Goal: Task Accomplishment & Management: Use online tool/utility

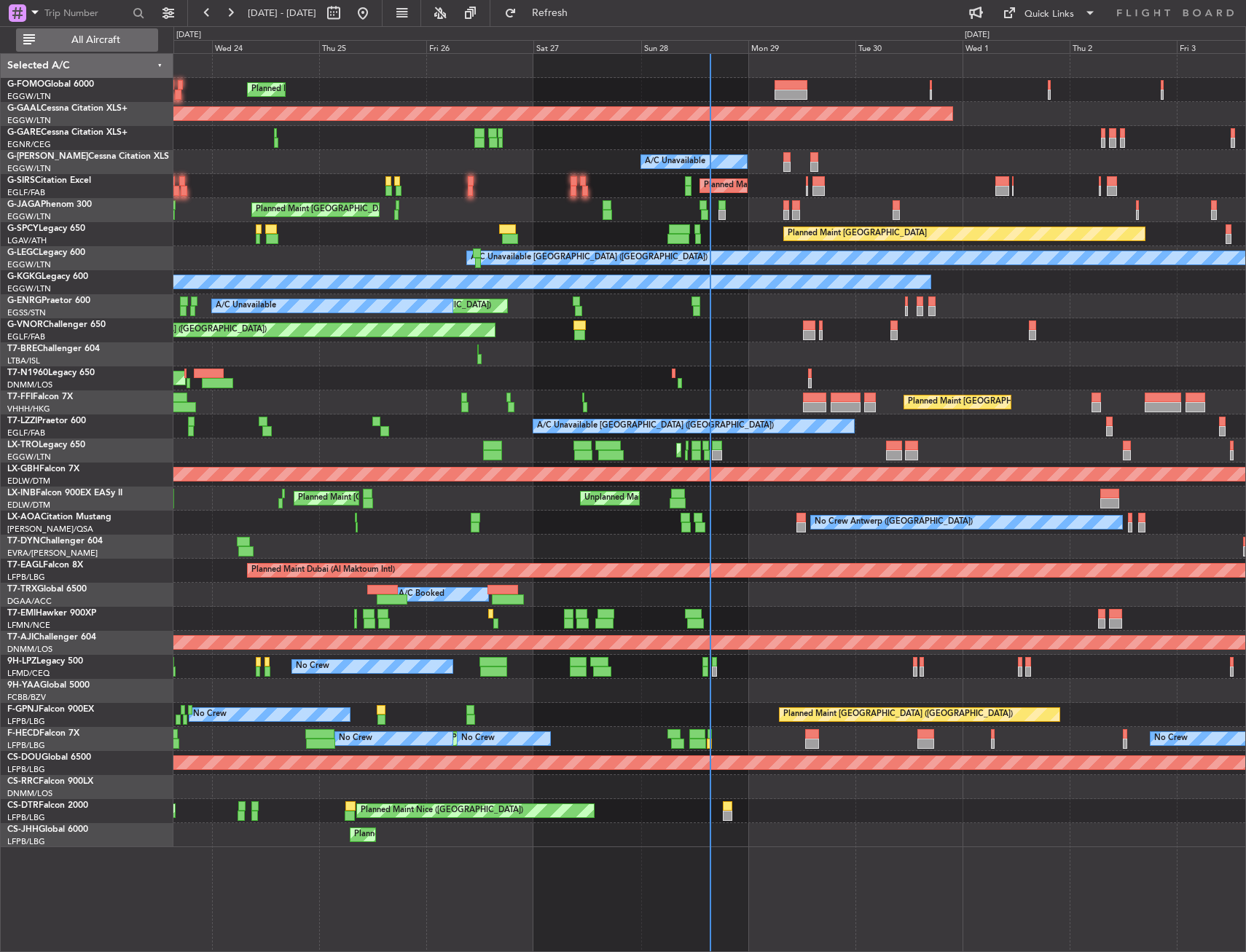
click at [75, 40] on span "All Aircraft" at bounding box center [96, 40] width 116 height 10
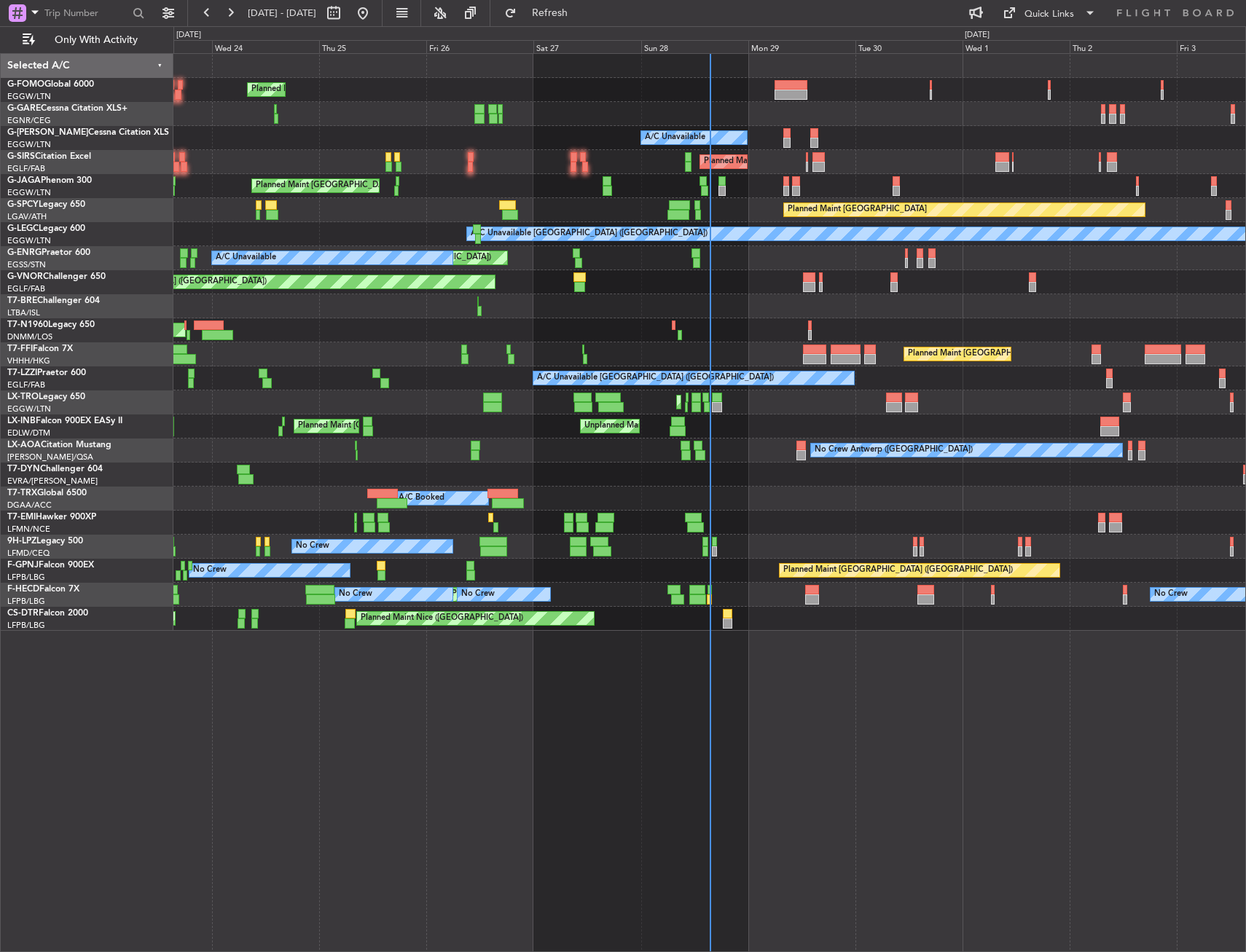
click at [347, 194] on div "Planned Maint [GEOGRAPHIC_DATA] ([GEOGRAPHIC_DATA]) A/C Unavailable Planned Mai…" at bounding box center [709, 342] width 1072 height 577
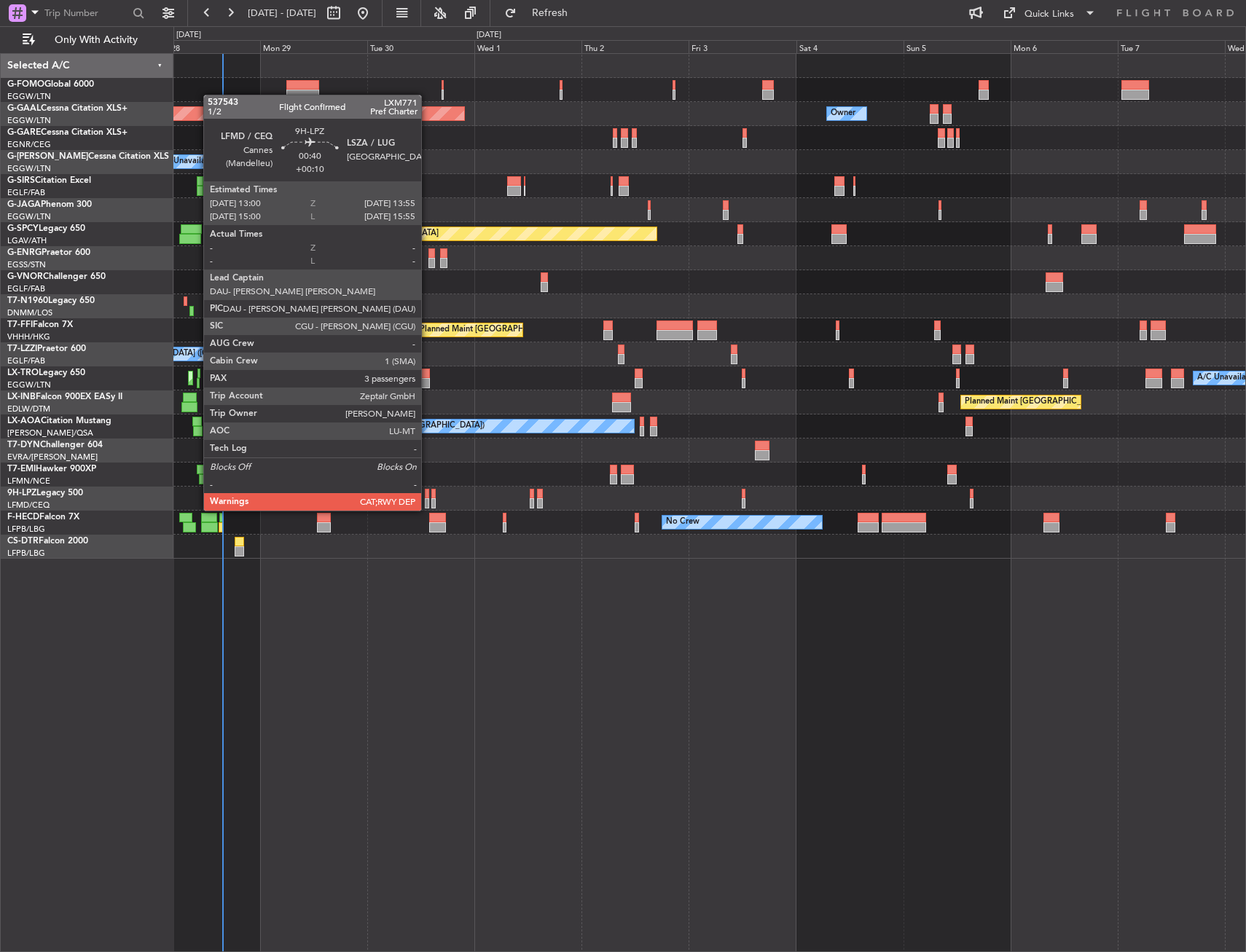
click at [428, 497] on div at bounding box center [428, 493] width 5 height 10
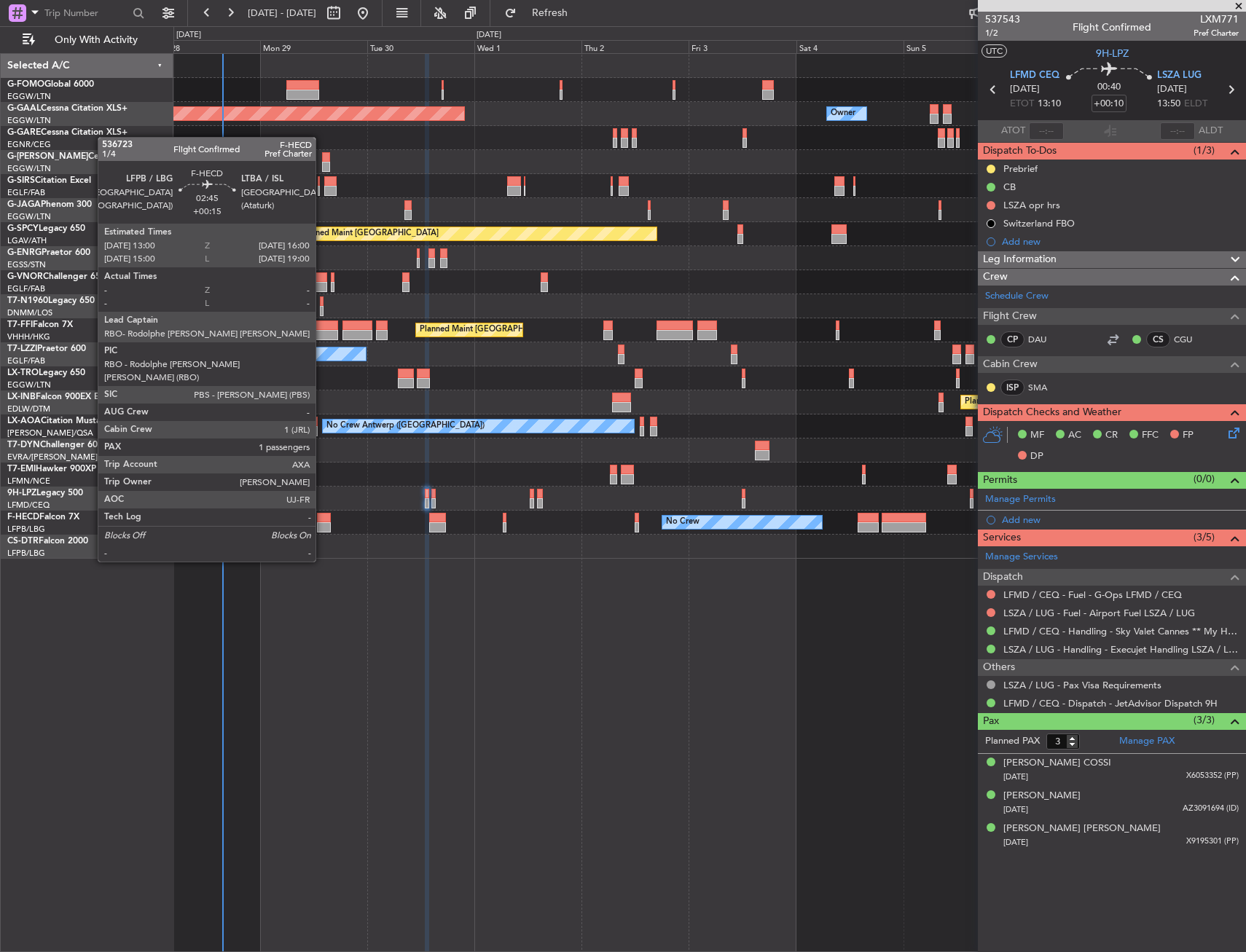
click at [323, 521] on div at bounding box center [324, 518] width 14 height 10
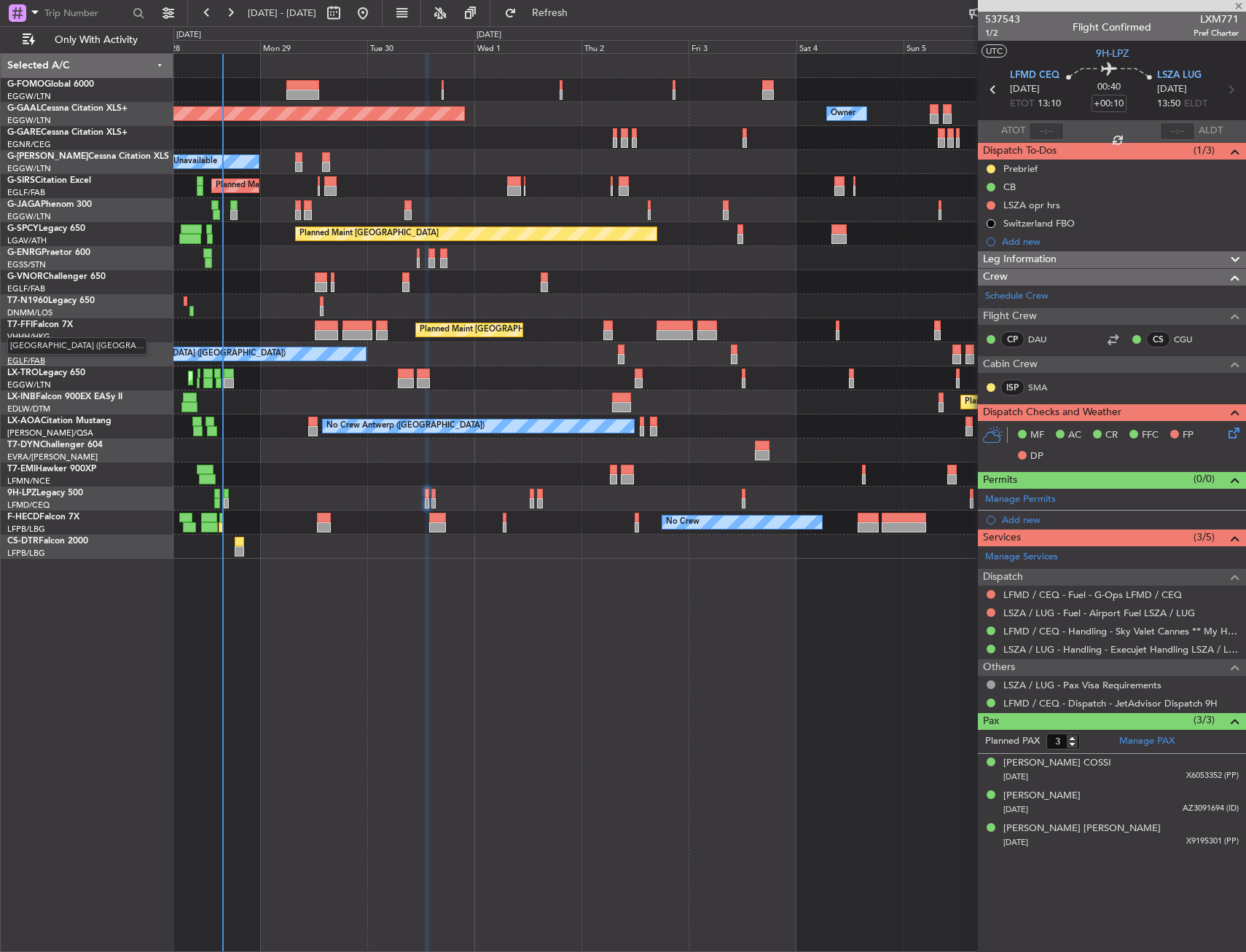
type input "+00:15"
type input "1"
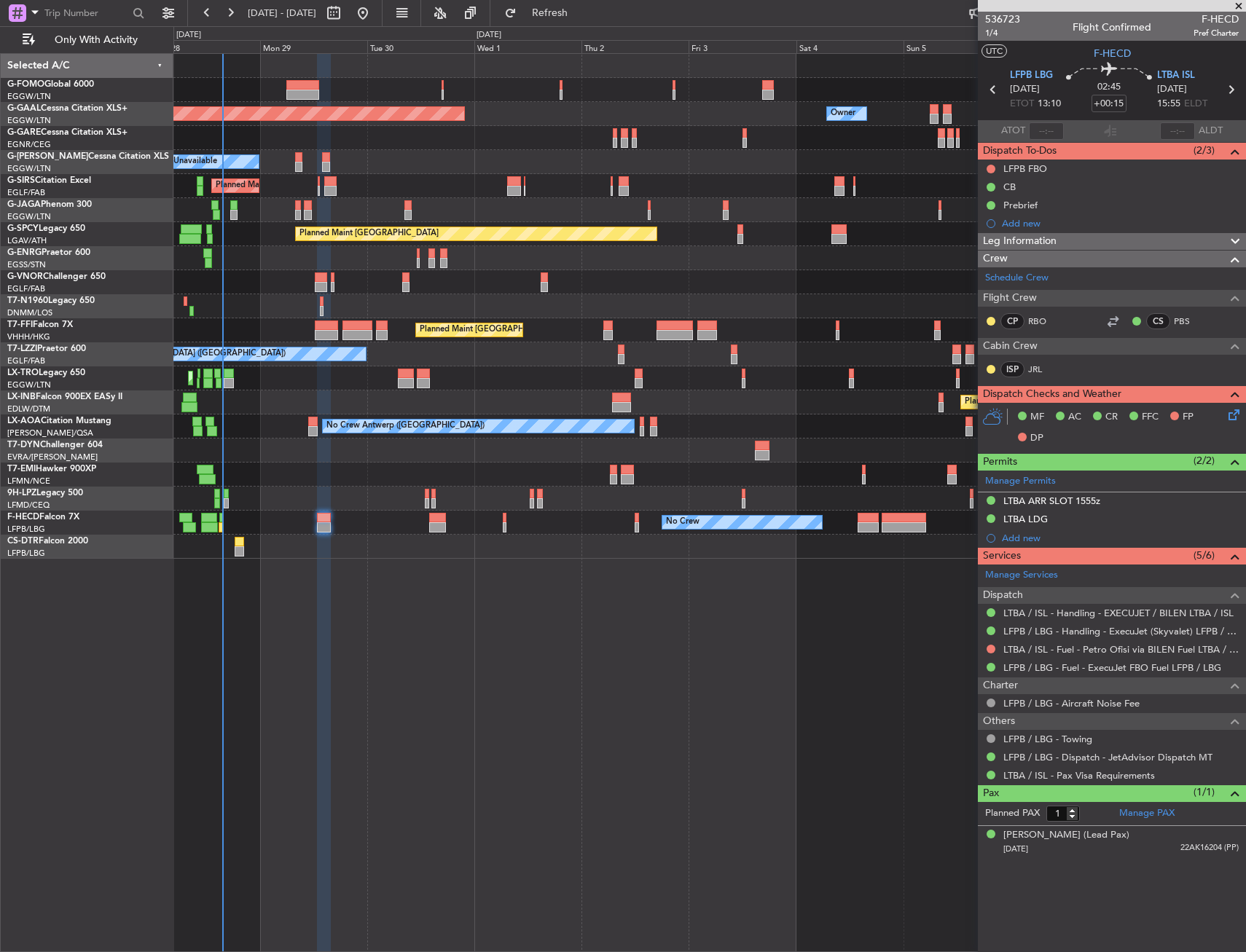
click at [1106, 243] on div "Leg Information" at bounding box center [1112, 242] width 269 height 17
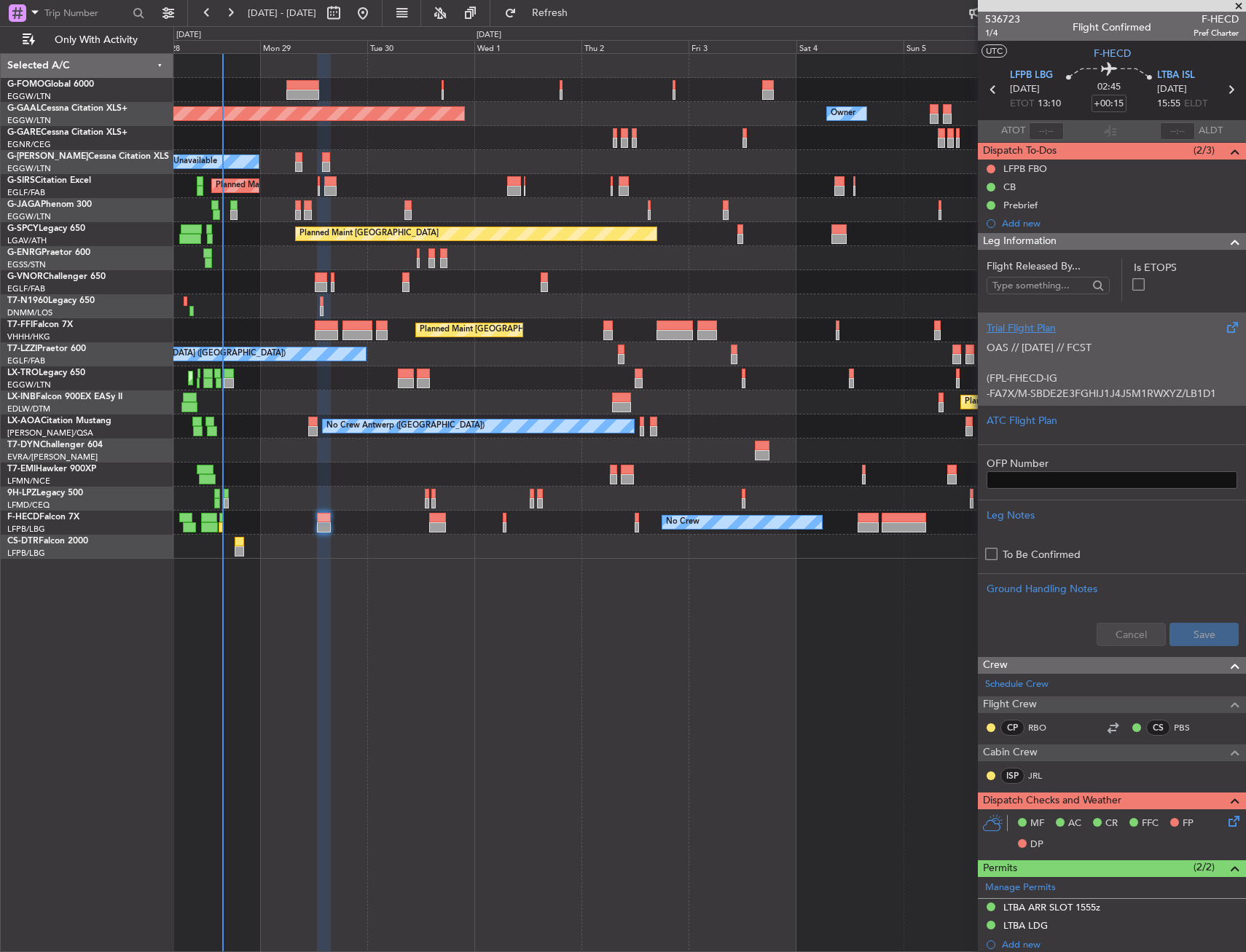
click at [1066, 366] on p "OAS // [DATE] // FCST (FPL-FHECD-IG -FA7X/M-SBDE2E3FGHIJ1J4J5M1RWXYZ/LB1D1 -LFP…" at bounding box center [1112, 508] width 251 height 337
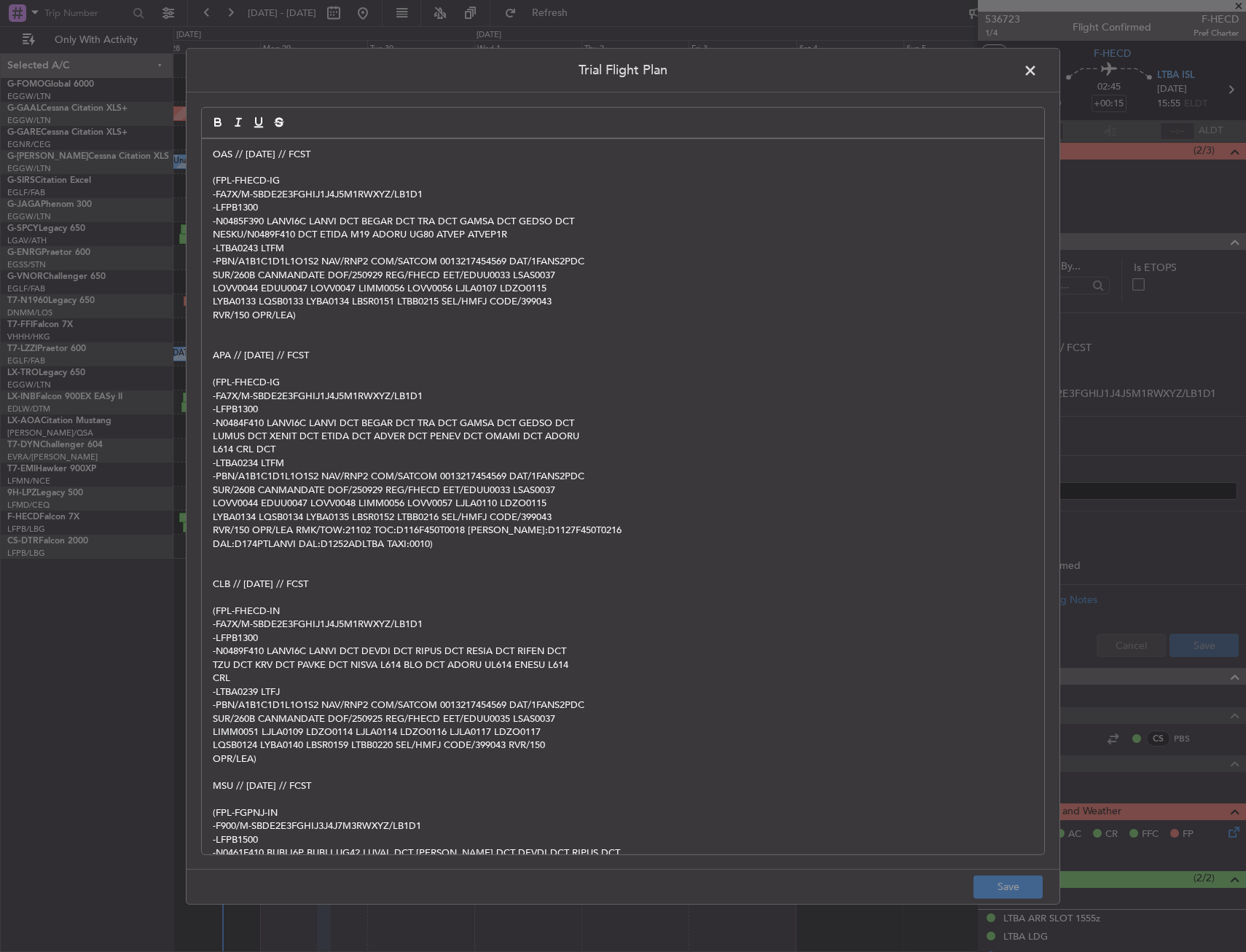
click at [208, 155] on div "OAS // [DATE] // FCST (FPL-FHECD-IG -FA7X/M-SBDE2E3FGHIJ1J4J5M1RWXYZ/LB1D1 -LFP…" at bounding box center [623, 496] width 843 height 716
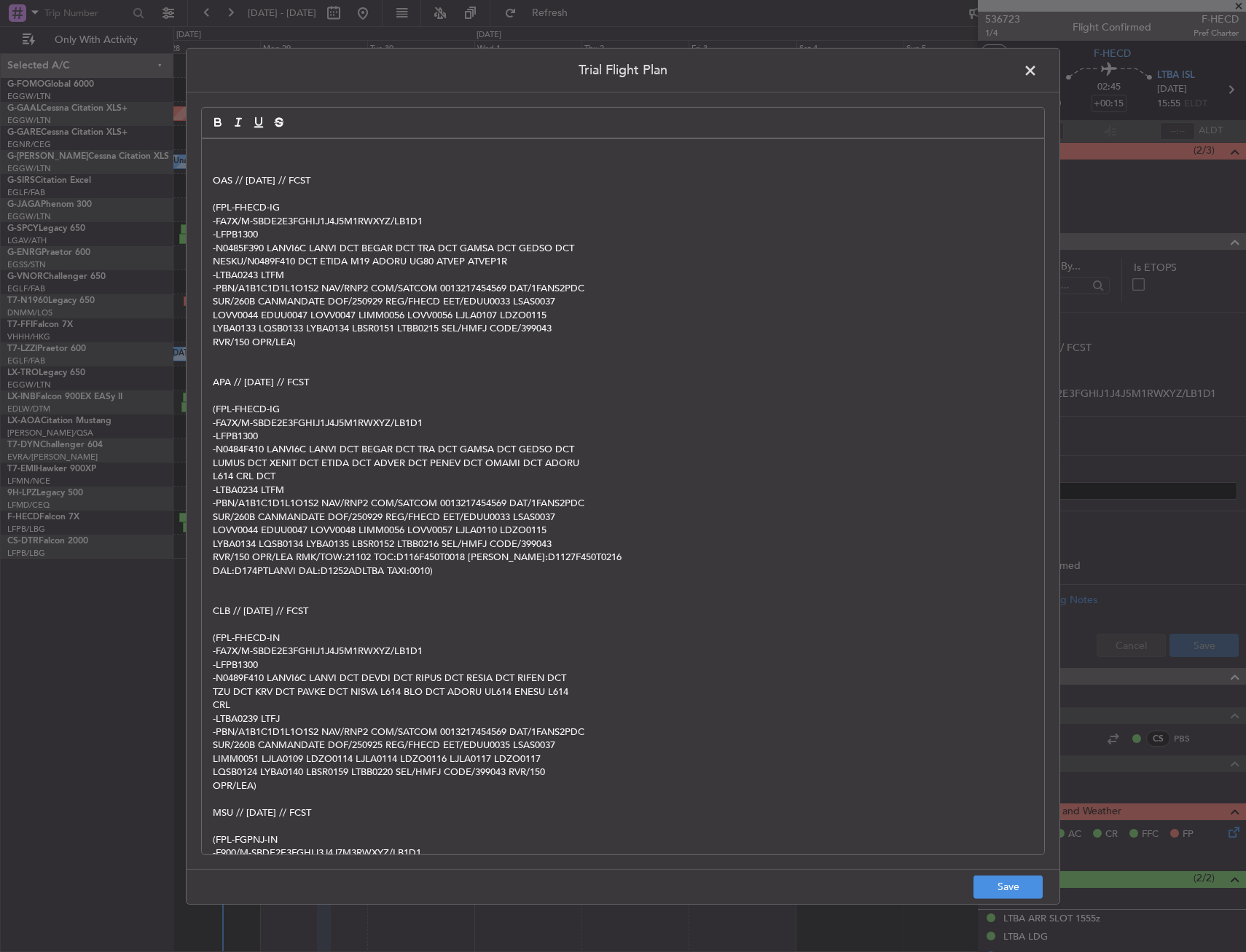
click at [269, 142] on div "OAS // [DATE] // FCST (FPL-FHECD-IG -FA7X/M-SBDE2E3FGHIJ1J4J5M1RWXYZ/LB1D1 -LFP…" at bounding box center [623, 496] width 843 height 716
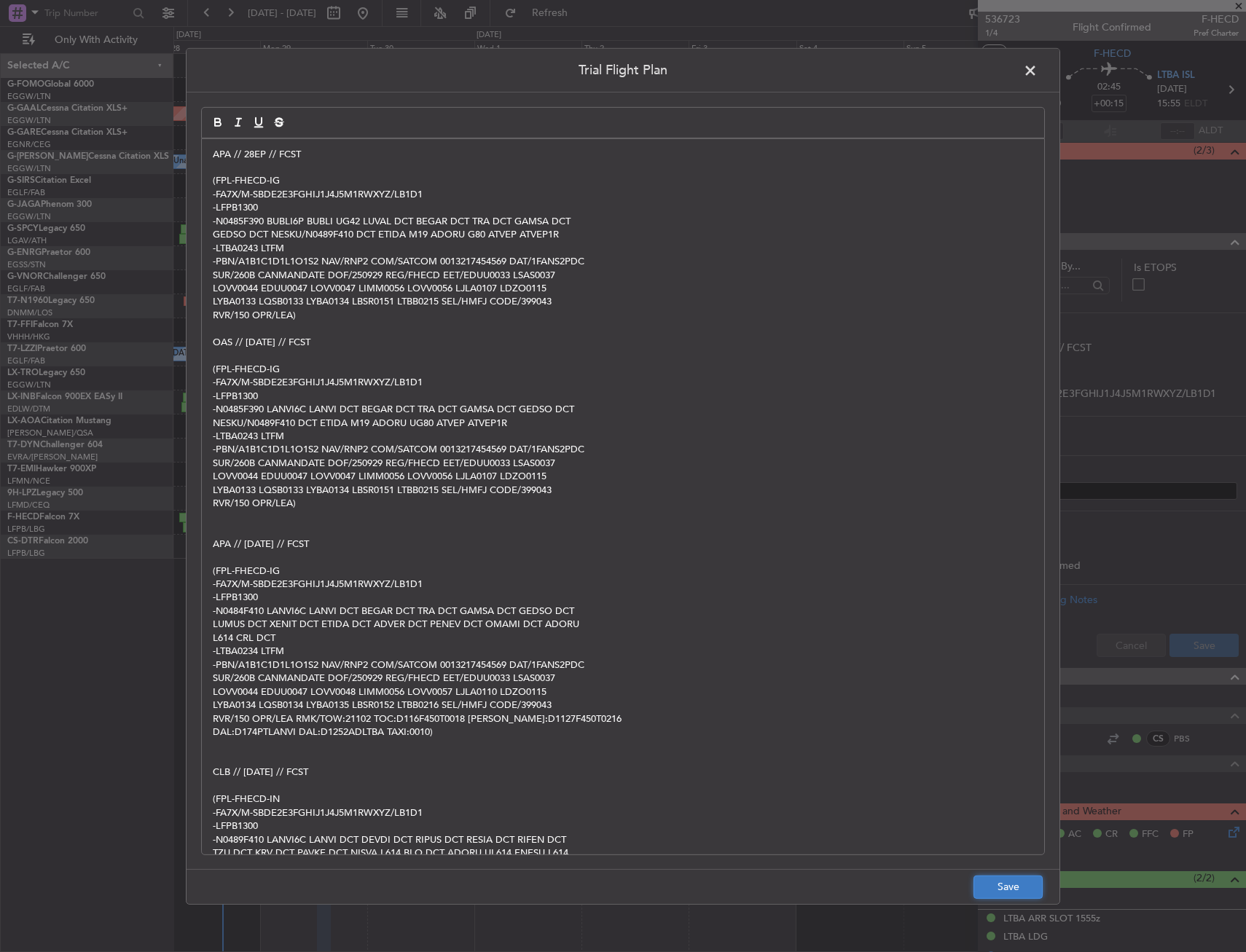
click at [992, 886] on button "Save" at bounding box center [1008, 887] width 69 height 24
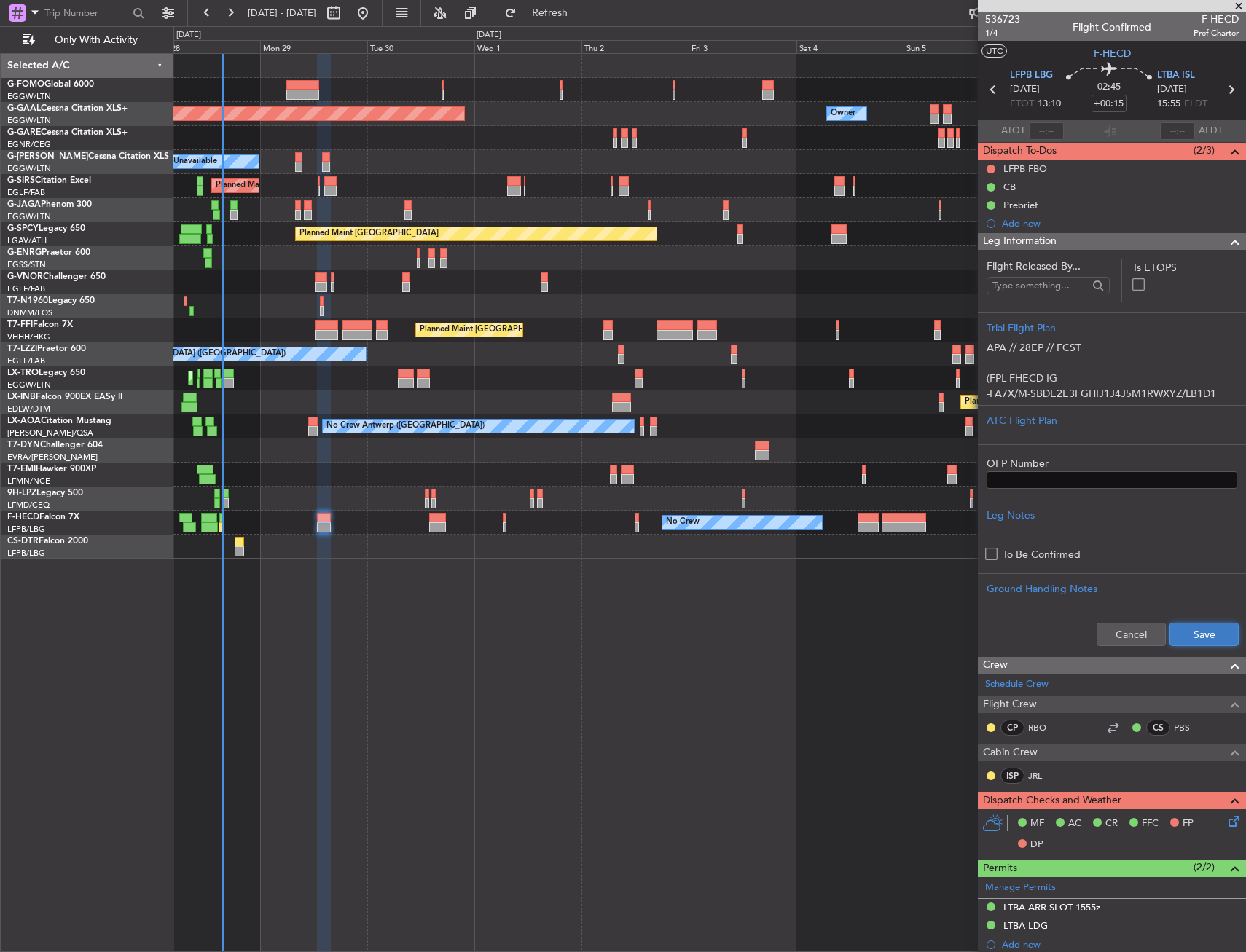
click at [1187, 636] on button "Save" at bounding box center [1204, 634] width 69 height 24
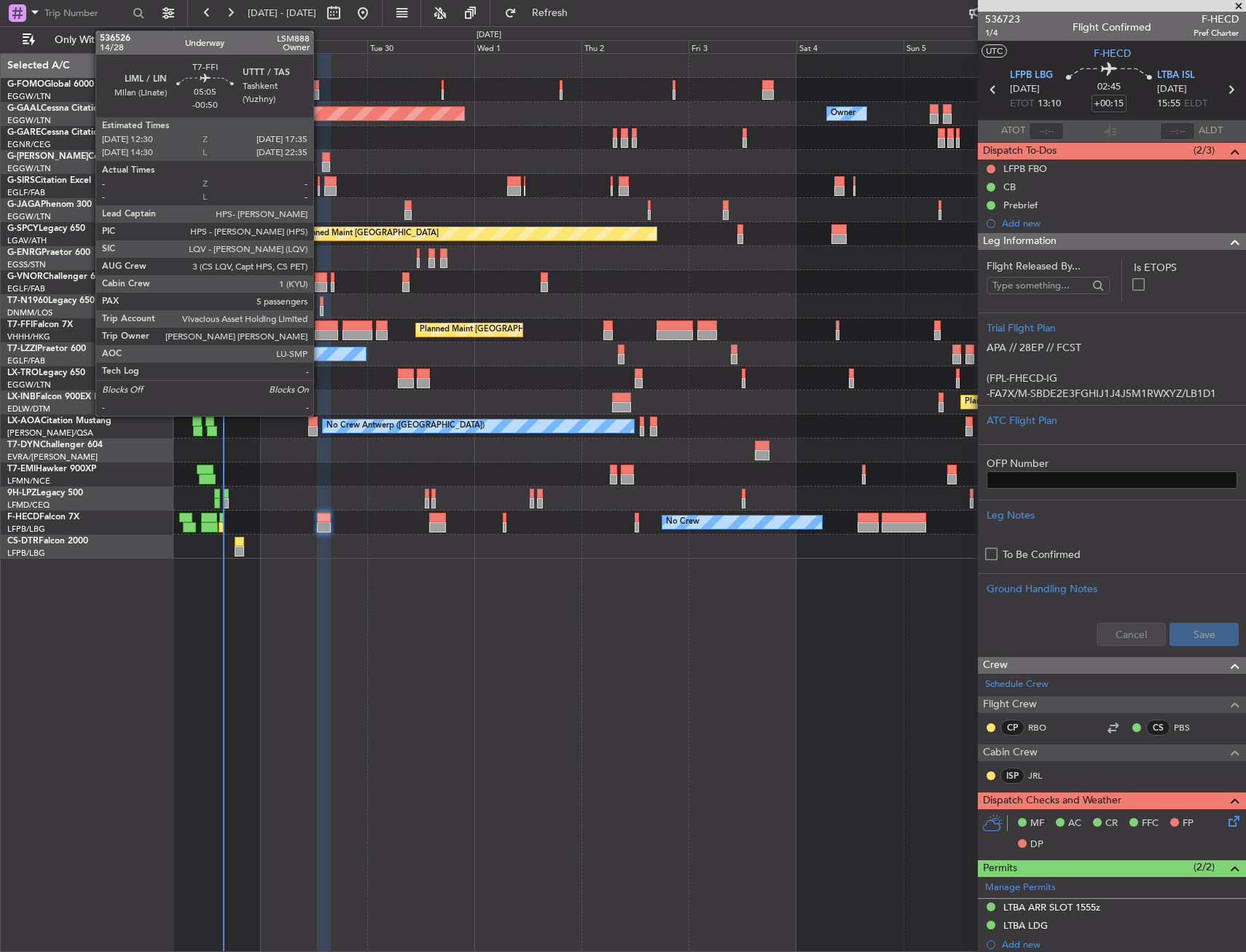
click at [320, 330] on div at bounding box center [326, 335] width 24 height 10
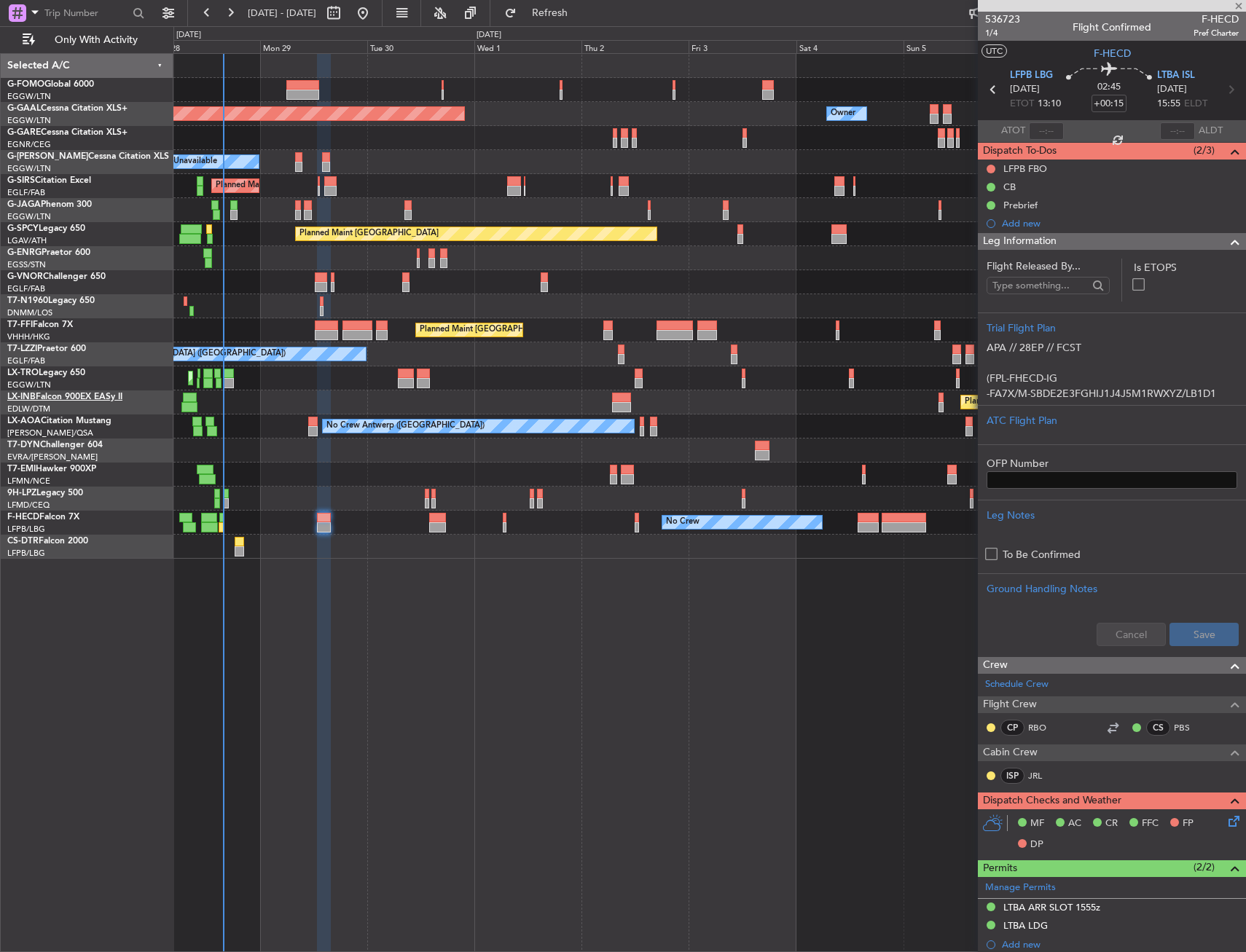
type input "-00:50"
type input "5"
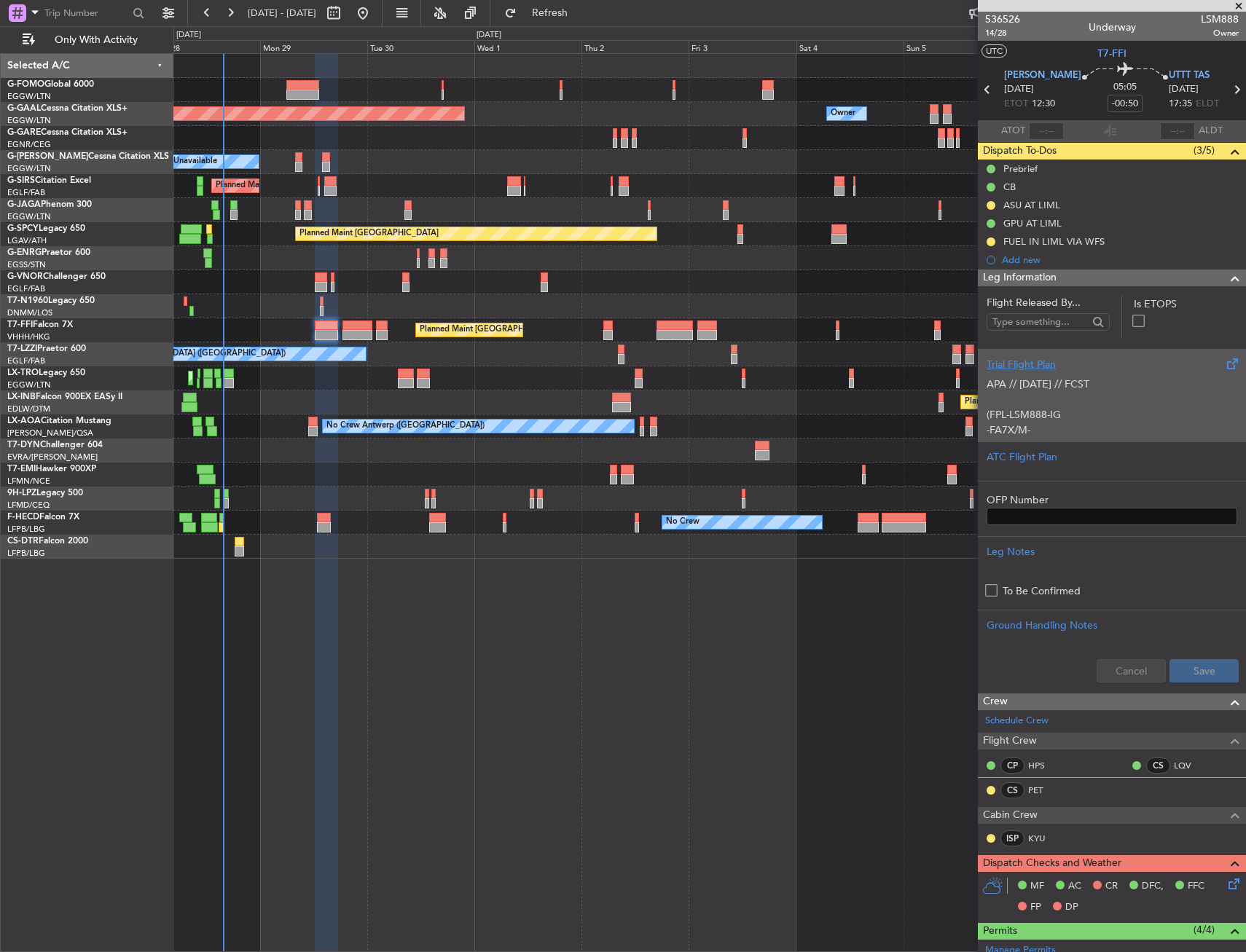
drag, startPoint x: 1171, startPoint y: 279, endPoint x: 1171, endPoint y: 366, distance: 87.0
click at [1171, 279] on div "Leg Information" at bounding box center [1112, 278] width 269 height 17
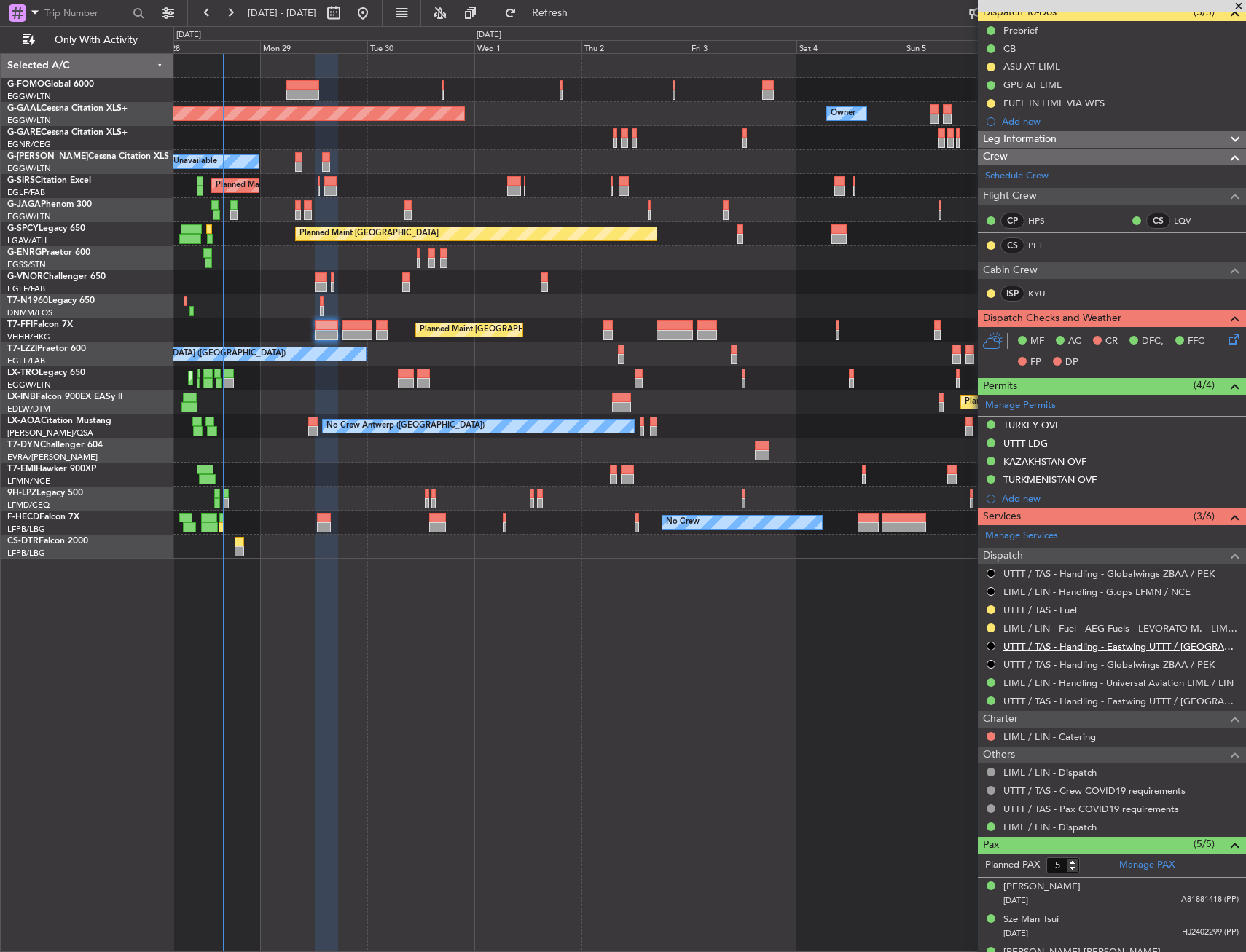
scroll to position [227, 0]
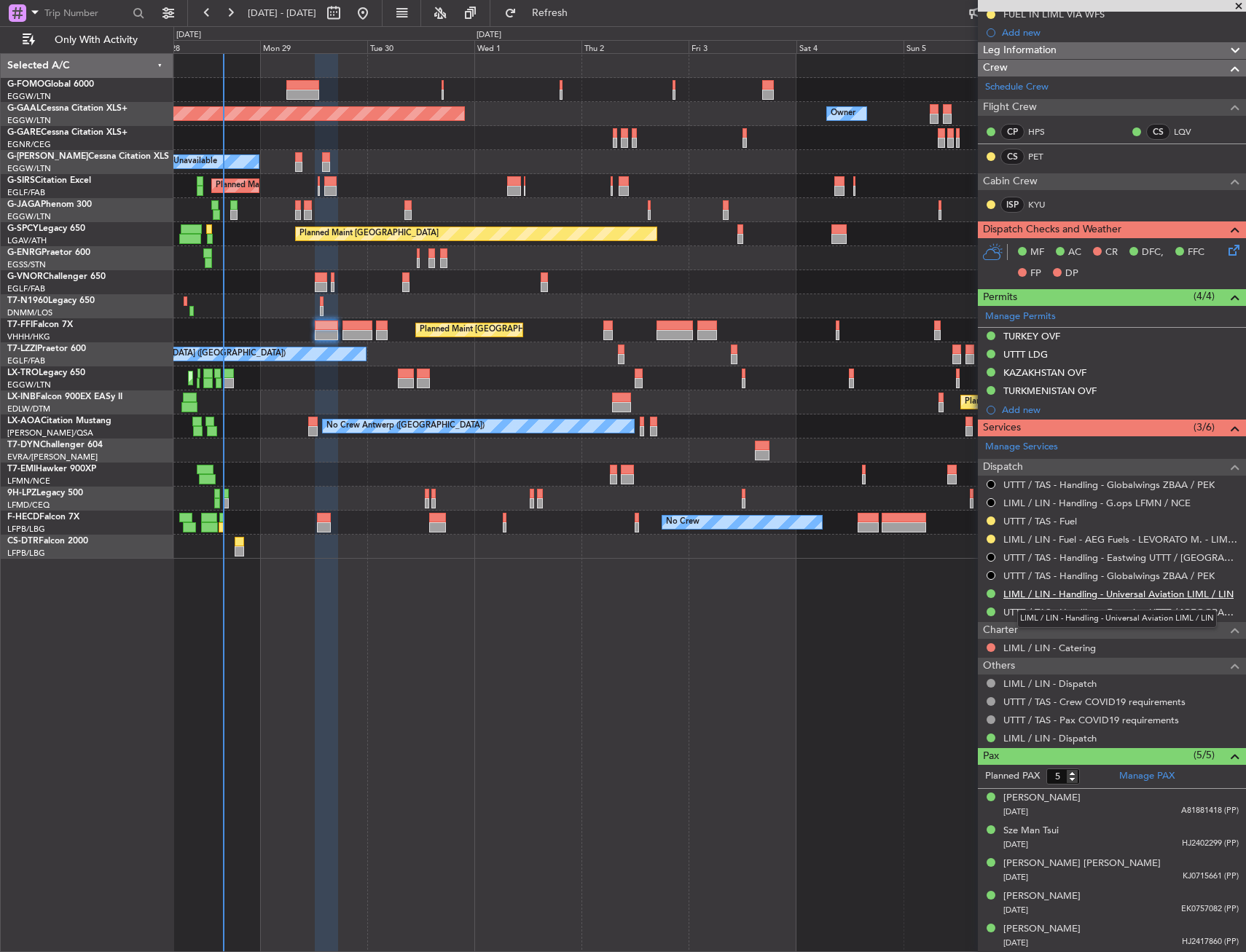
click at [1066, 597] on link "LIML / LIN - Handling - Universal Aviation LIML / LIN" at bounding box center [1118, 594] width 230 height 12
click at [1066, 613] on link "UTTT / TAS - Handling - Eastwing UTTT / [GEOGRAPHIC_DATA]" at bounding box center [1120, 612] width 235 height 12
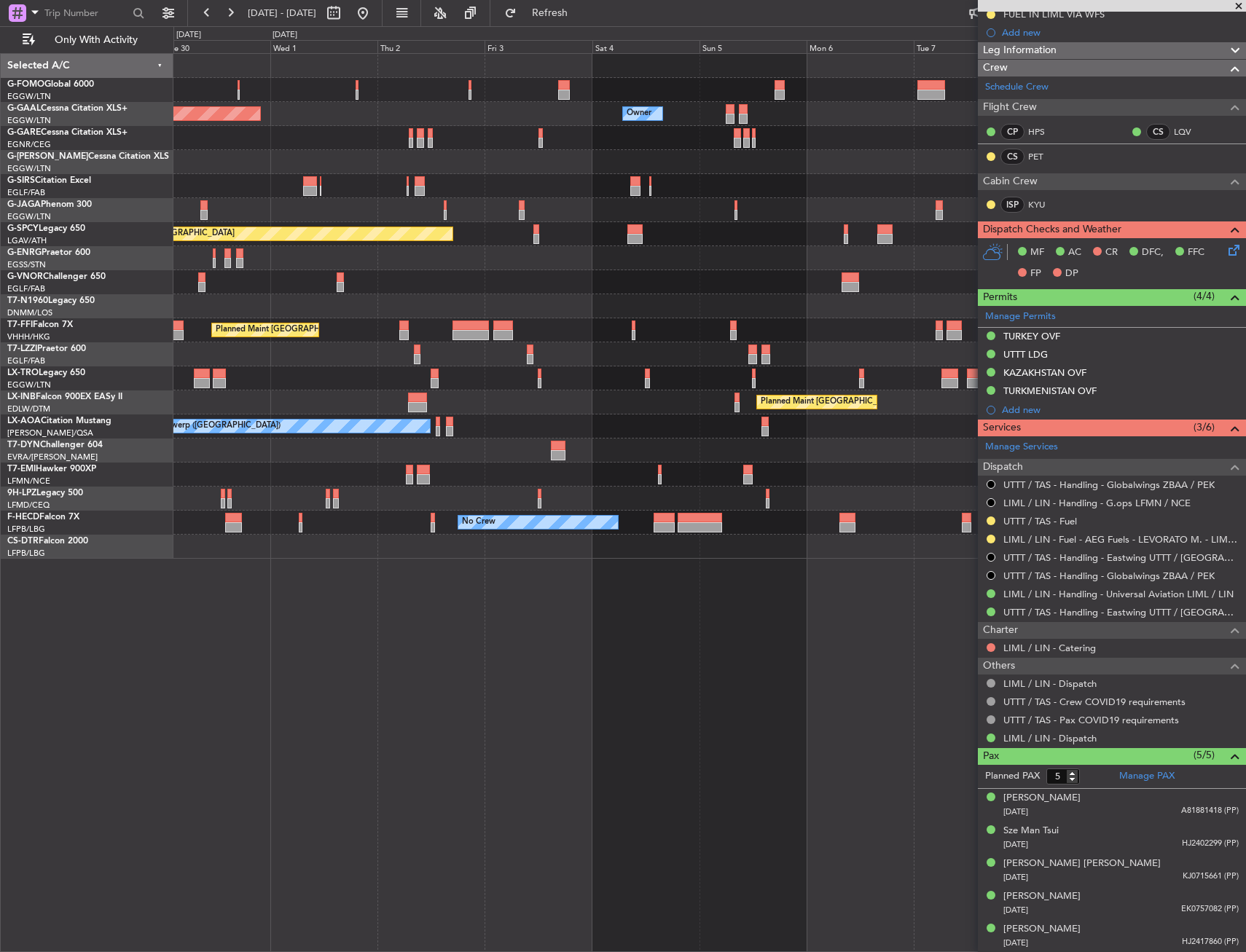
click at [300, 351] on div "A/C Unavailable [GEOGRAPHIC_DATA] ([GEOGRAPHIC_DATA])" at bounding box center [709, 354] width 1072 height 24
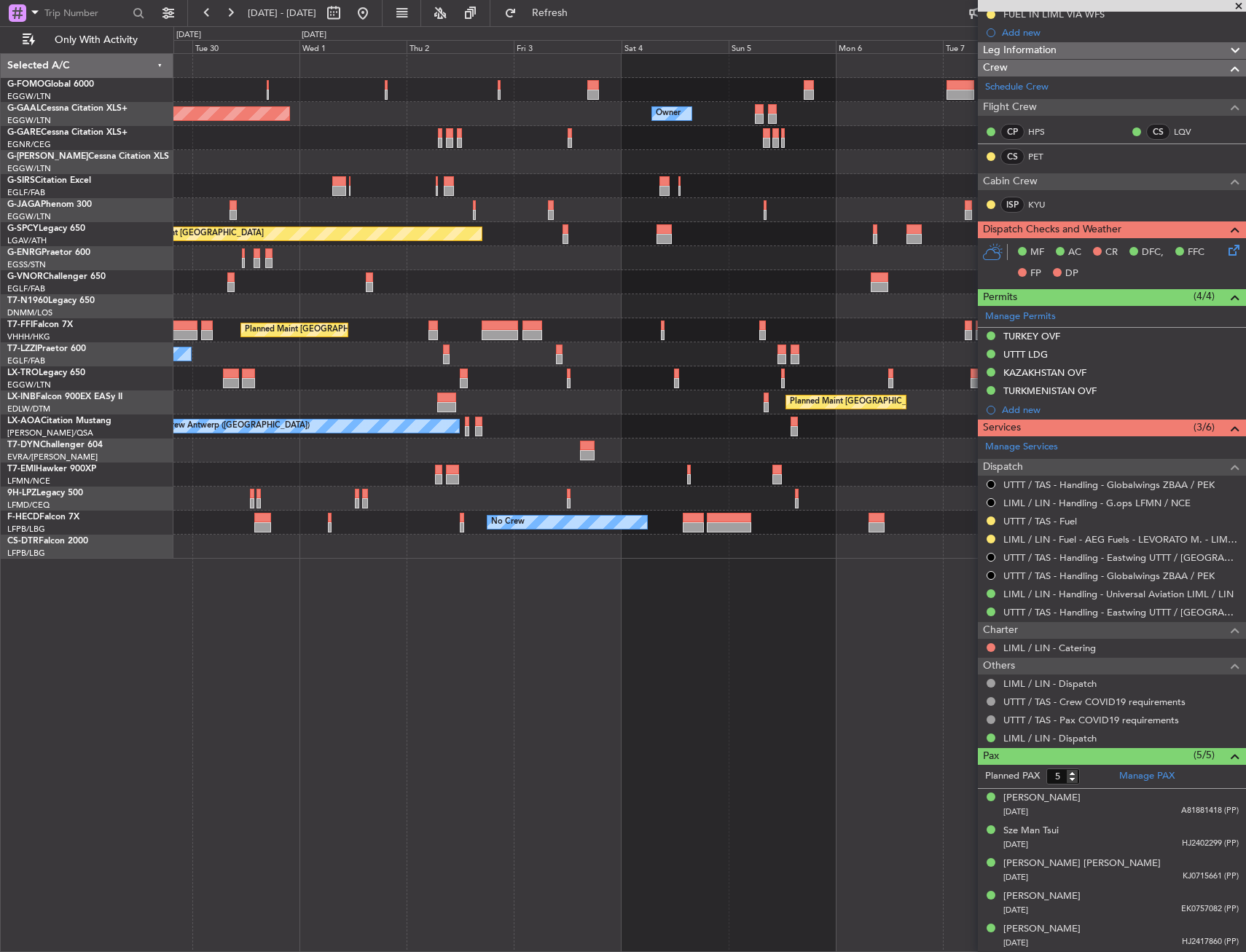
click at [888, 355] on div "A/C Unavailable [GEOGRAPHIC_DATA] ([GEOGRAPHIC_DATA])" at bounding box center [709, 354] width 1072 height 24
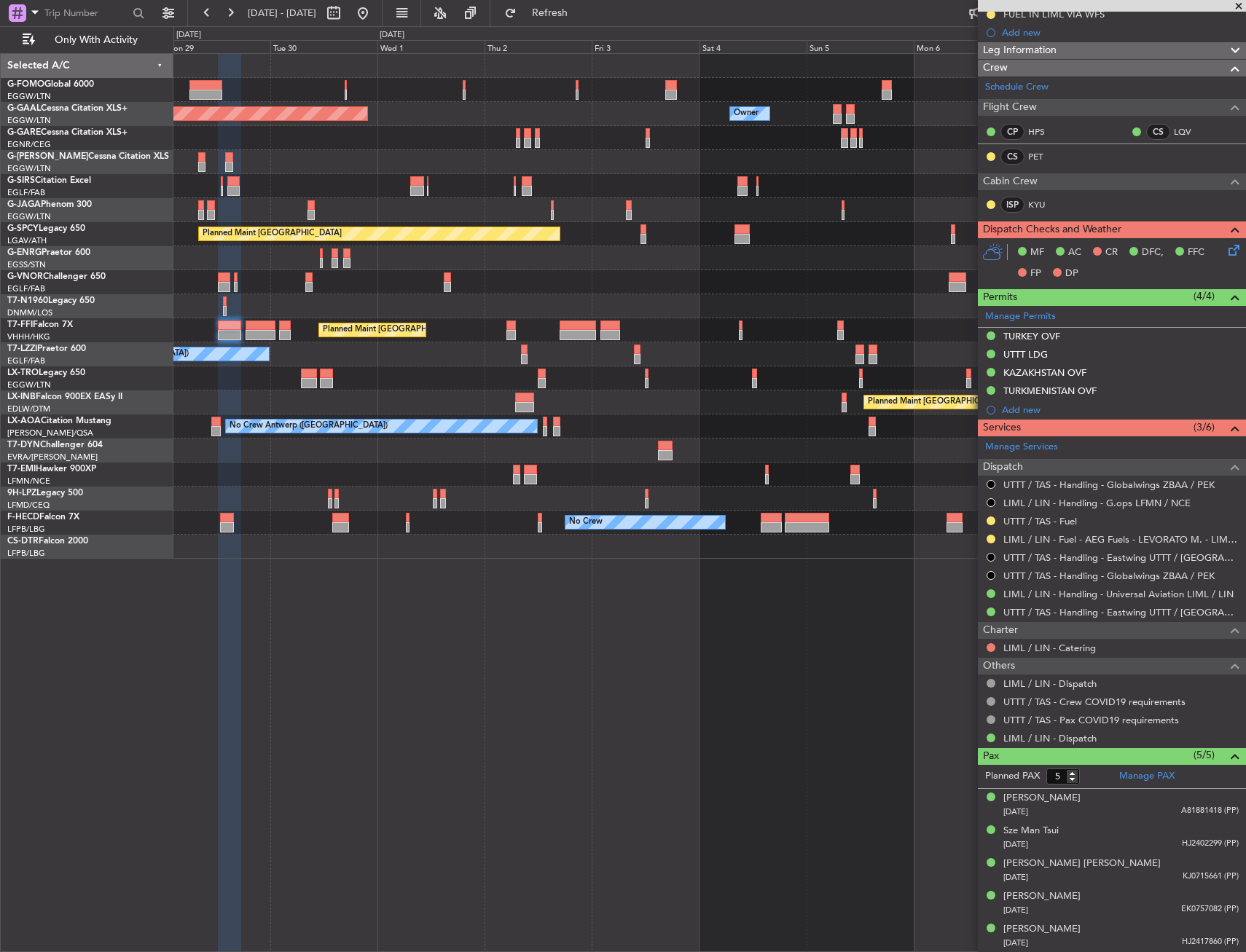
click at [648, 382] on div "A/C Unavailable Planned Maint [GEOGRAPHIC_DATA] ([GEOGRAPHIC_DATA])" at bounding box center [709, 379] width 1072 height 24
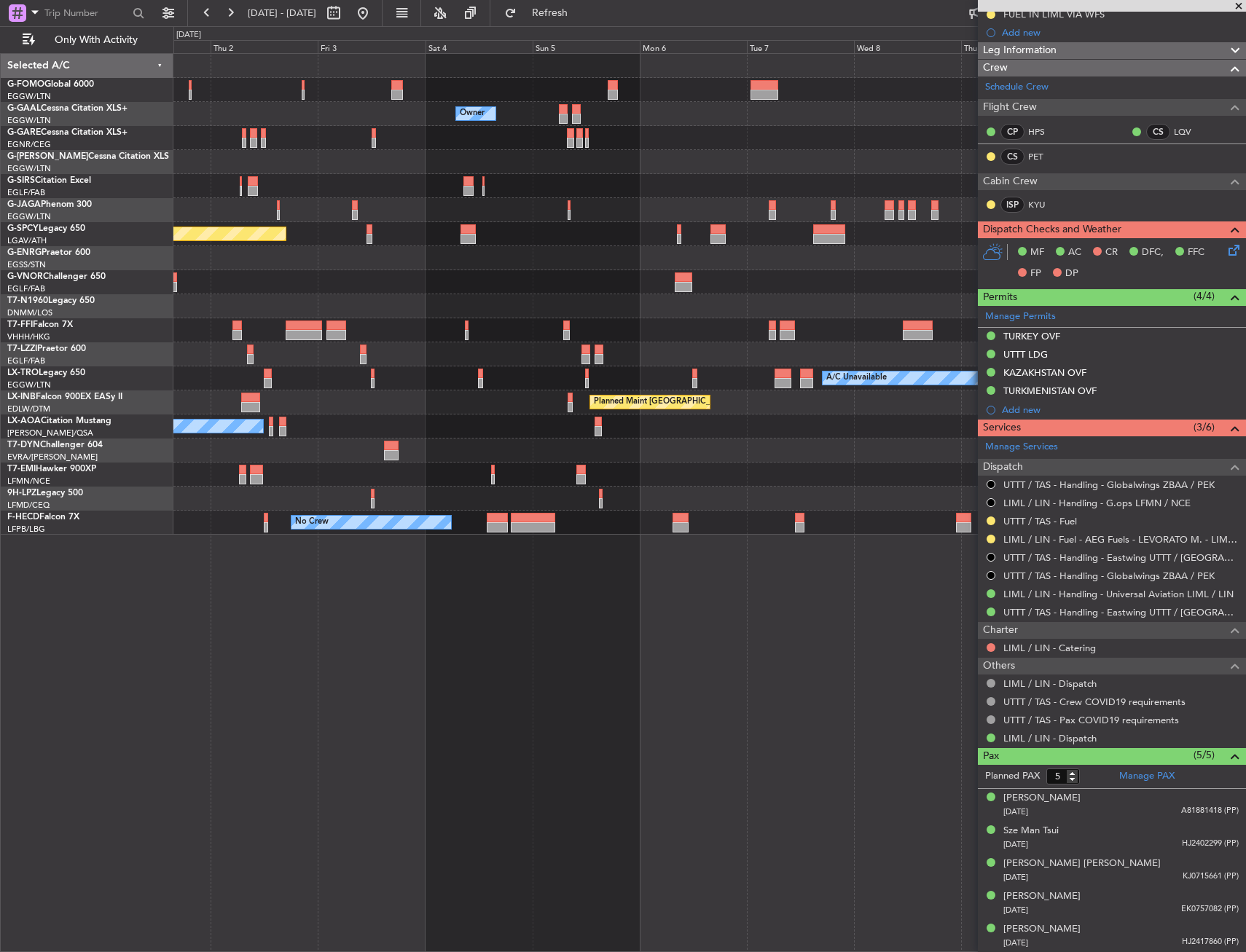
click at [473, 347] on div "Owner Owner Owner Planned [GEOGRAPHIC_DATA] Planned Maint [GEOGRAPHIC_DATA] Pla…" at bounding box center [709, 294] width 1072 height 481
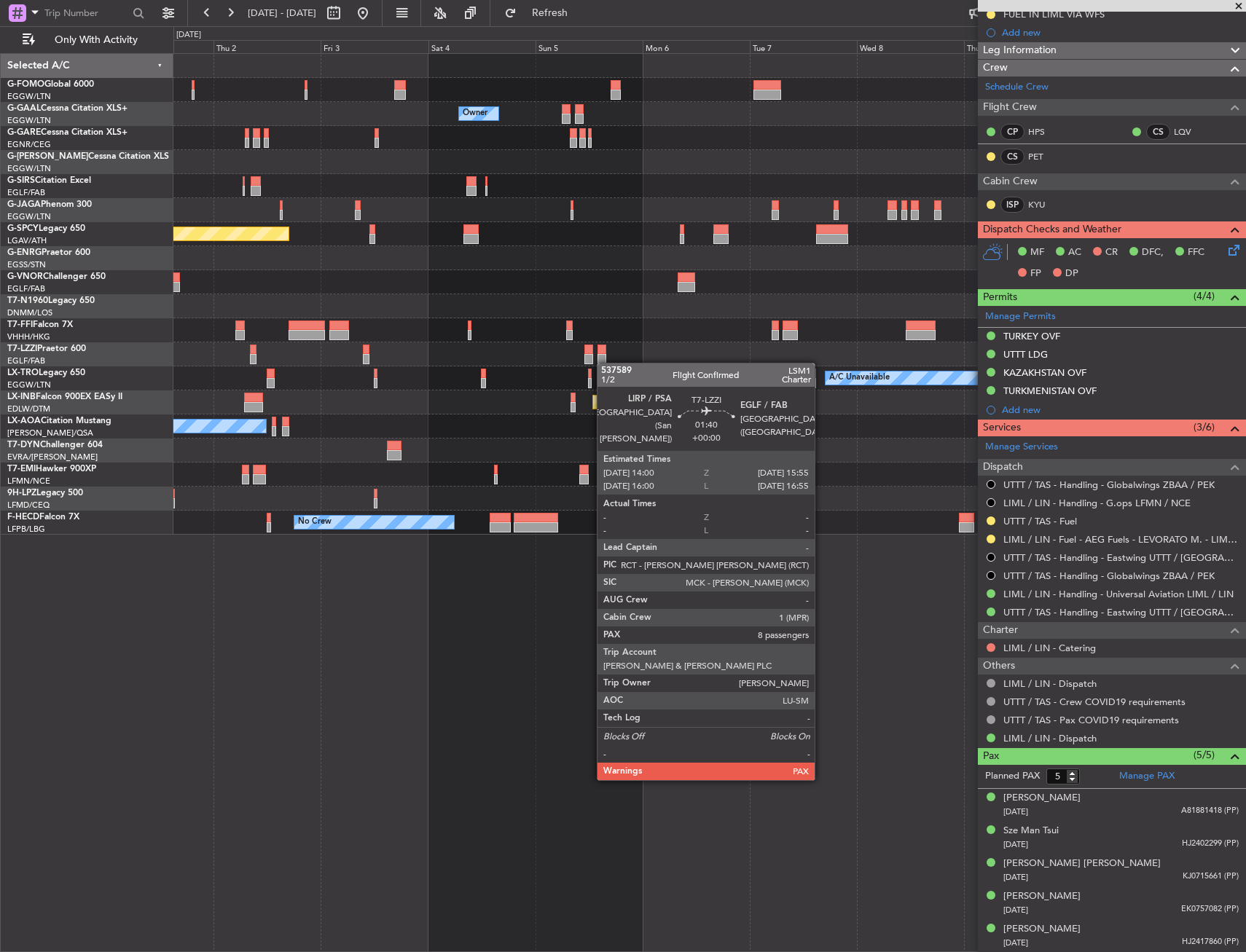
click at [604, 363] on div "Owner Owner Owner Planned [GEOGRAPHIC_DATA] Planned Maint [GEOGRAPHIC_DATA] Pla…" at bounding box center [709, 294] width 1072 height 481
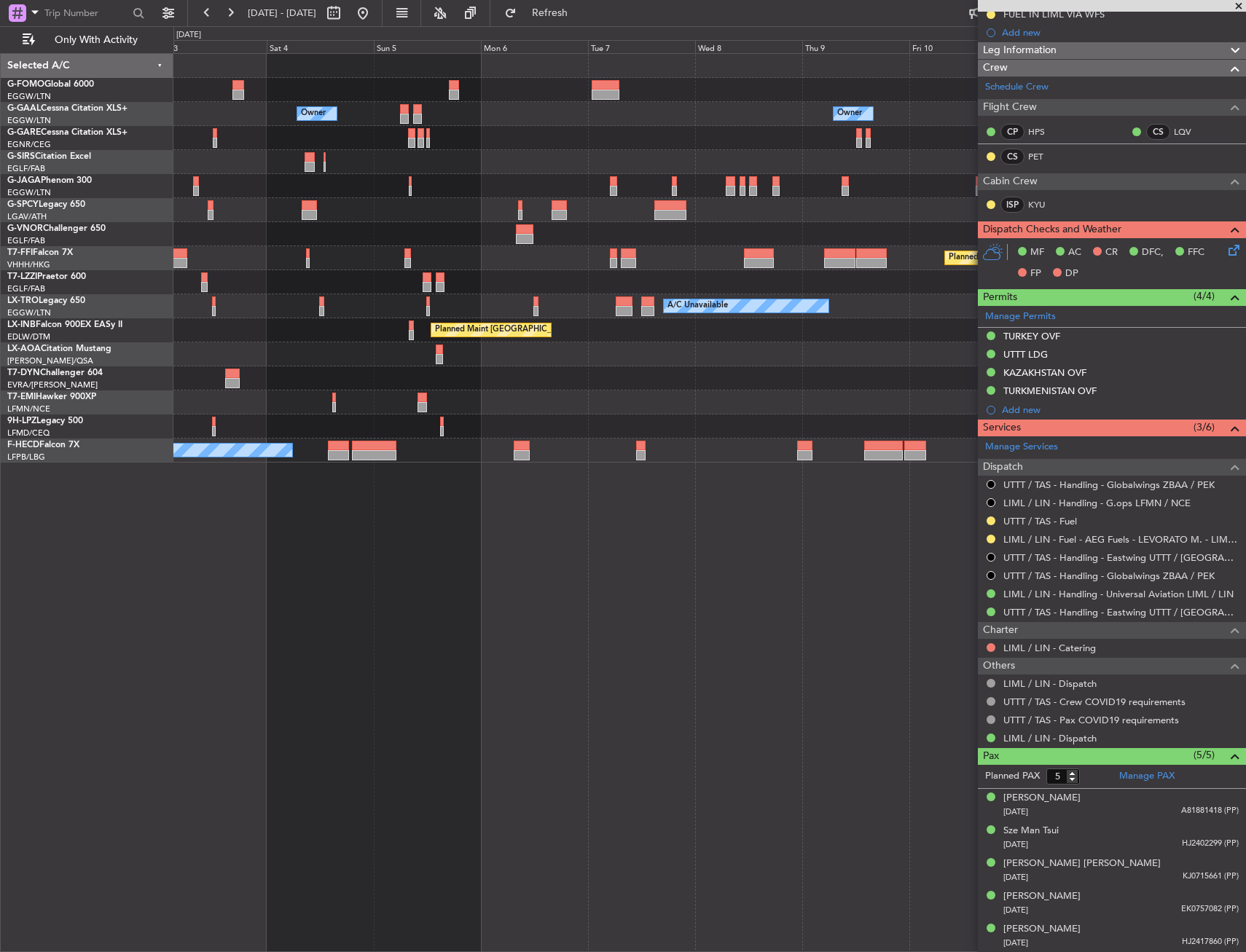
click at [676, 274] on div at bounding box center [709, 282] width 1072 height 24
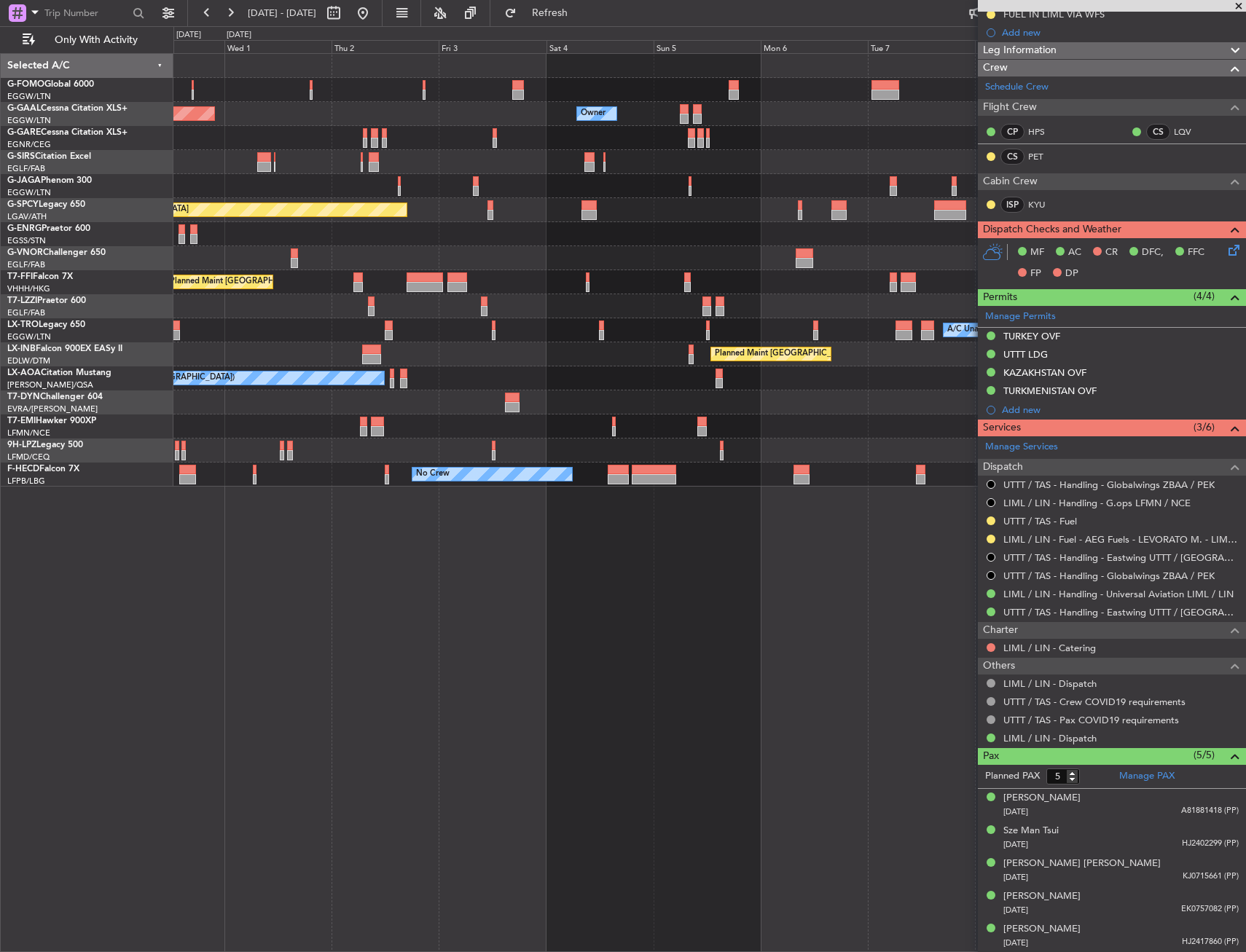
click at [733, 422] on div "Owner Owner Planned [GEOGRAPHIC_DATA] Owner Planned Maint [GEOGRAPHIC_DATA] ([G…" at bounding box center [709, 270] width 1072 height 433
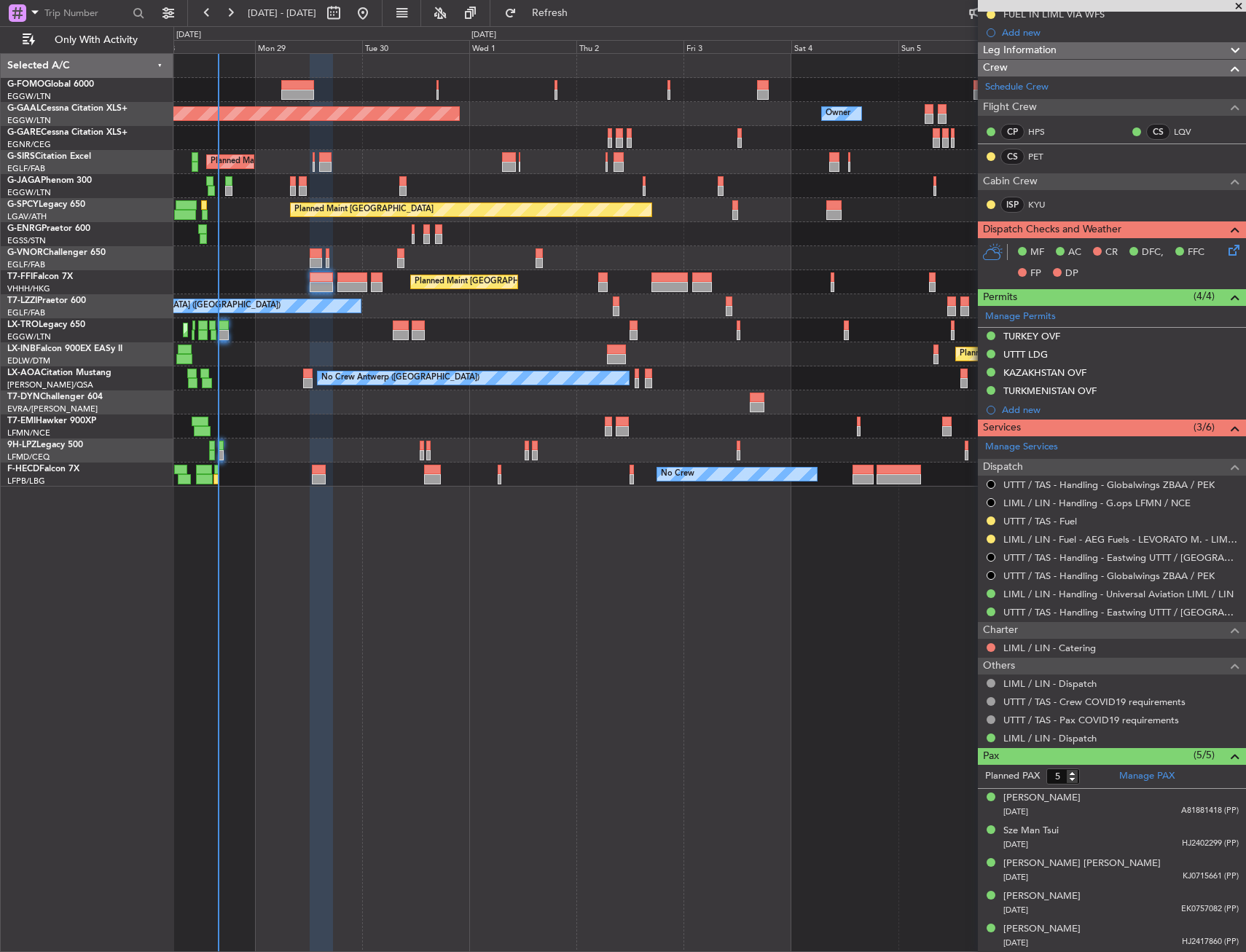
click at [663, 446] on div "Owner Planned [GEOGRAPHIC_DATA] Owner Planned Maint [GEOGRAPHIC_DATA] ([GEOGRAP…" at bounding box center [709, 270] width 1072 height 433
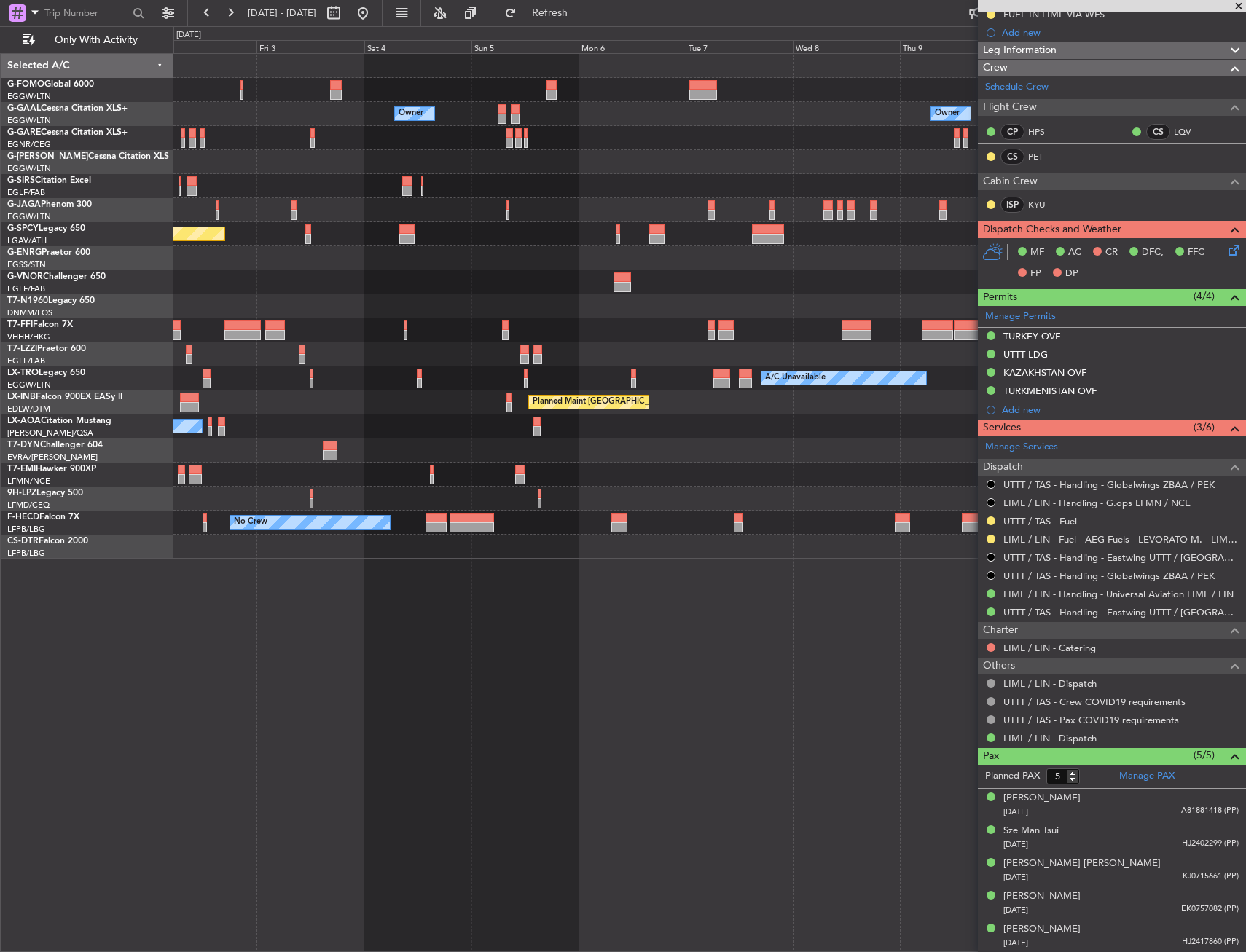
click at [270, 432] on div "Owner Owner Owner Owner Planned [GEOGRAPHIC_DATA] Planned Maint [GEOGRAPHIC_DAT…" at bounding box center [709, 306] width 1072 height 505
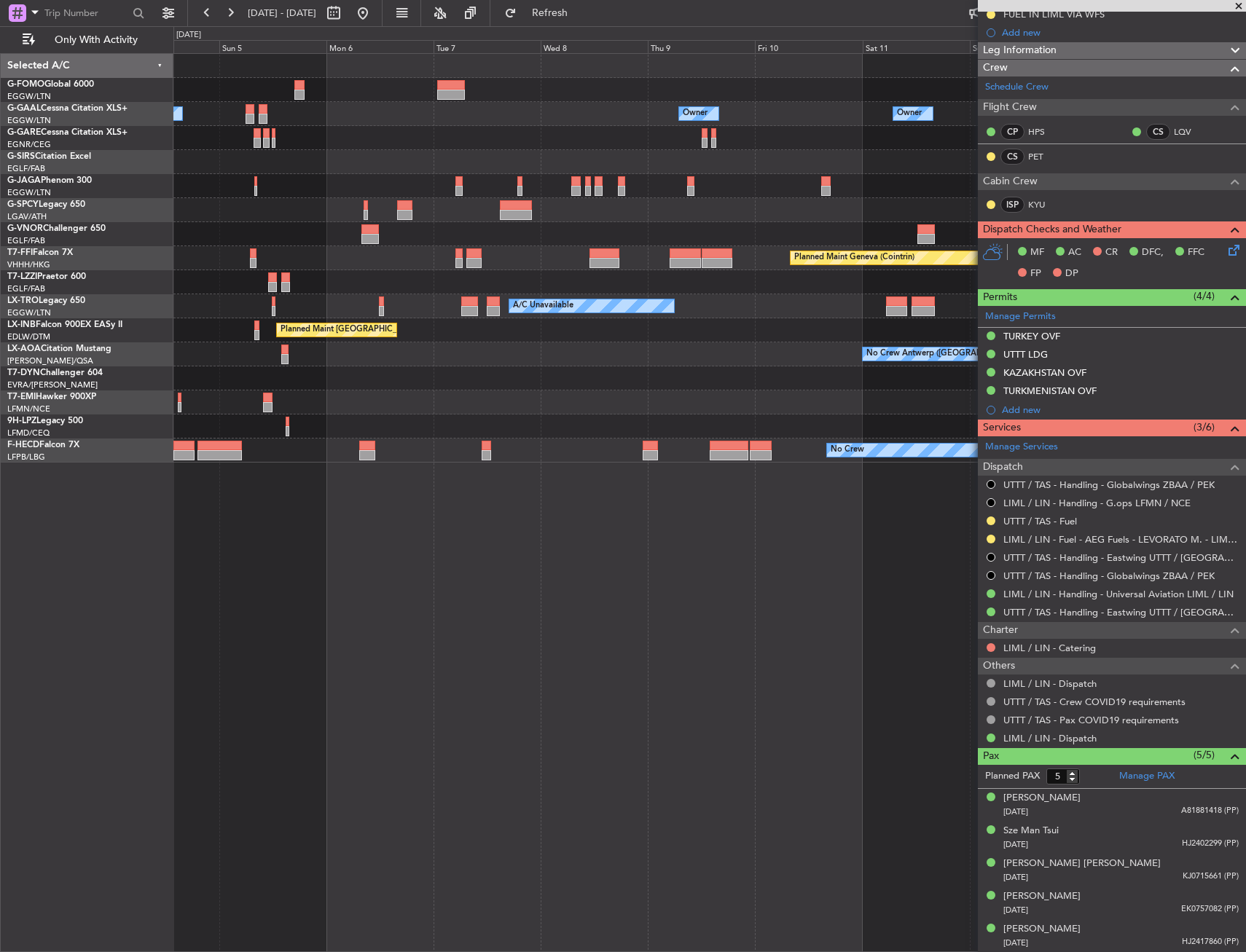
click at [494, 269] on div "Owner Owner Owner Owner Owner No Crew Planned Maint [GEOGRAPHIC_DATA] Planned M…" at bounding box center [709, 259] width 1072 height 409
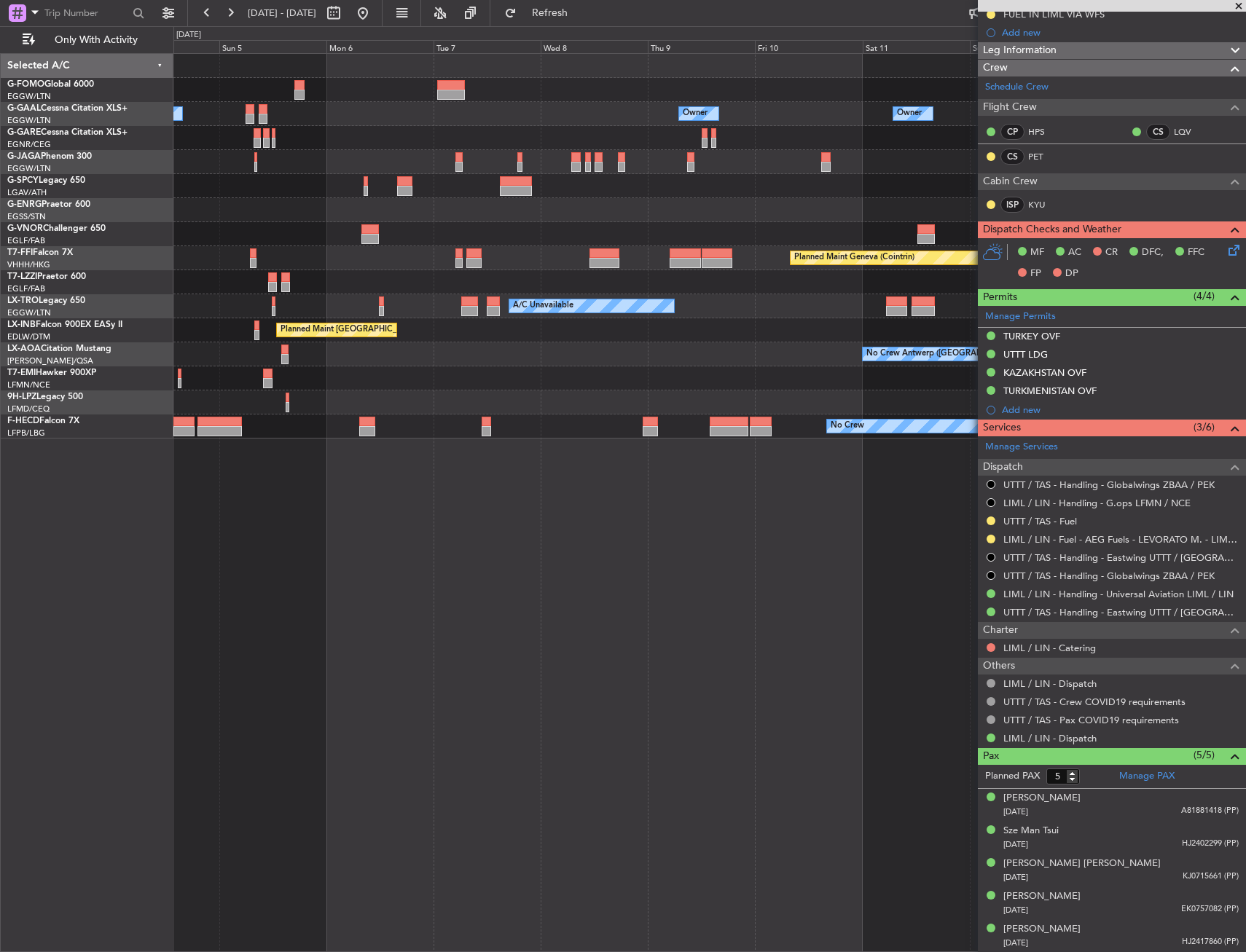
click at [702, 556] on div "Owner Owner Owner Owner Owner No Crew Planned Maint [GEOGRAPHIC_DATA] Planned M…" at bounding box center [710, 503] width 1073 height 899
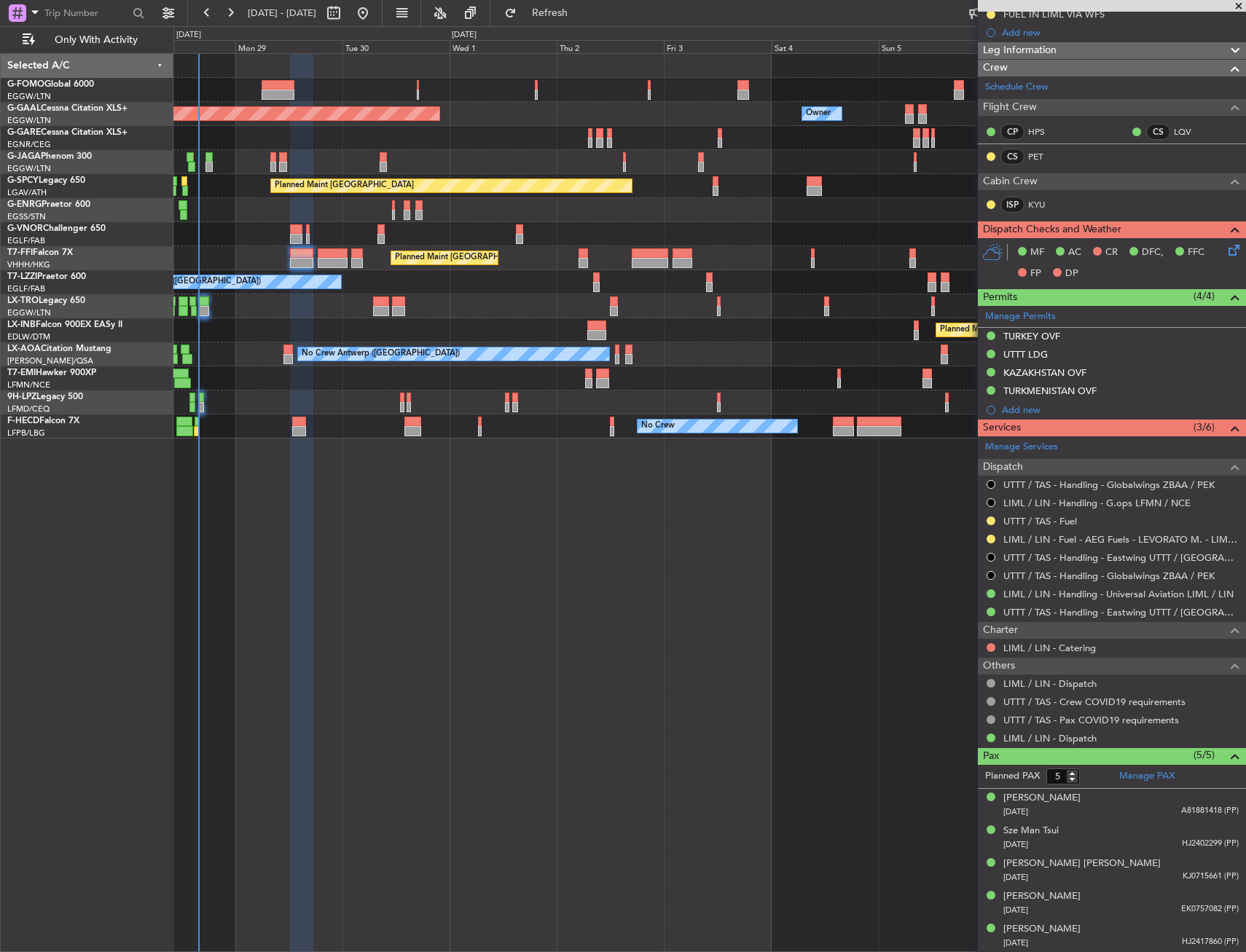
click at [648, 470] on div "Owner Planned [GEOGRAPHIC_DATA] Owner Planned Maint [GEOGRAPHIC_DATA] Unplanned…" at bounding box center [710, 503] width 1073 height 899
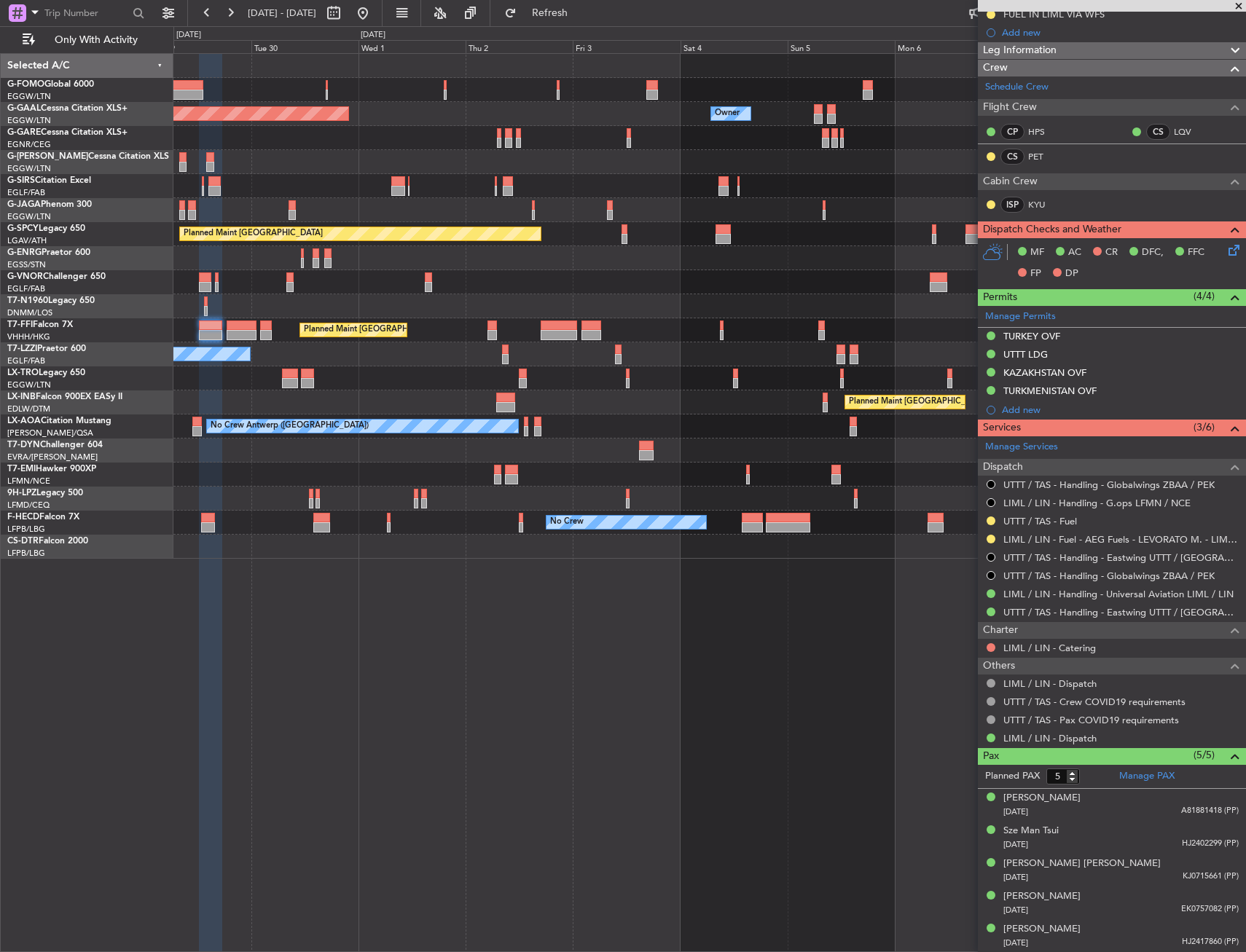
click at [475, 305] on div at bounding box center [709, 306] width 1072 height 24
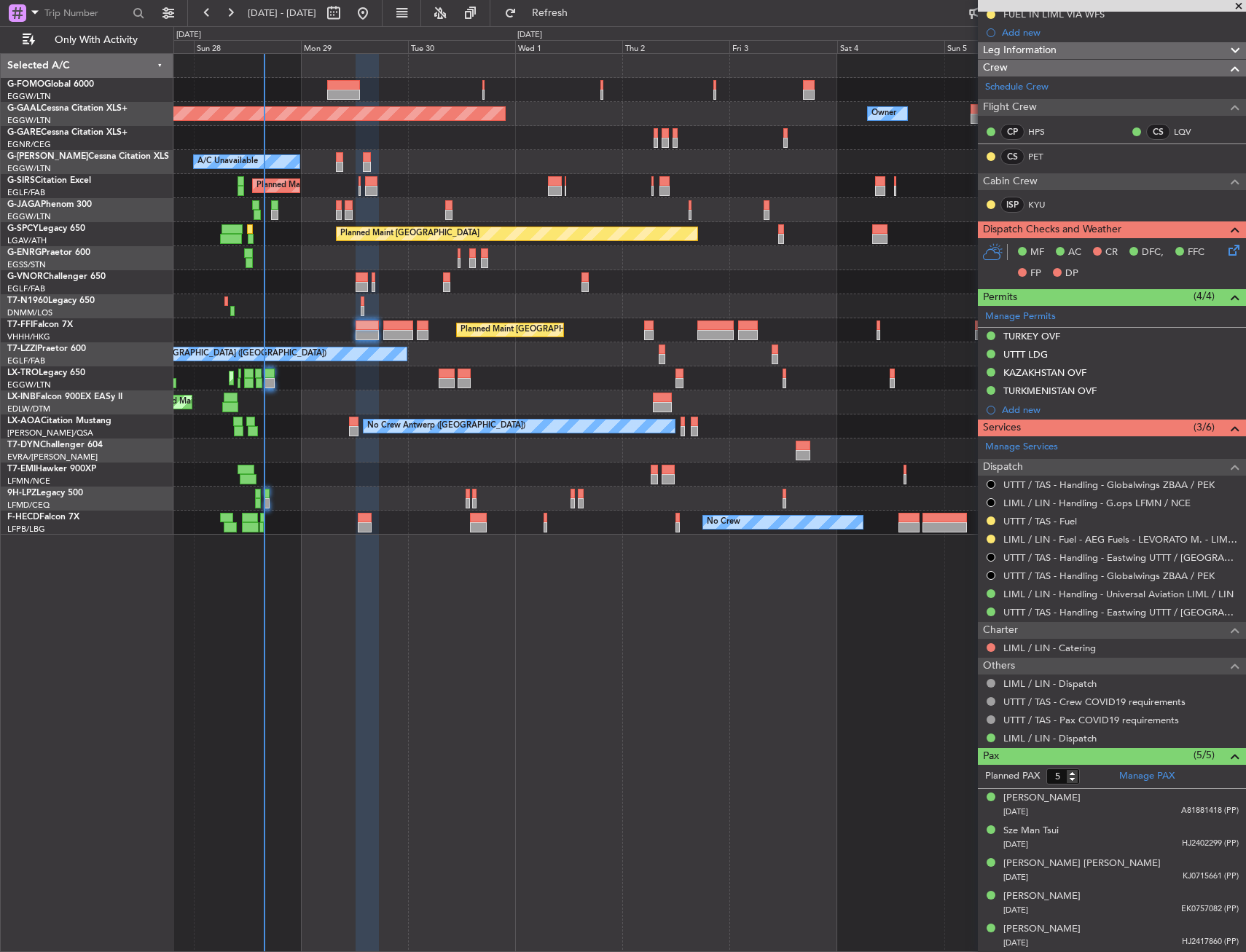
click at [616, 546] on div "Planned Maint Dusseldorf Owner Owner A/C Unavailable Planned Maint [GEOGRAPHIC_…" at bounding box center [710, 503] width 1073 height 899
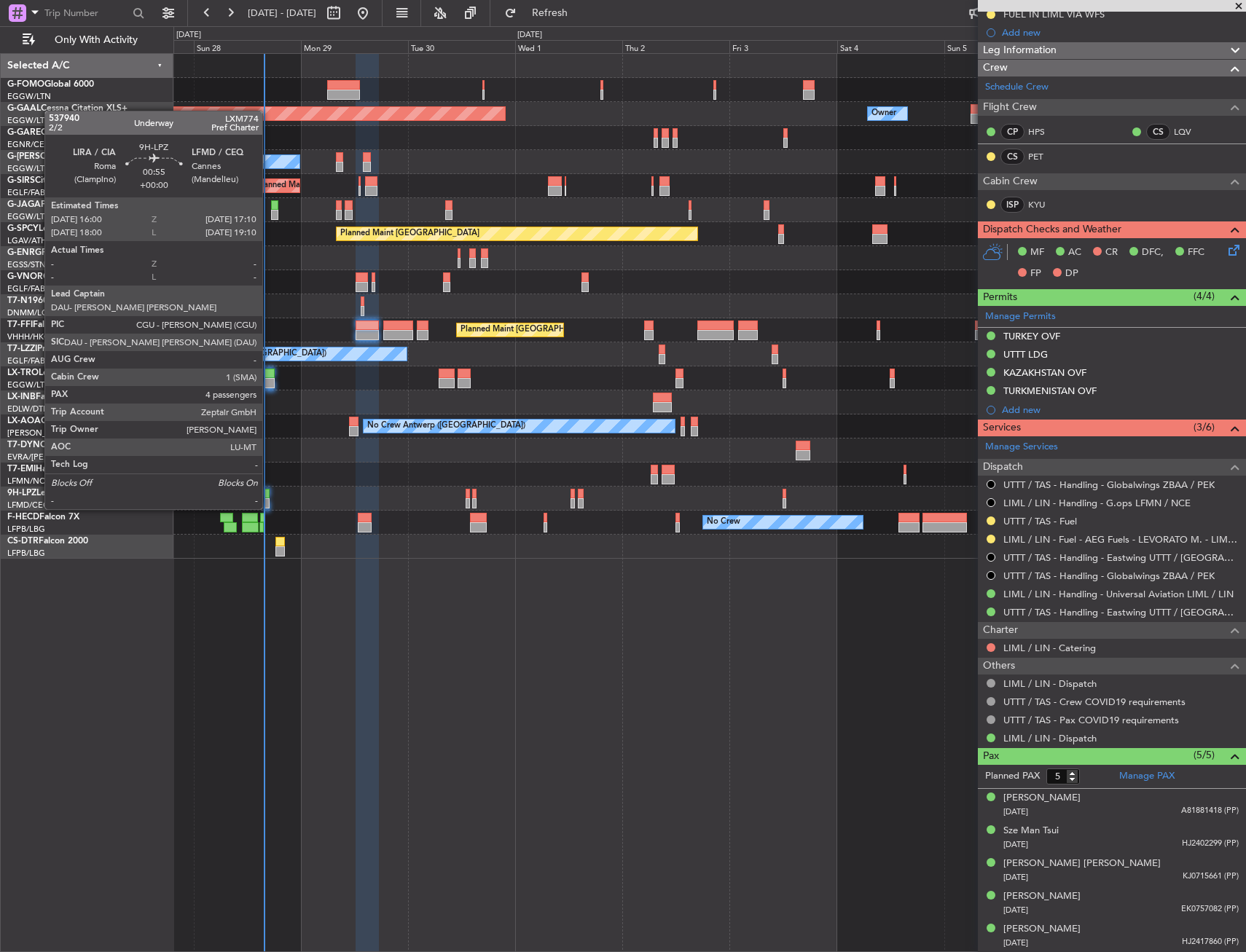
click at [269, 495] on div at bounding box center [268, 493] width 6 height 10
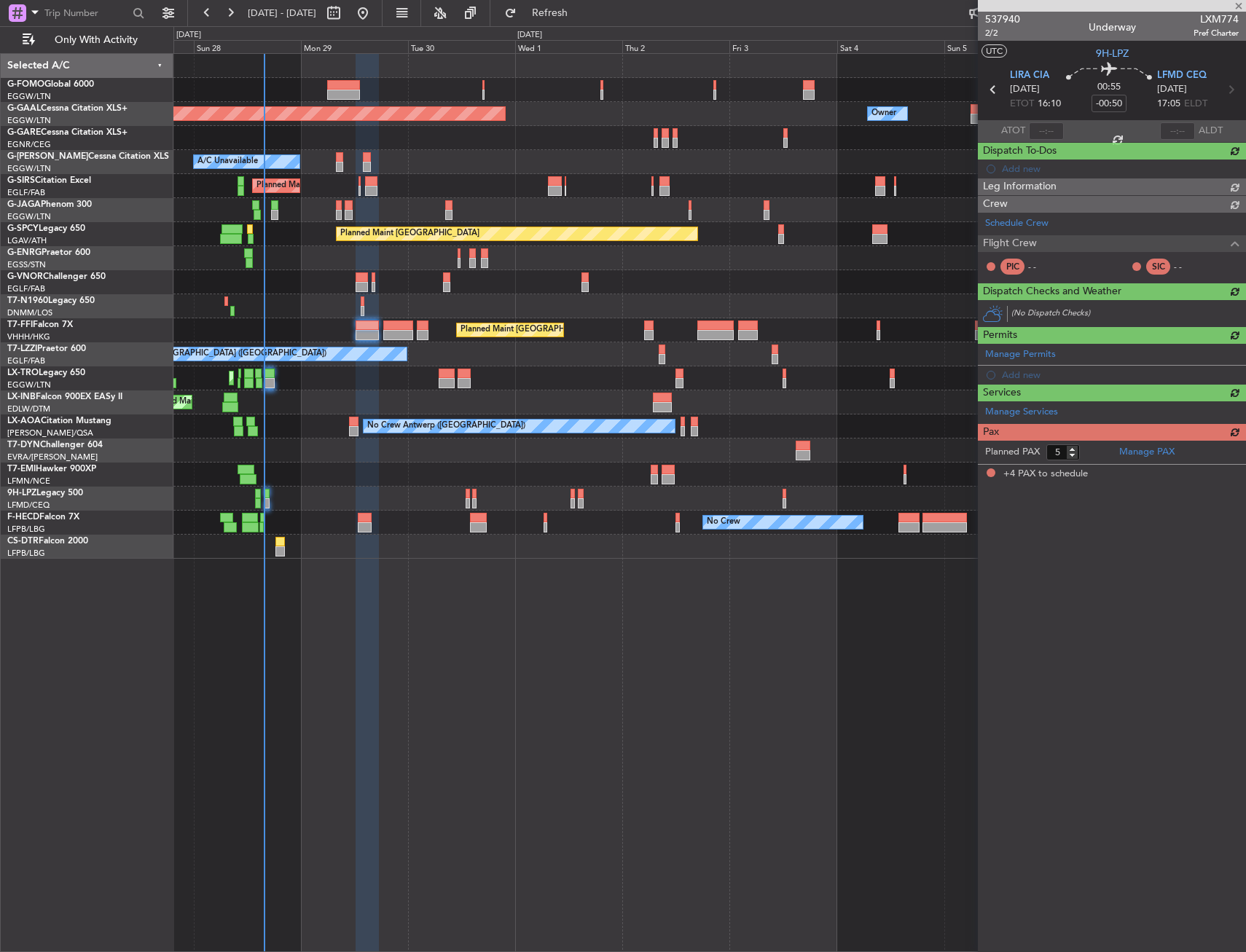
type input "4"
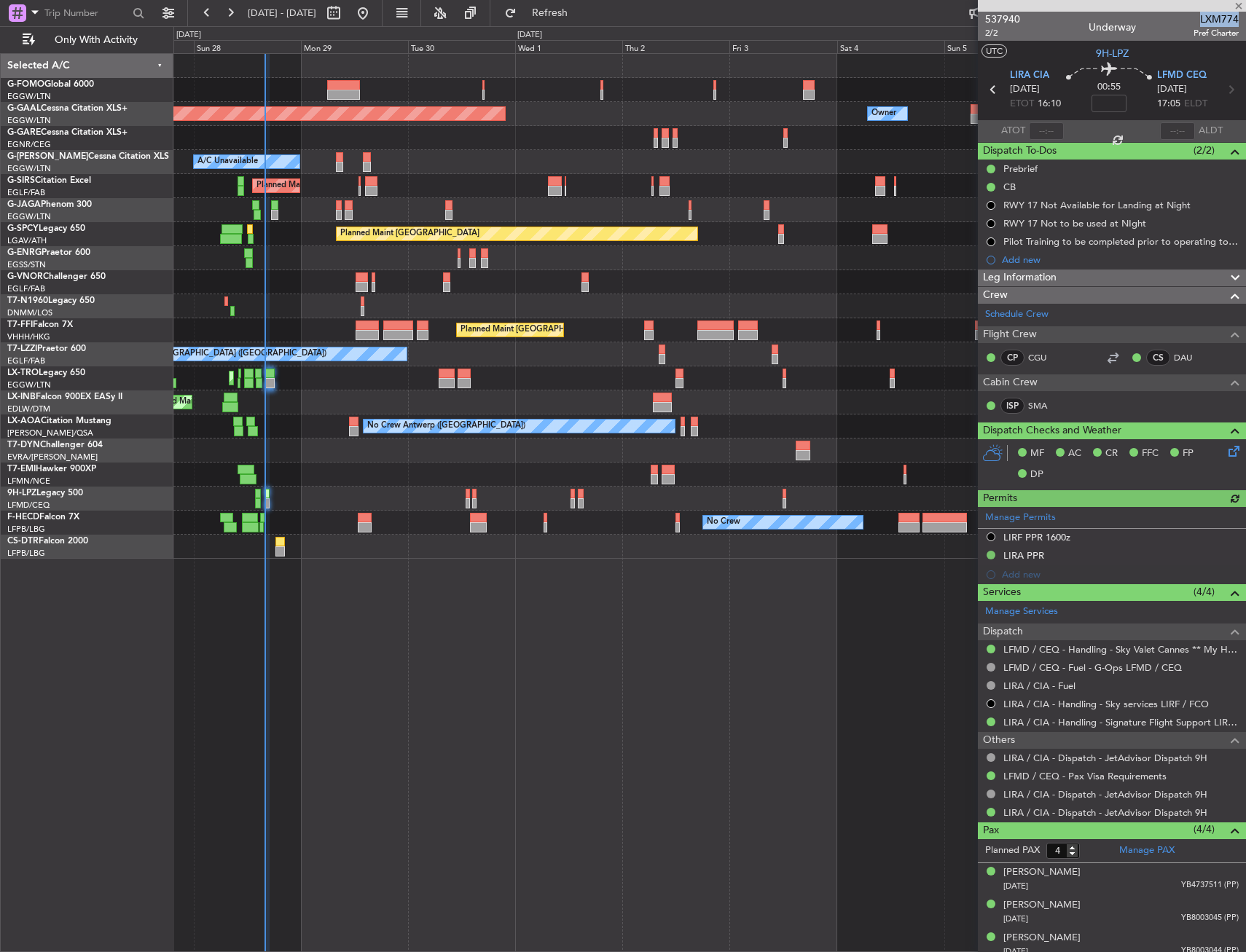
drag, startPoint x: 1190, startPoint y: 20, endPoint x: 1228, endPoint y: 20, distance: 38.0
click at [1228, 20] on span "LXM774" at bounding box center [1216, 19] width 45 height 15
copy span "LXM774"
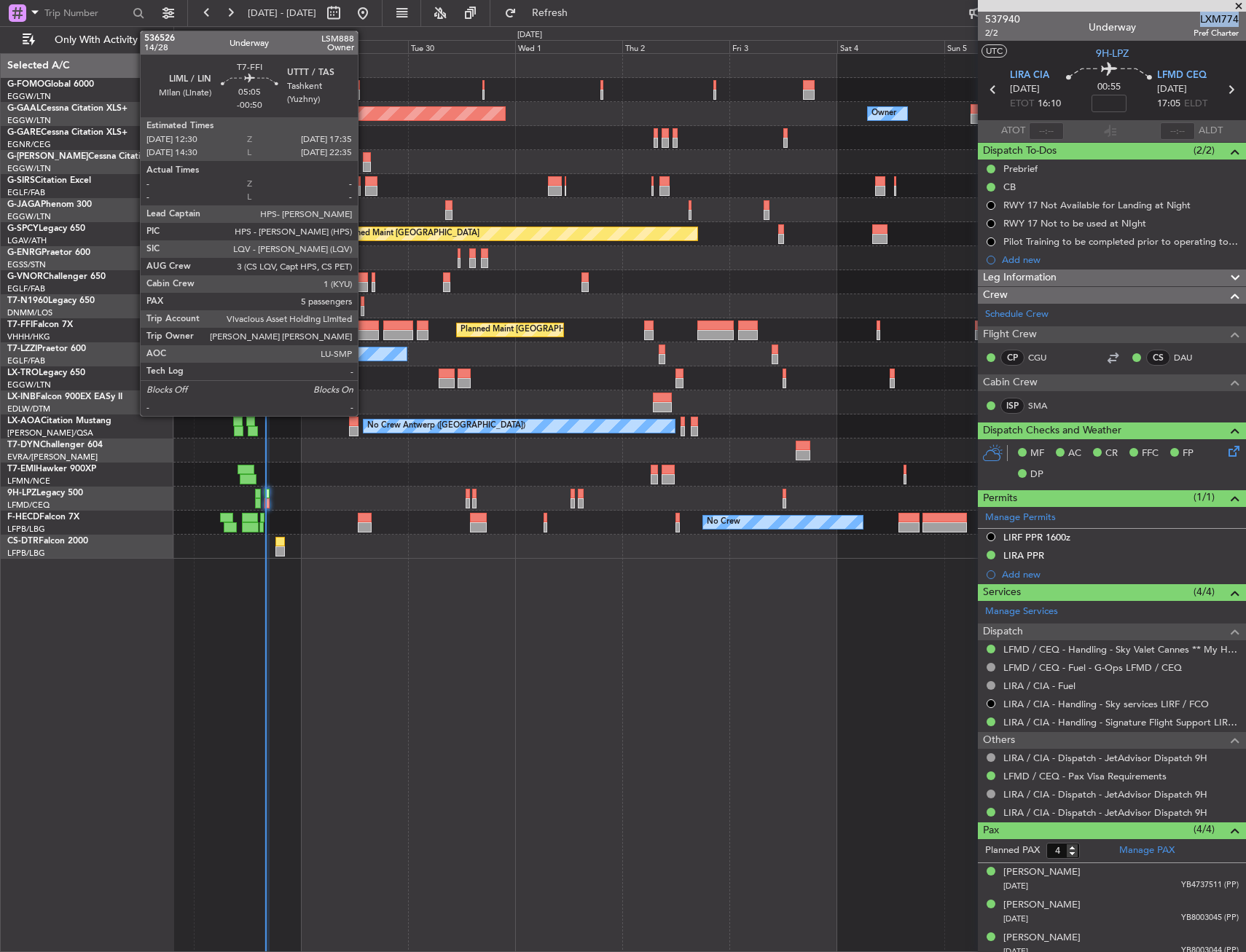
click at [364, 331] on div at bounding box center [367, 335] width 24 height 10
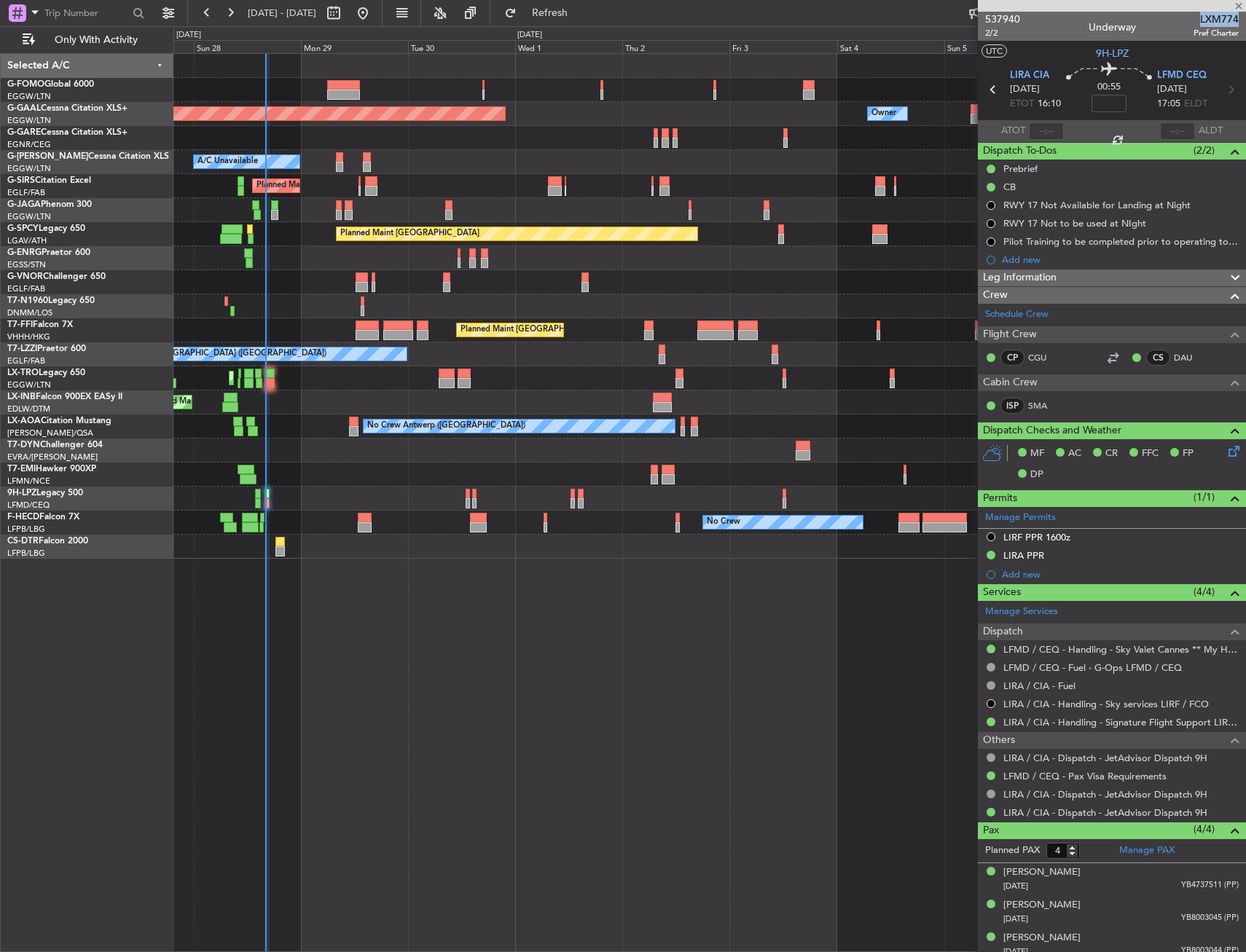
type input "-00:50"
type input "5"
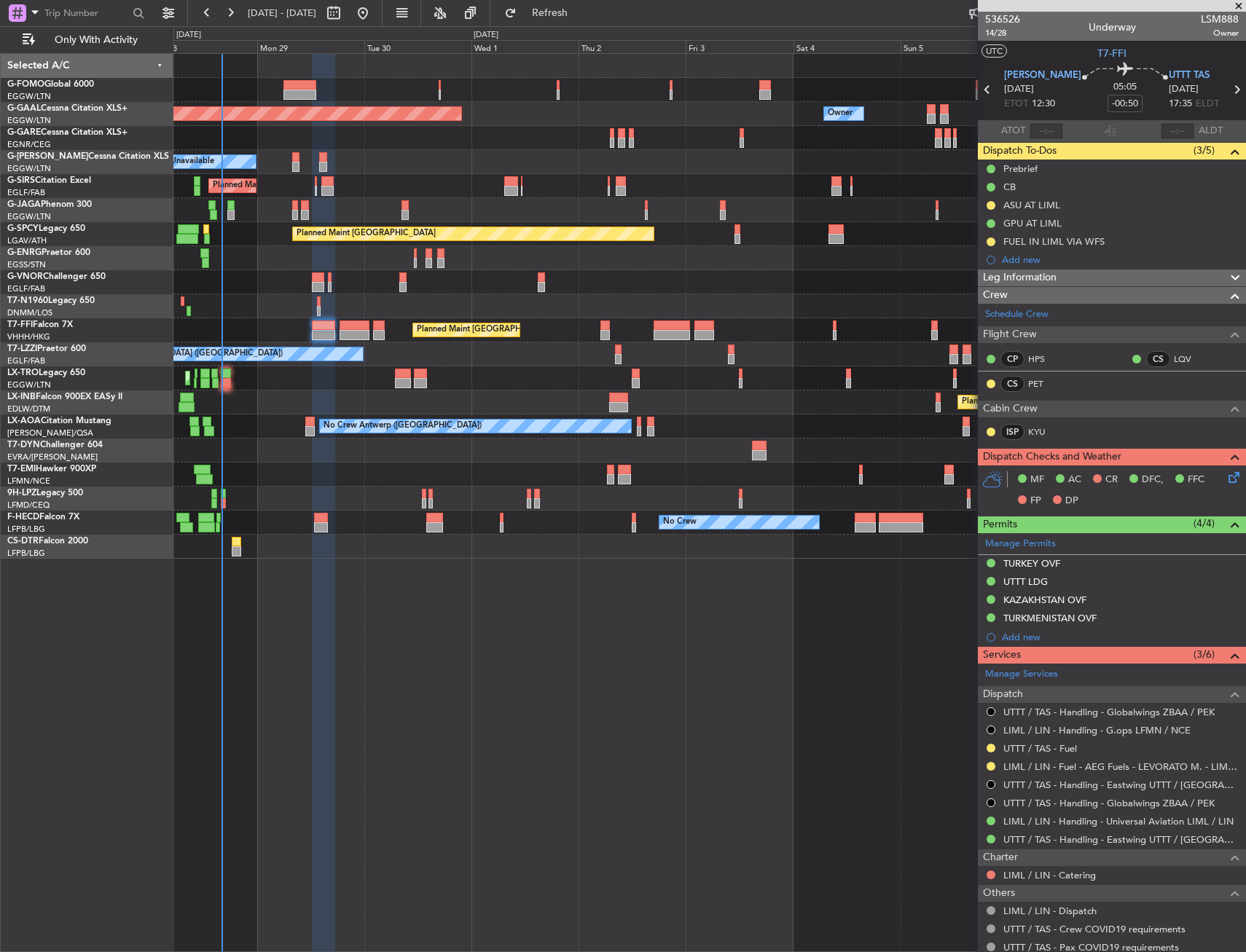
click at [428, 195] on div "Planned Maint Dusseldorf Owner Owner A/C Unavailable Planned Maint [GEOGRAPHIC_…" at bounding box center [709, 306] width 1072 height 505
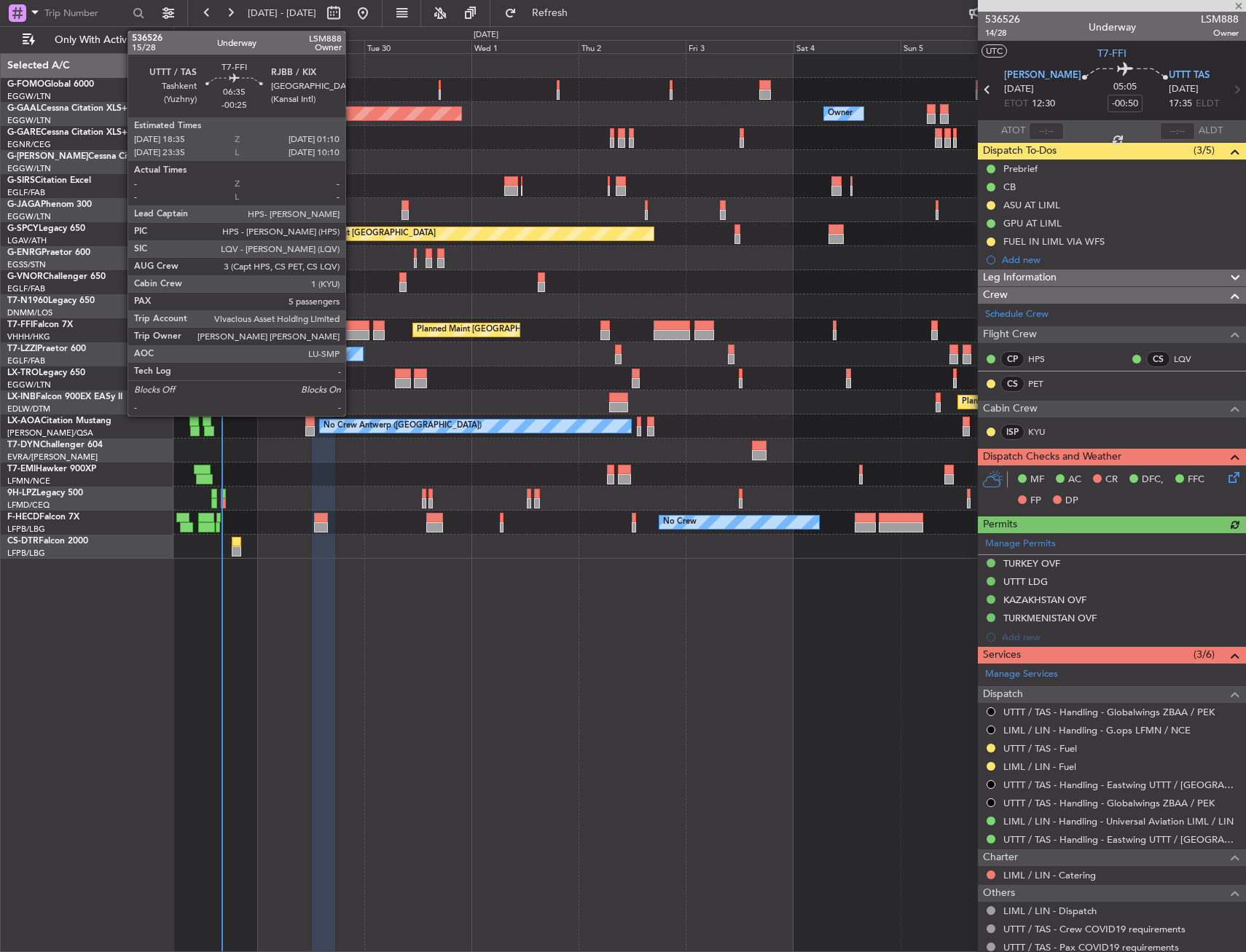
click at [354, 325] on div at bounding box center [354, 325] width 30 height 10
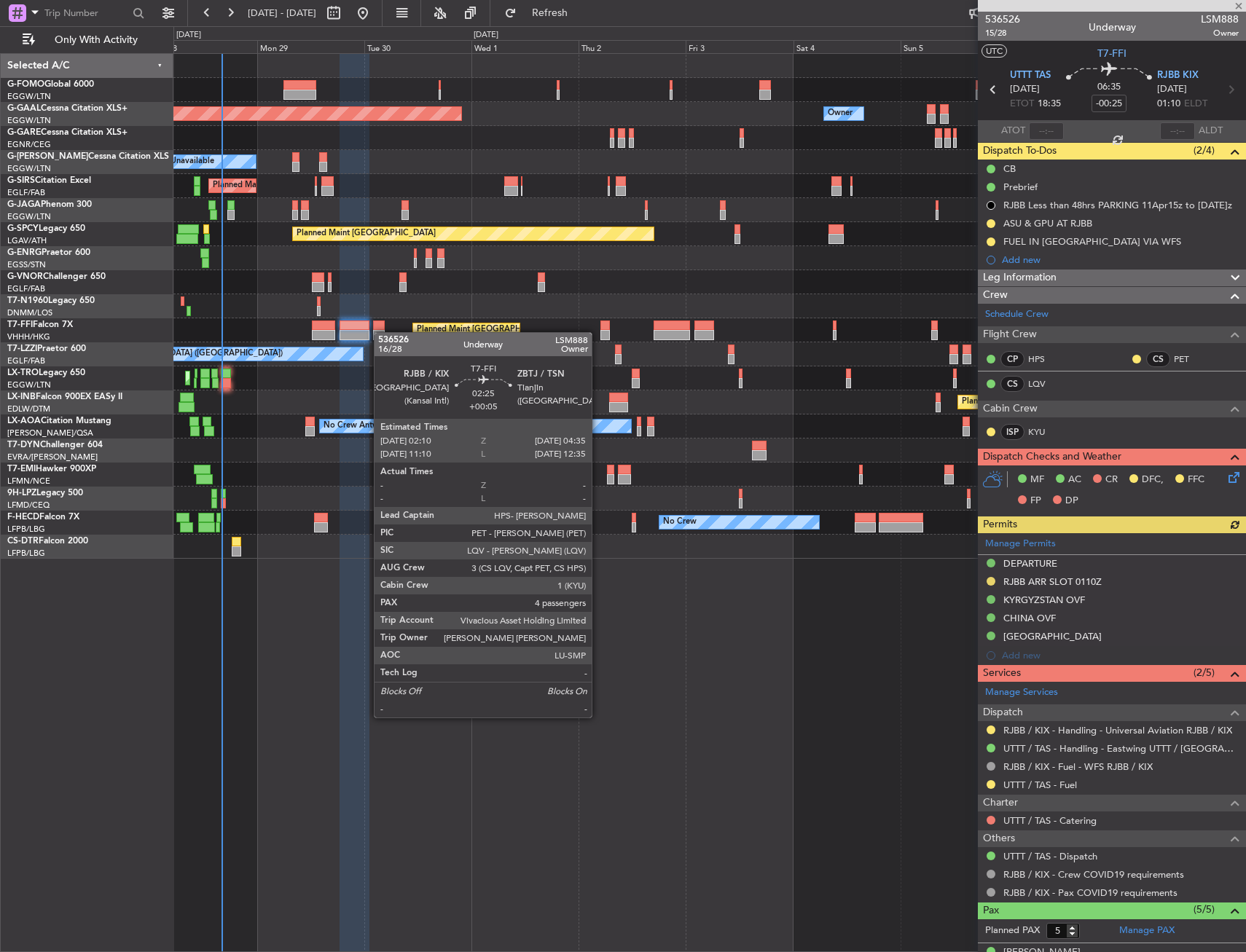
click at [381, 332] on div at bounding box center [379, 335] width 11 height 10
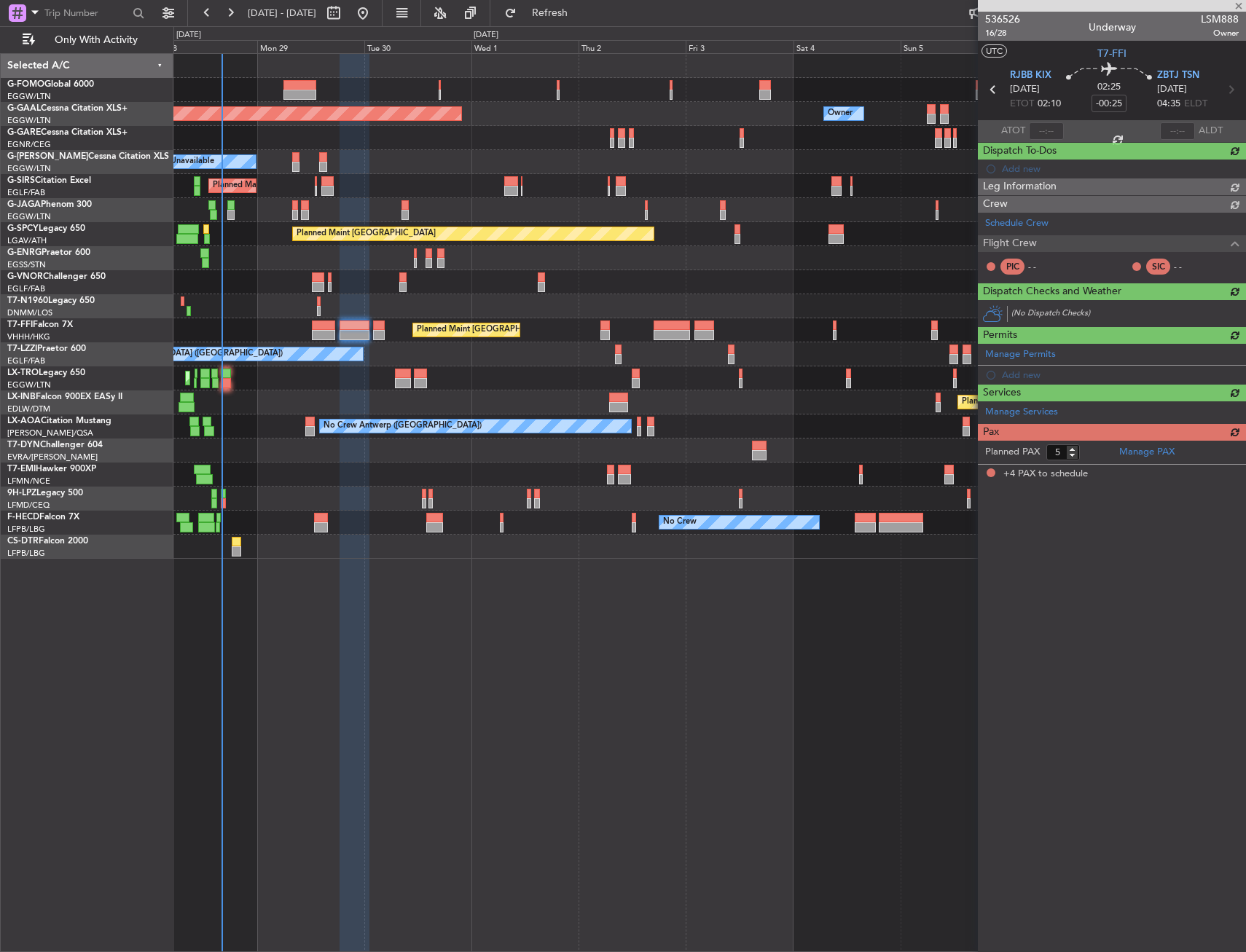
type input "+00:05"
type input "4"
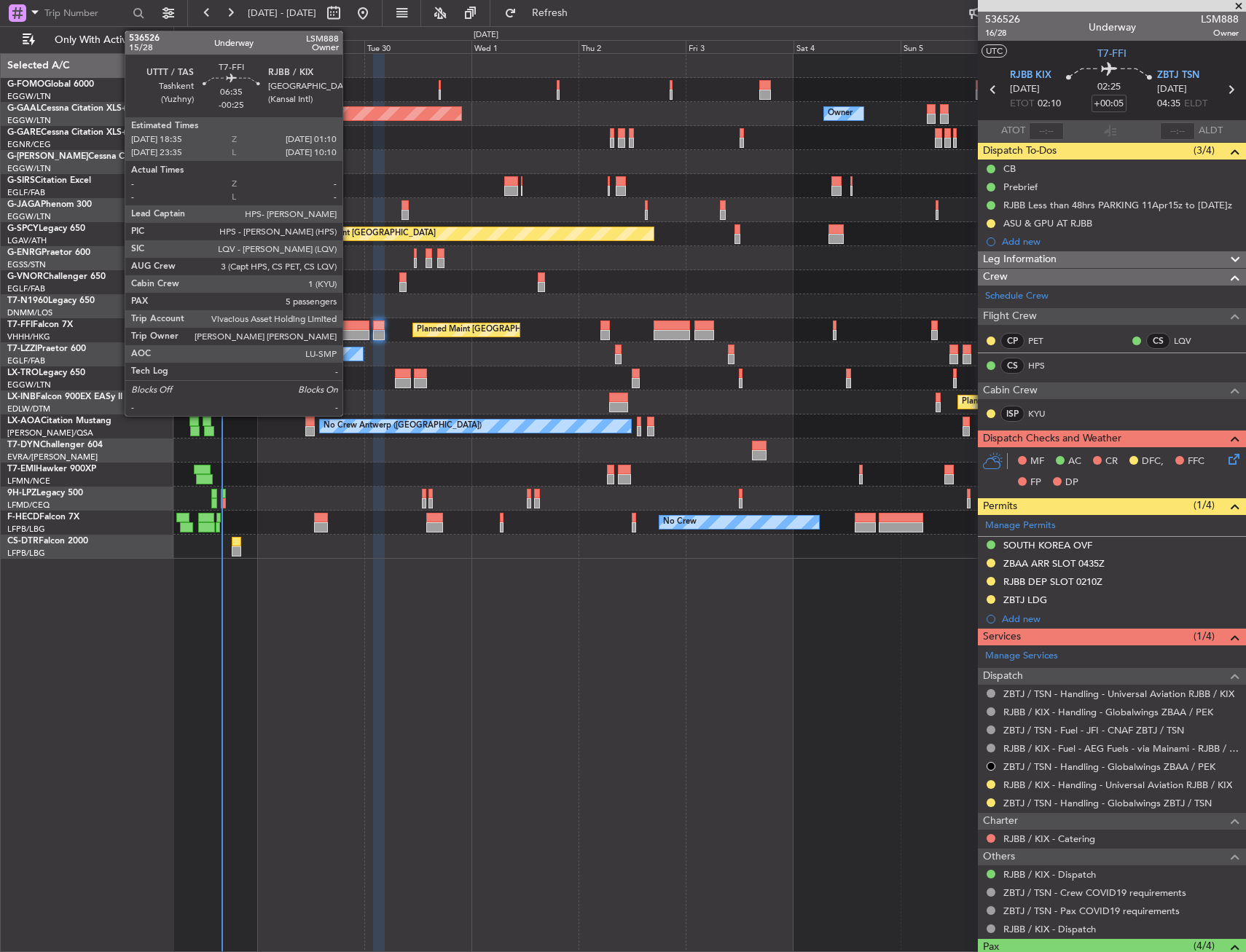
click at [349, 331] on div at bounding box center [354, 335] width 30 height 10
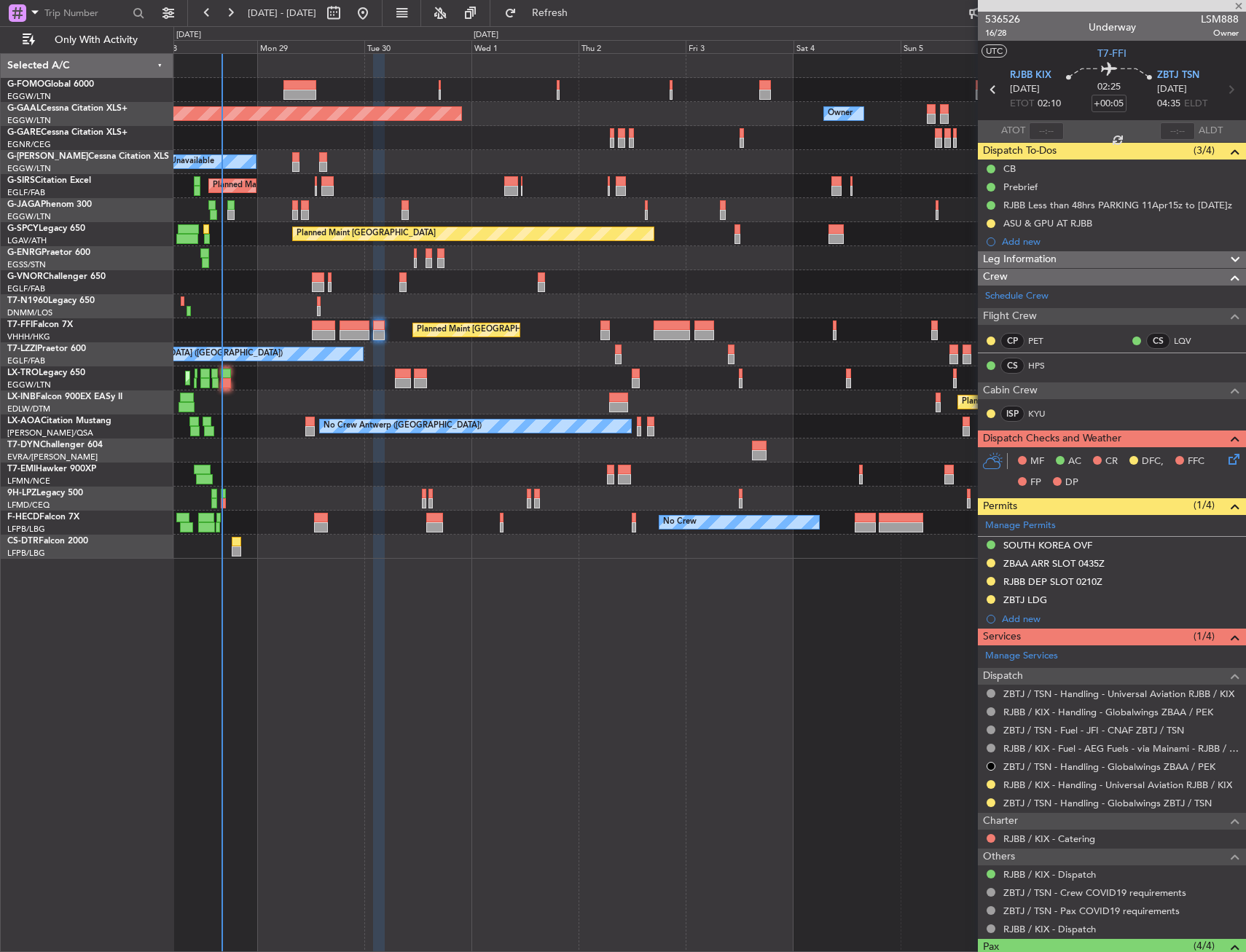
type input "-00:25"
type input "5"
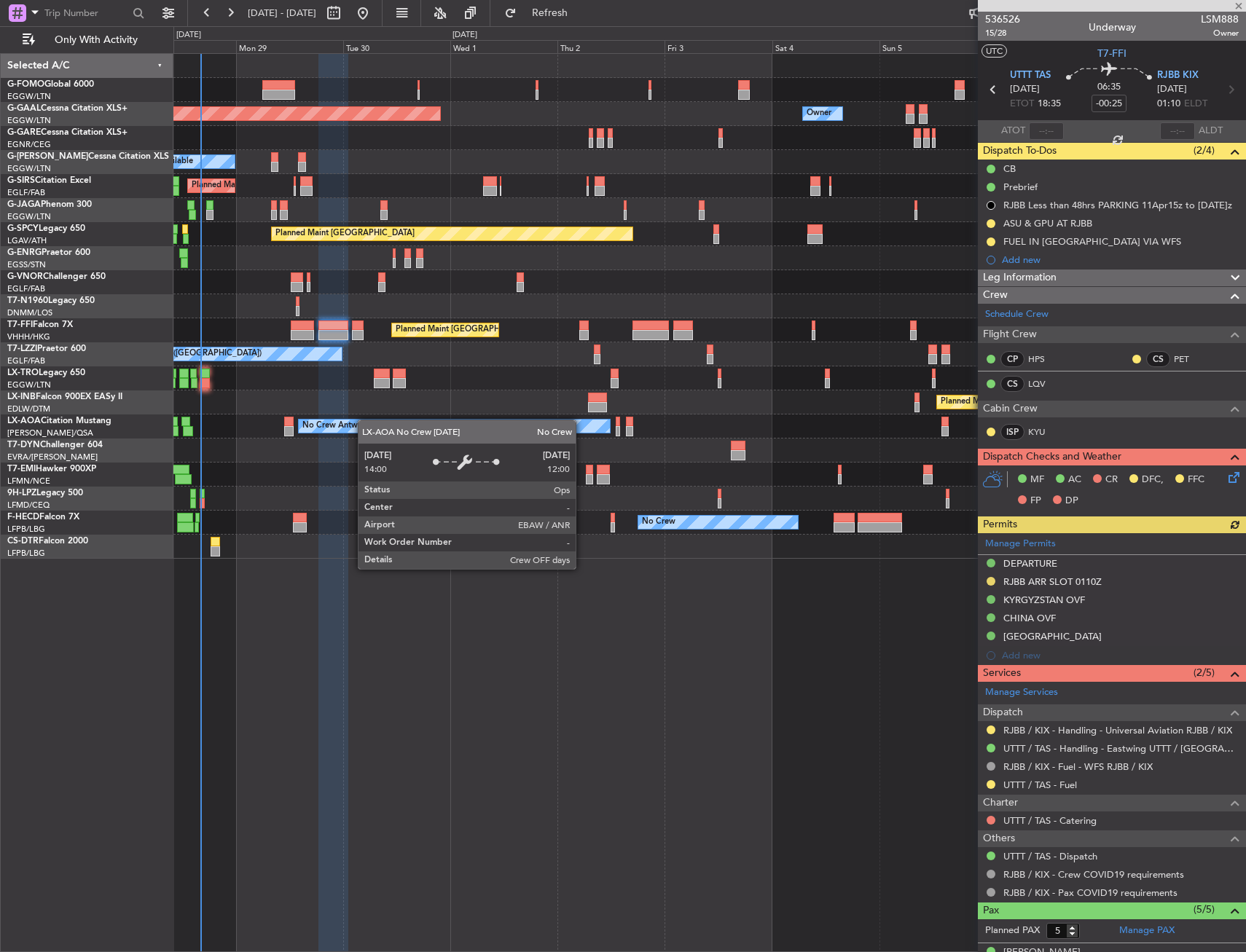
click at [345, 424] on div "No Crew Antwerp ([GEOGRAPHIC_DATA])" at bounding box center [709, 427] width 1072 height 24
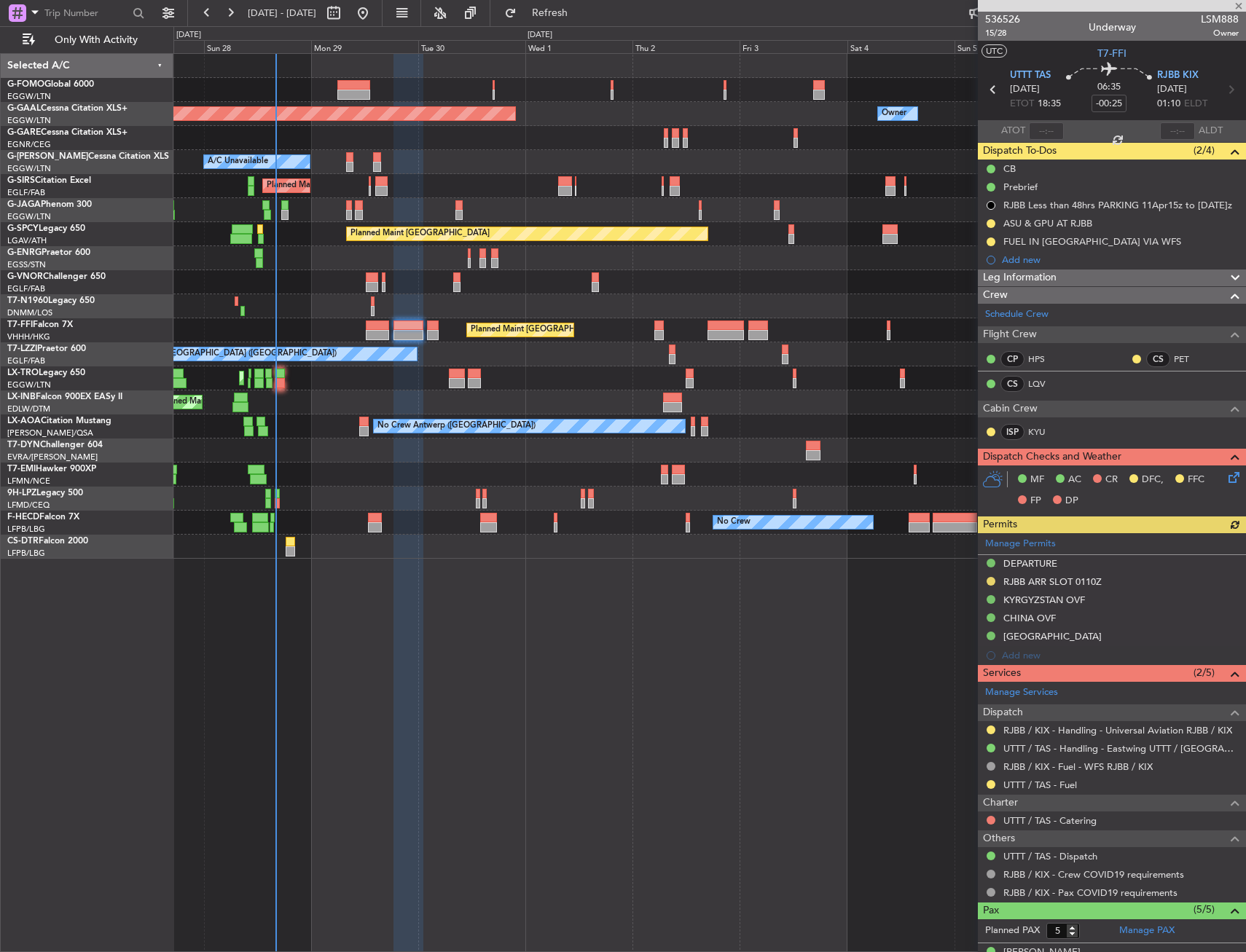
click at [509, 539] on div "Planned Maint Nice ([GEOGRAPHIC_DATA])" at bounding box center [709, 547] width 1072 height 24
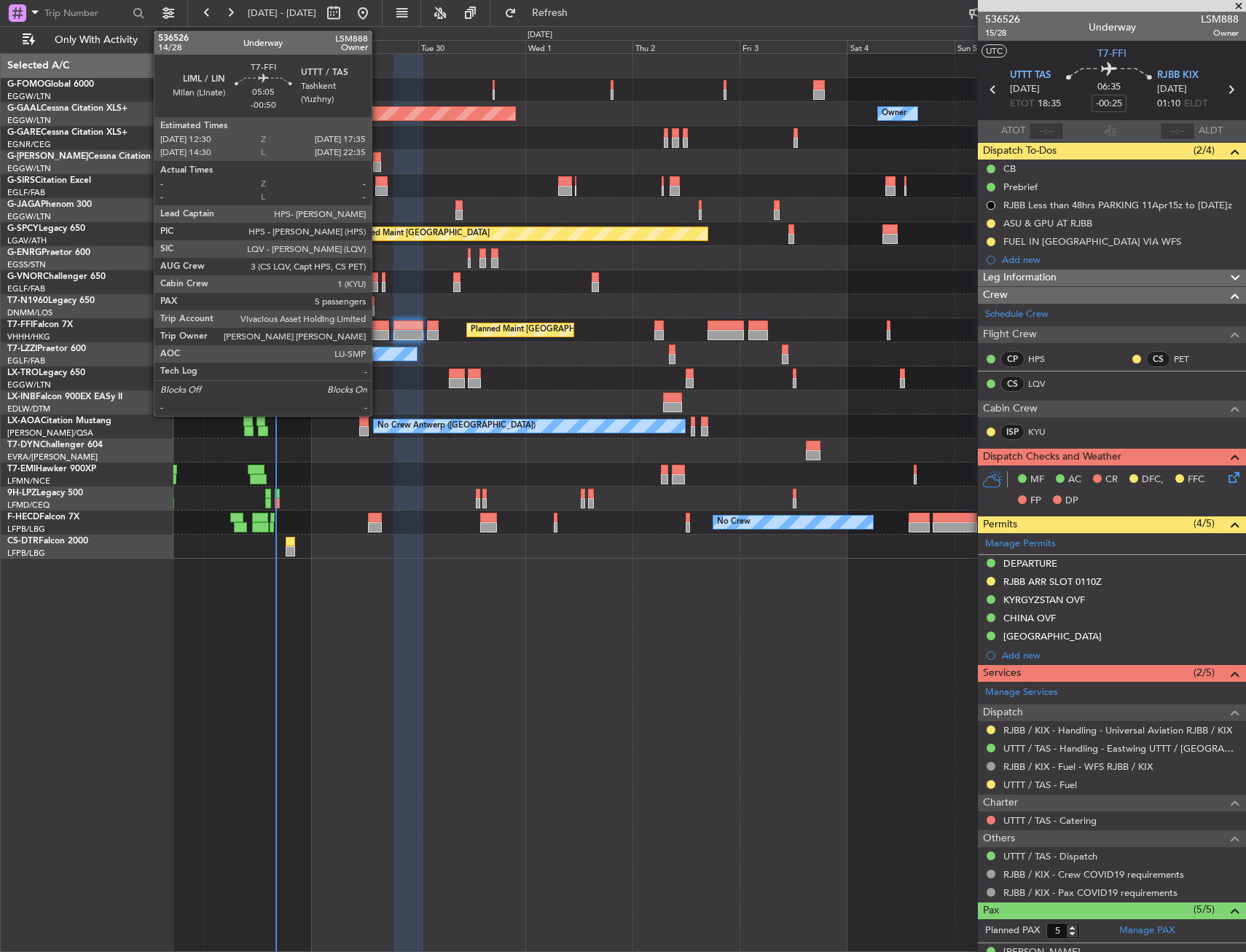
click at [378, 321] on div at bounding box center [377, 325] width 24 height 10
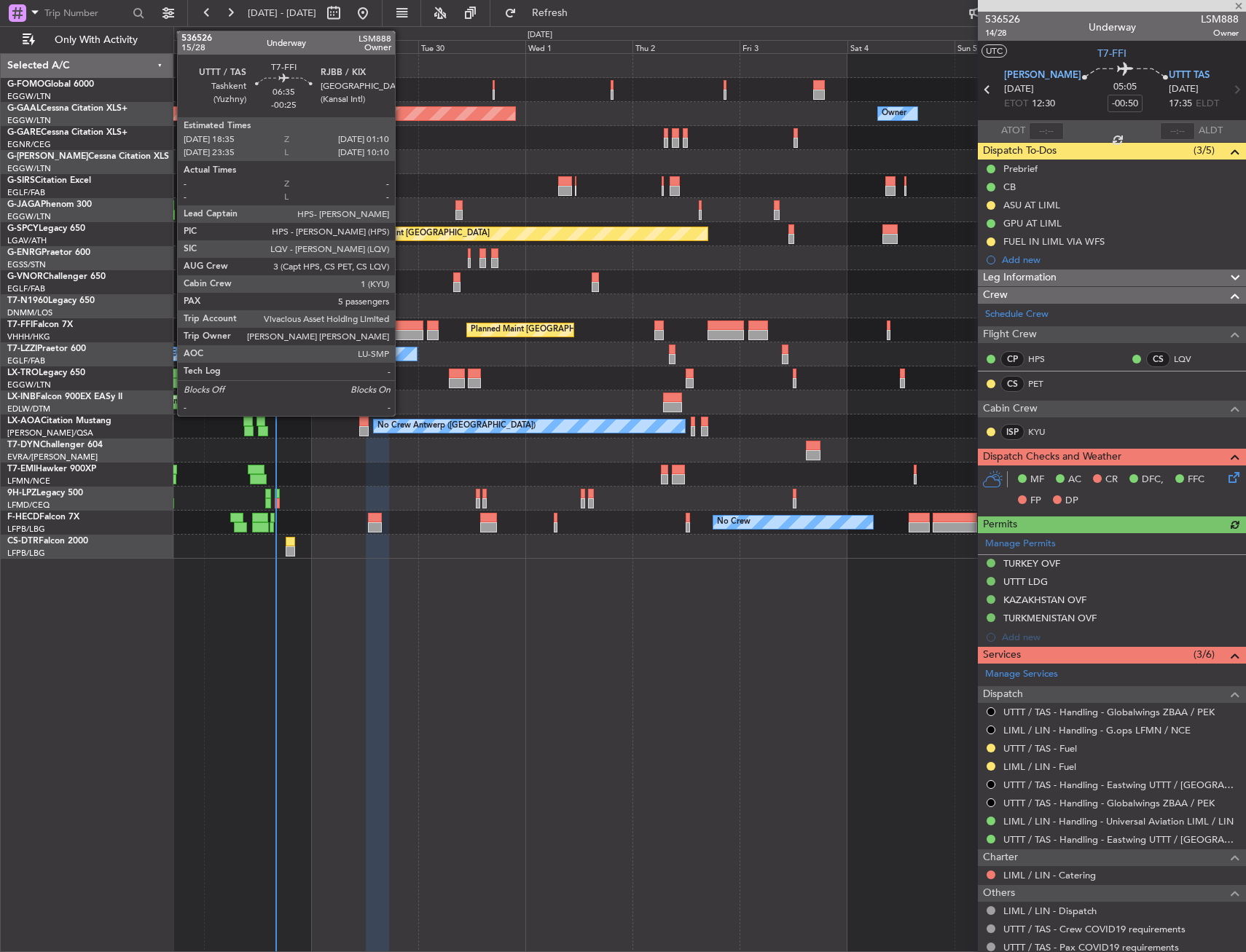
click at [402, 328] on div at bounding box center [408, 325] width 30 height 10
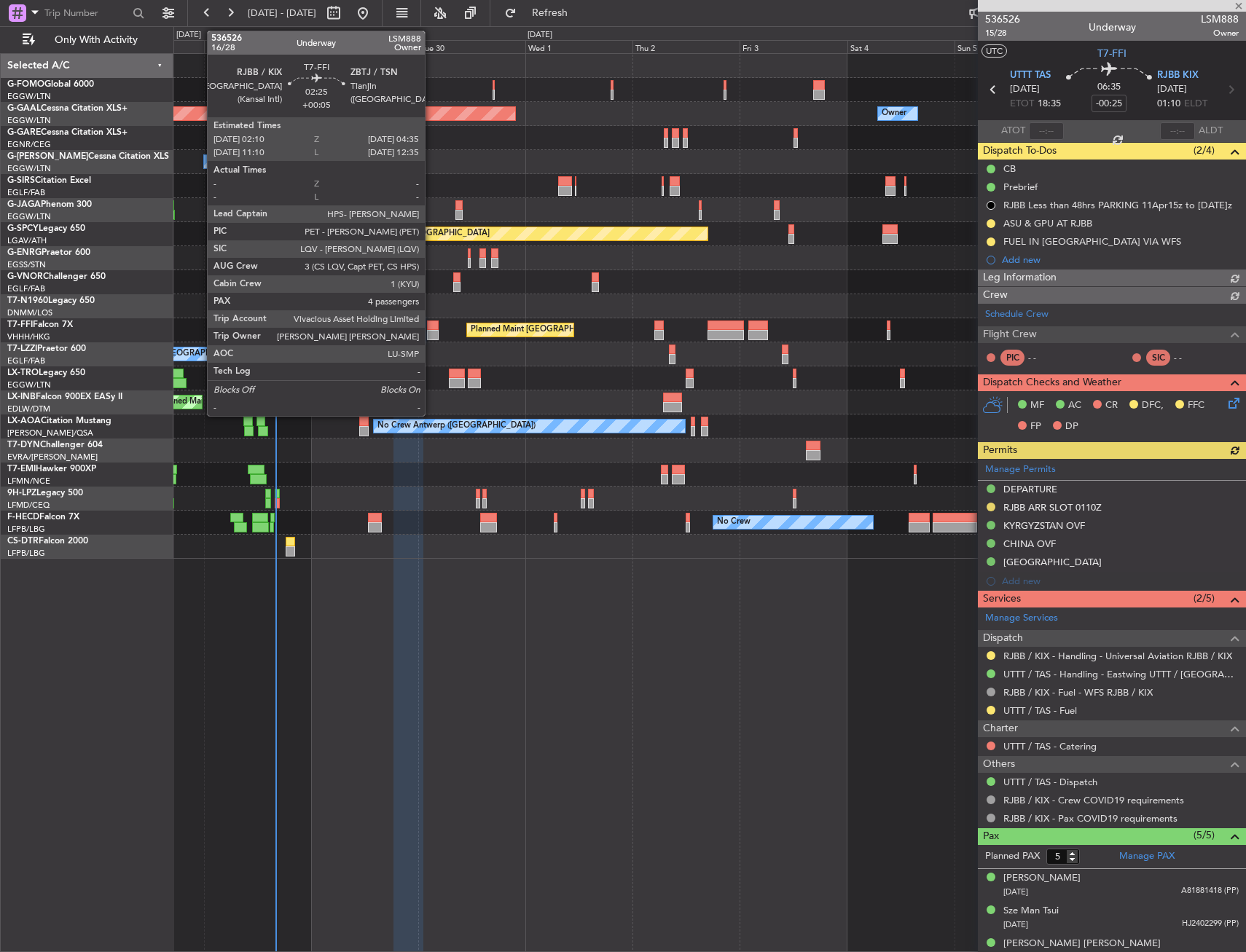
click at [431, 337] on div at bounding box center [432, 335] width 11 height 10
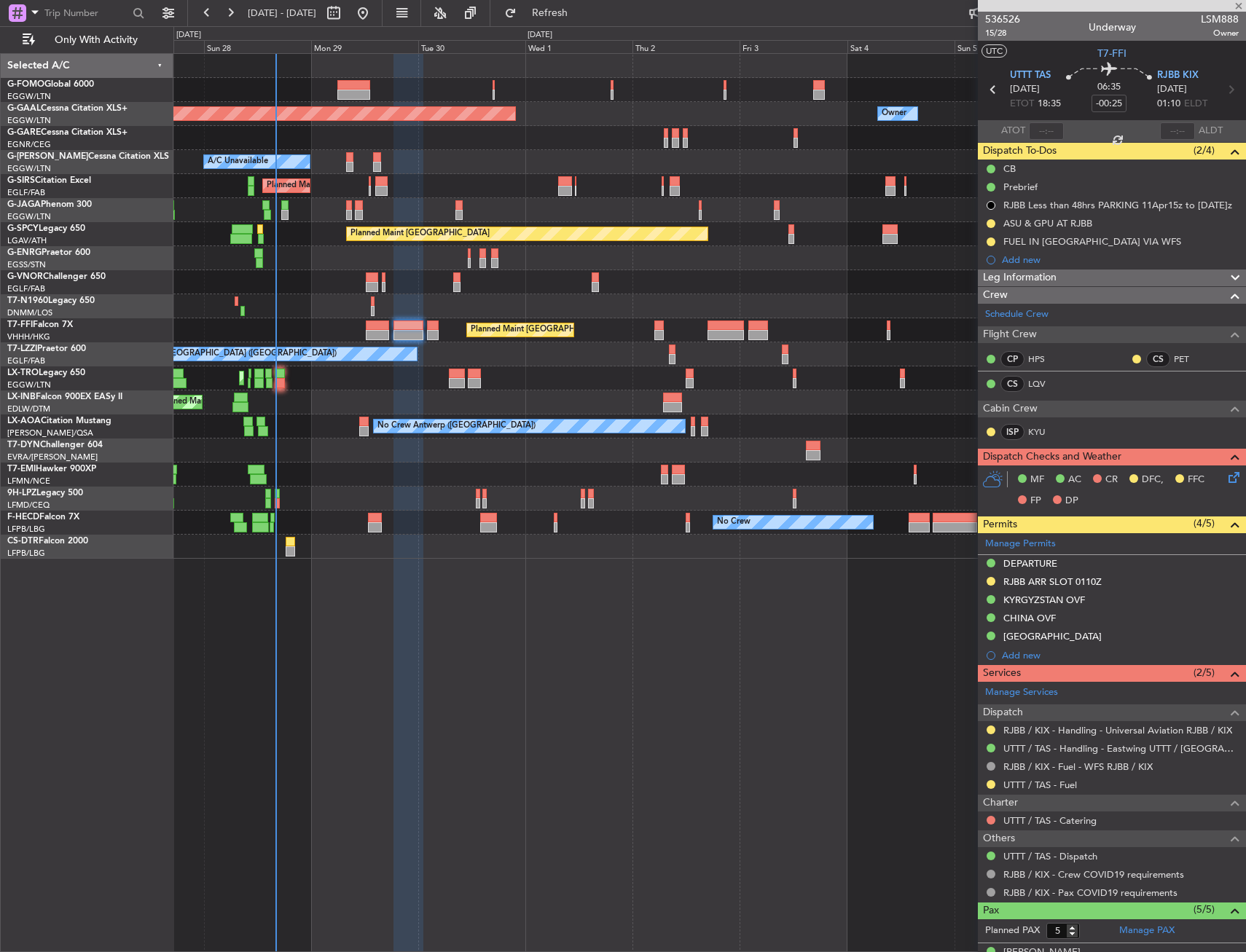
type input "+00:05"
type input "4"
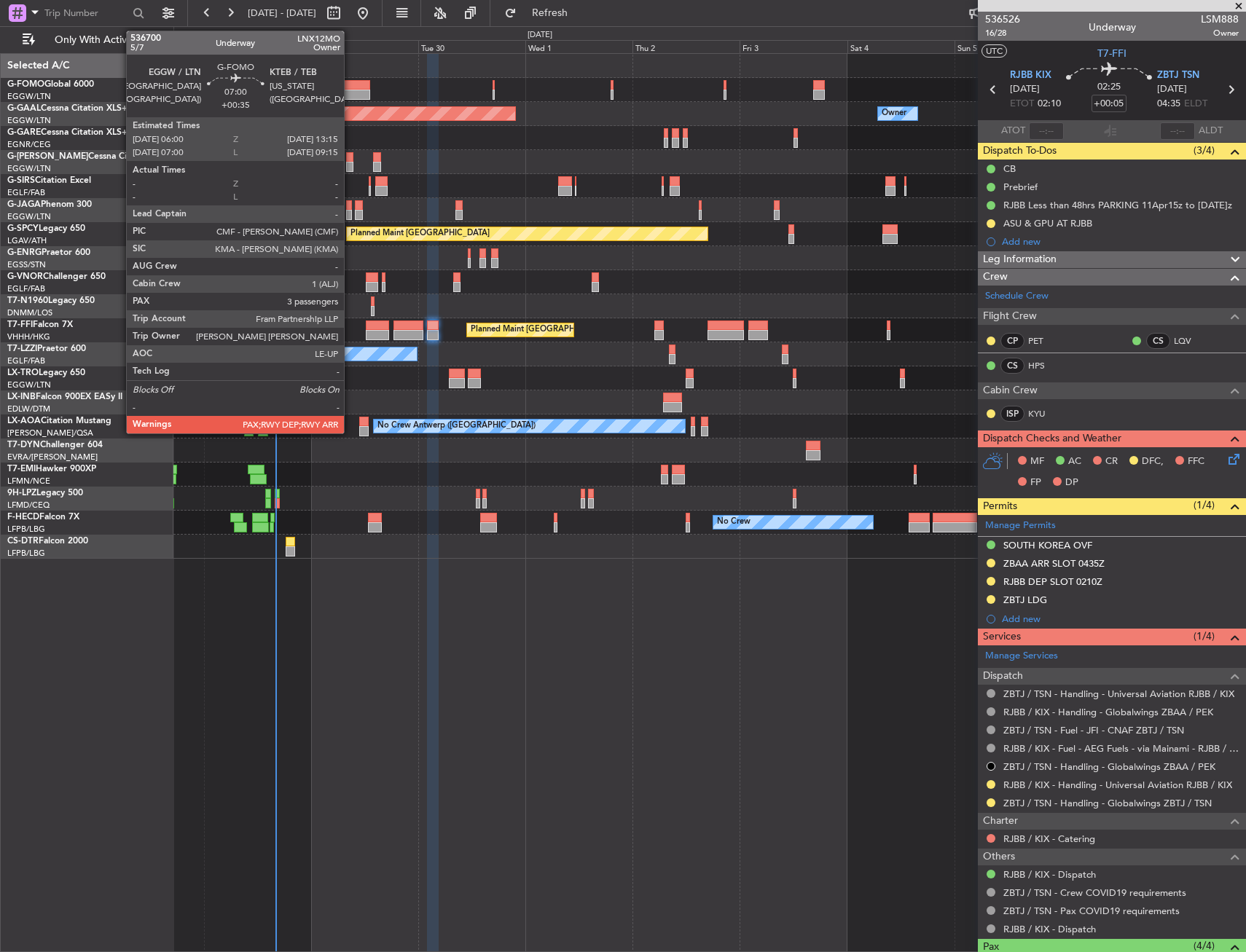
click at [351, 91] on div at bounding box center [354, 94] width 33 height 10
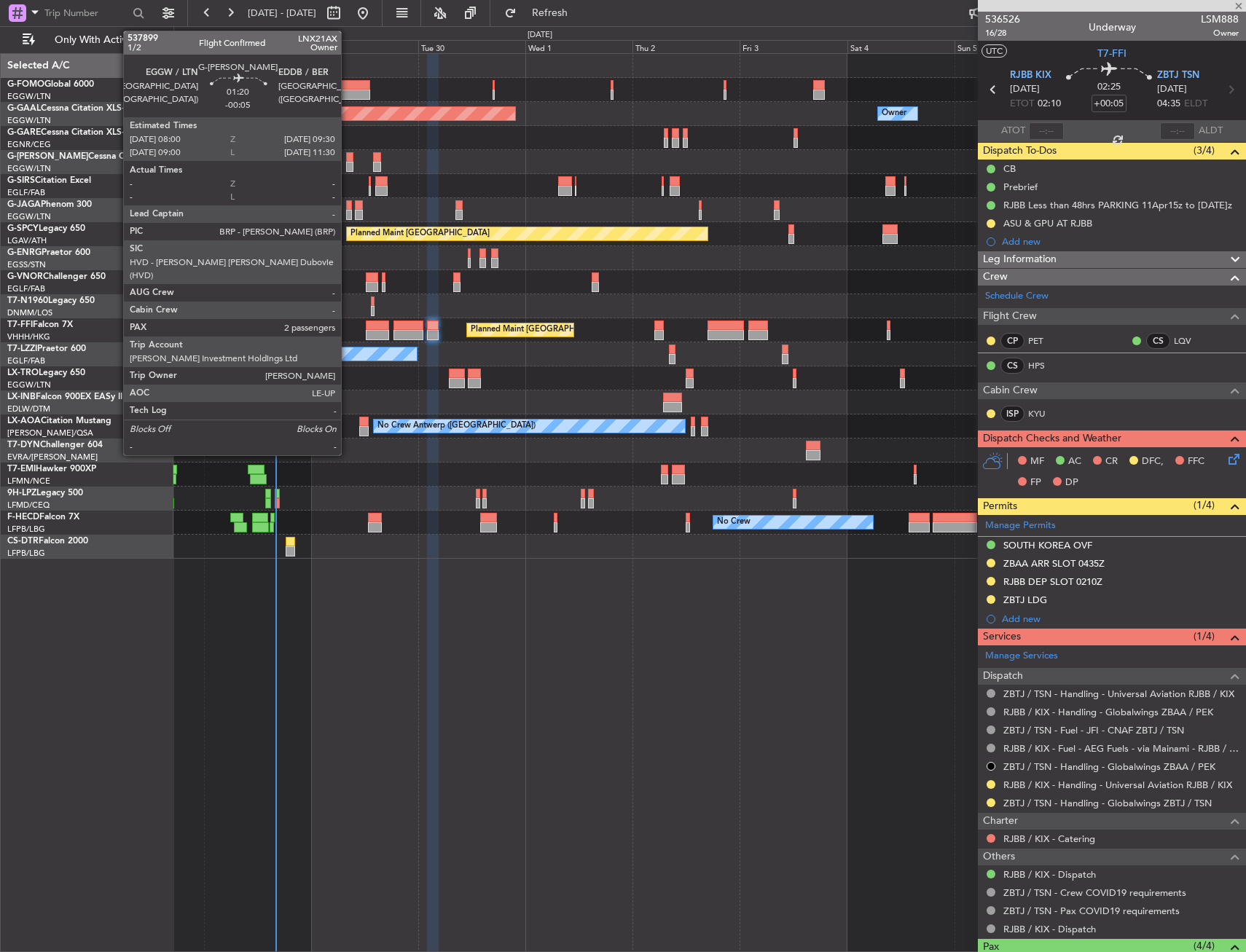
type input "+00:35"
type input "3"
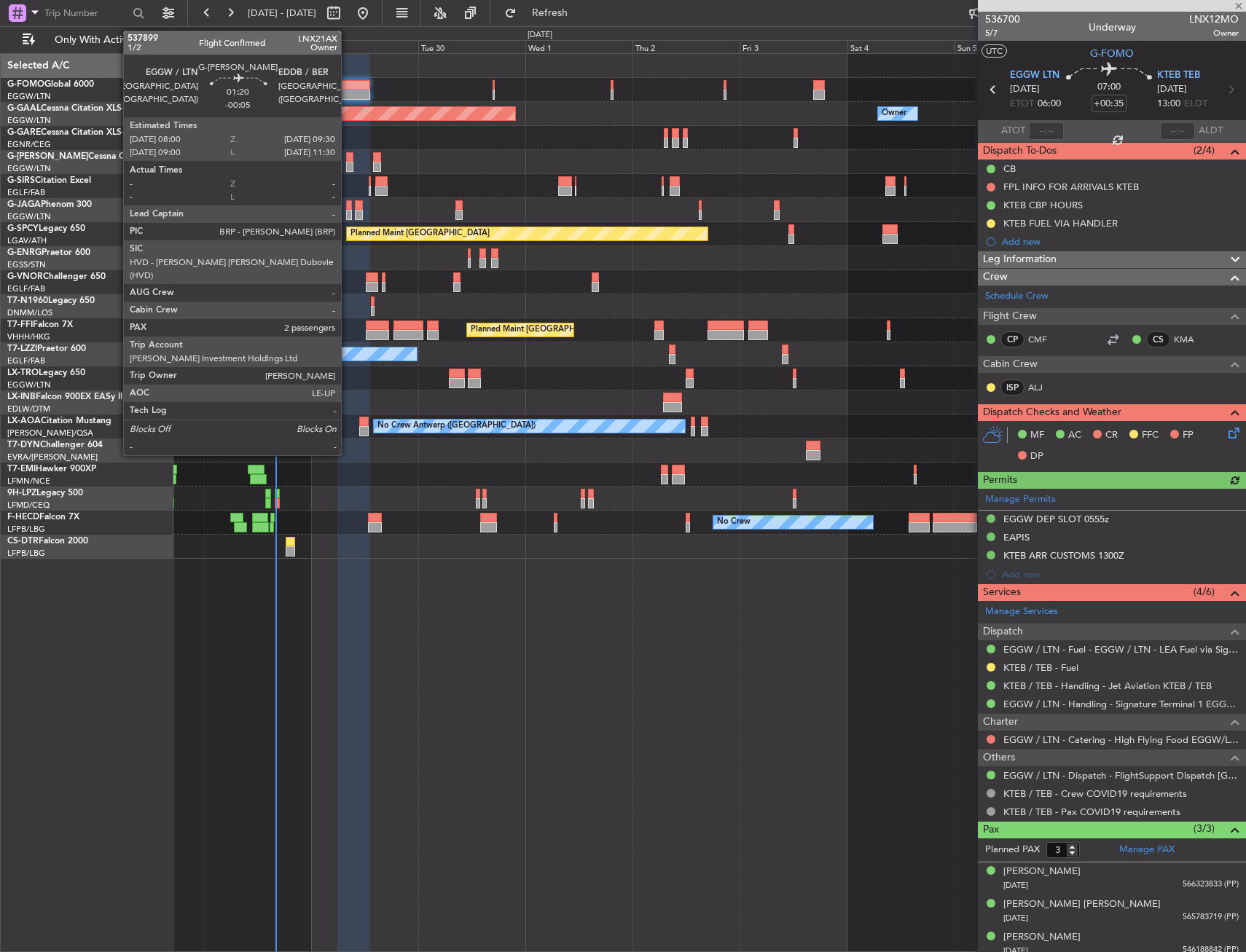
click at [348, 159] on div at bounding box center [350, 157] width 8 height 10
type input "-00:05"
type input "2"
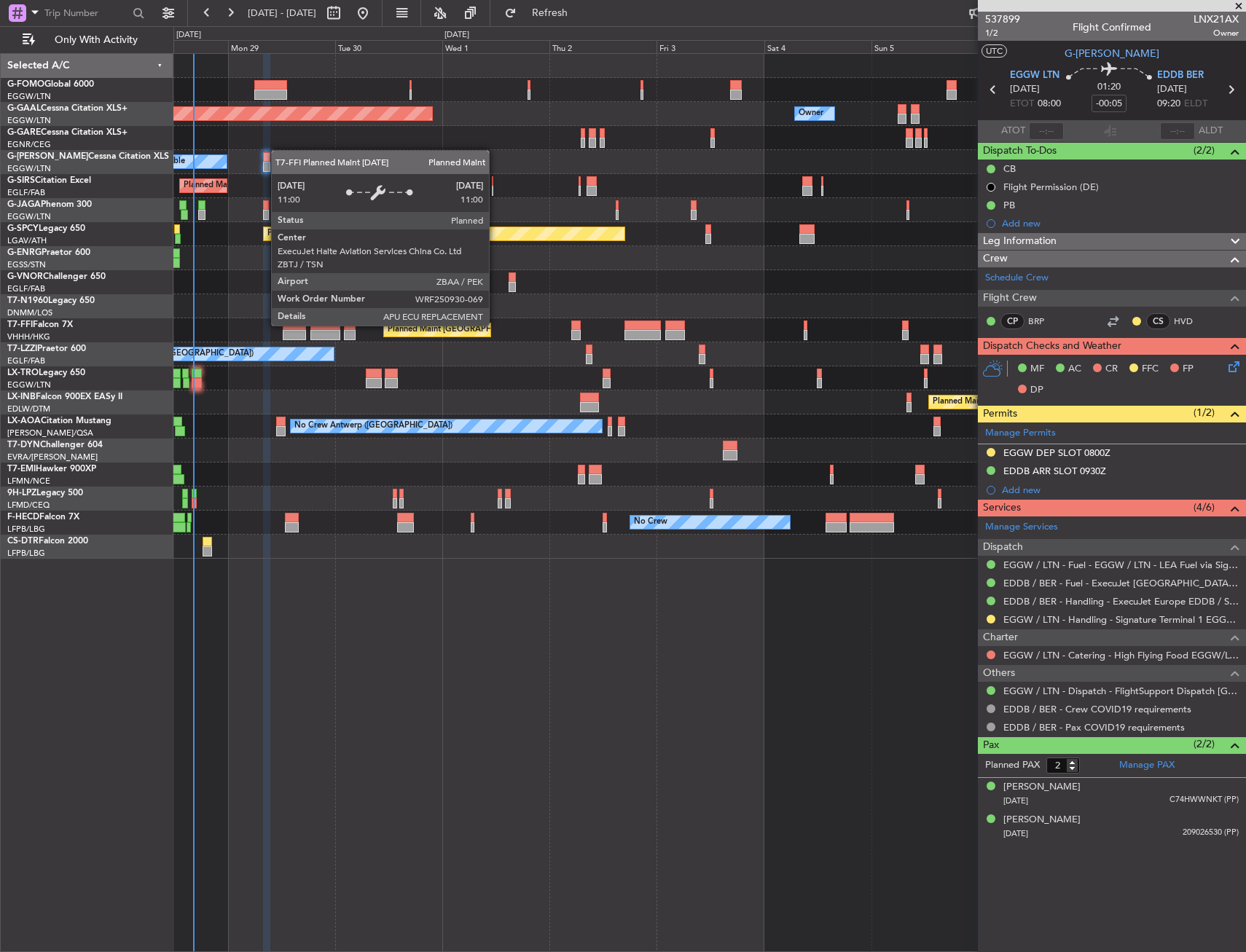
click at [412, 331] on div "Planned Maint [GEOGRAPHIC_DATA] ([GEOGRAPHIC_DATA])" at bounding box center [503, 330] width 230 height 22
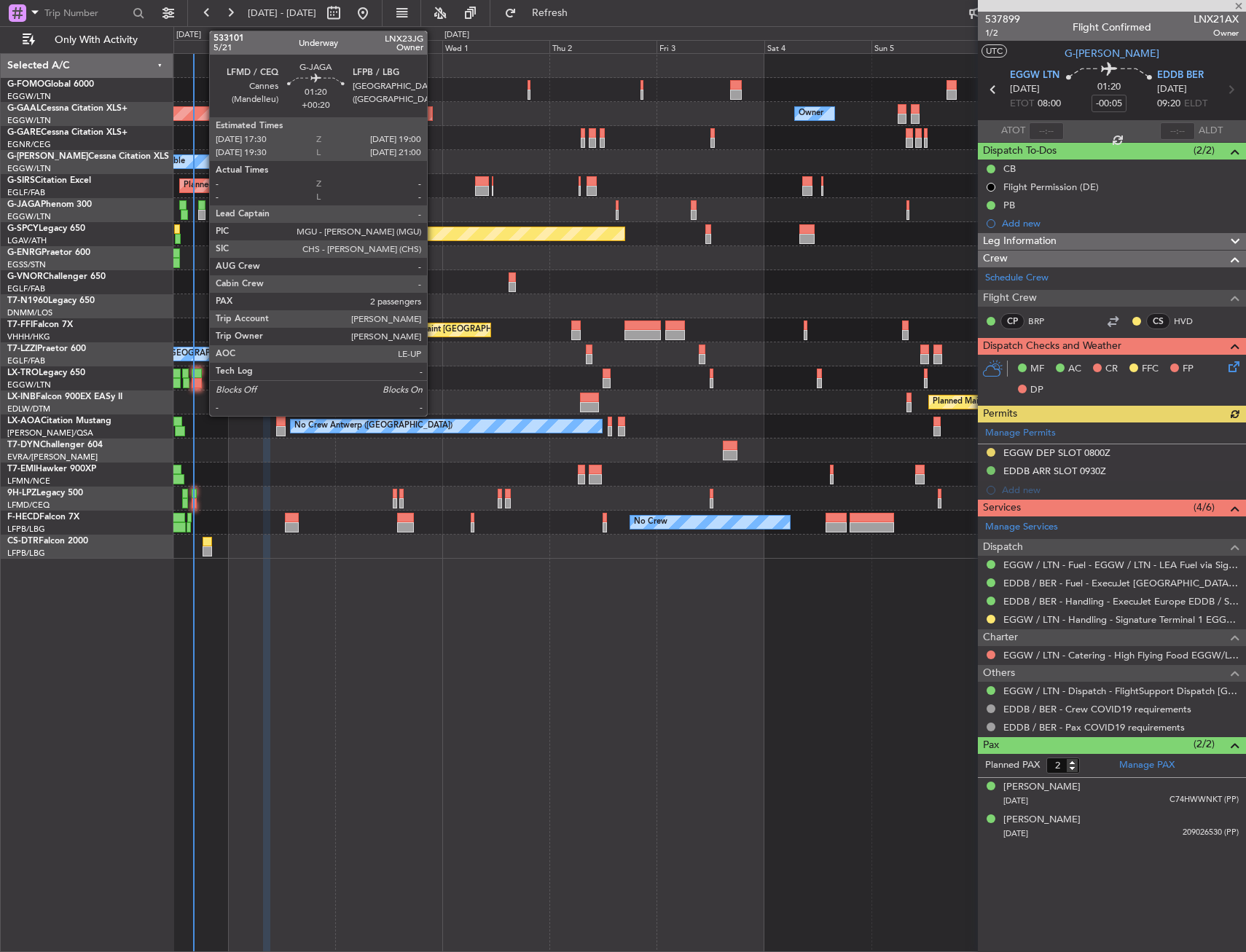
click at [202, 208] on div at bounding box center [202, 205] width 8 height 10
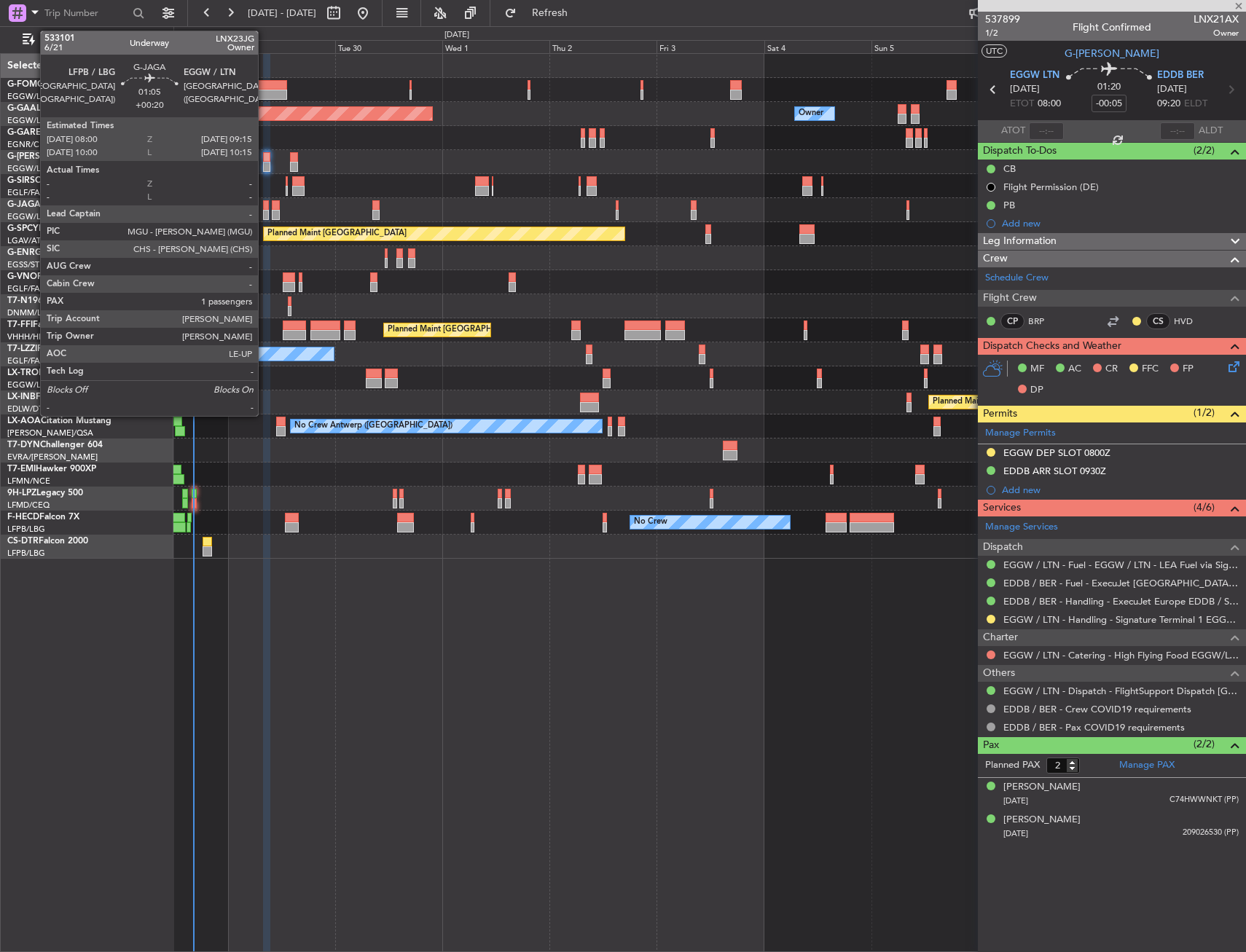
type input "+00:20"
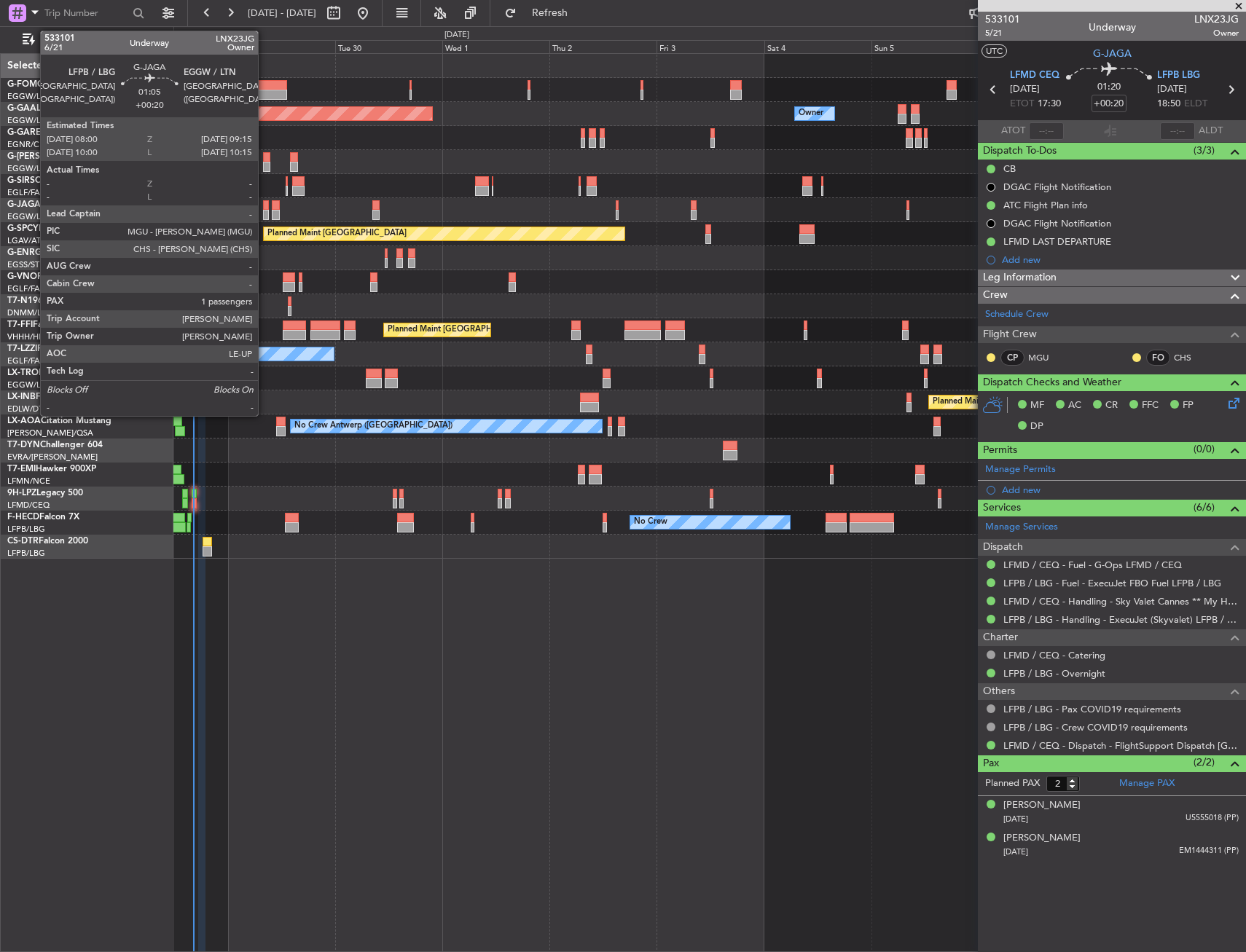
click at [265, 208] on div at bounding box center [266, 205] width 6 height 10
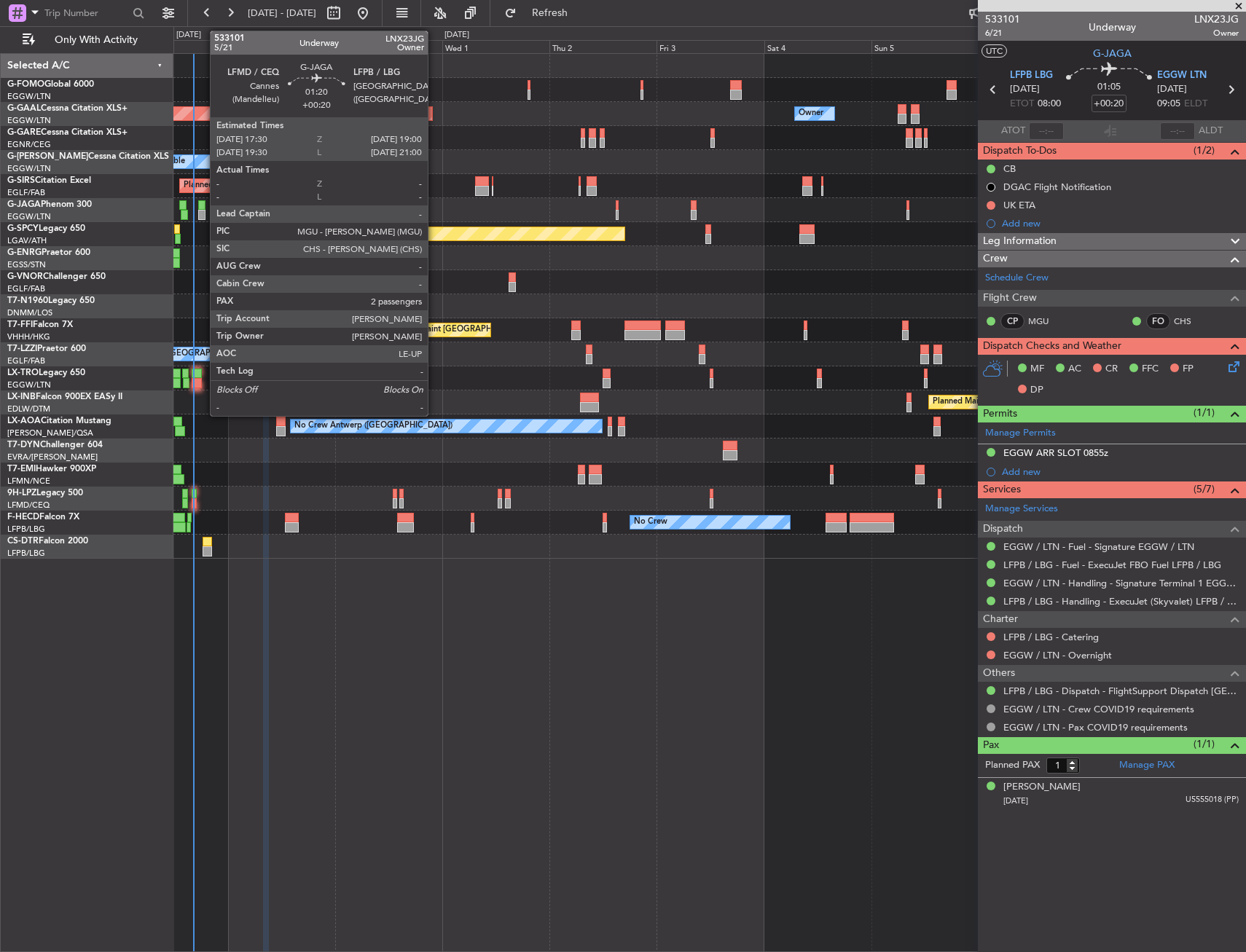
click at [202, 210] on div at bounding box center [202, 214] width 8 height 10
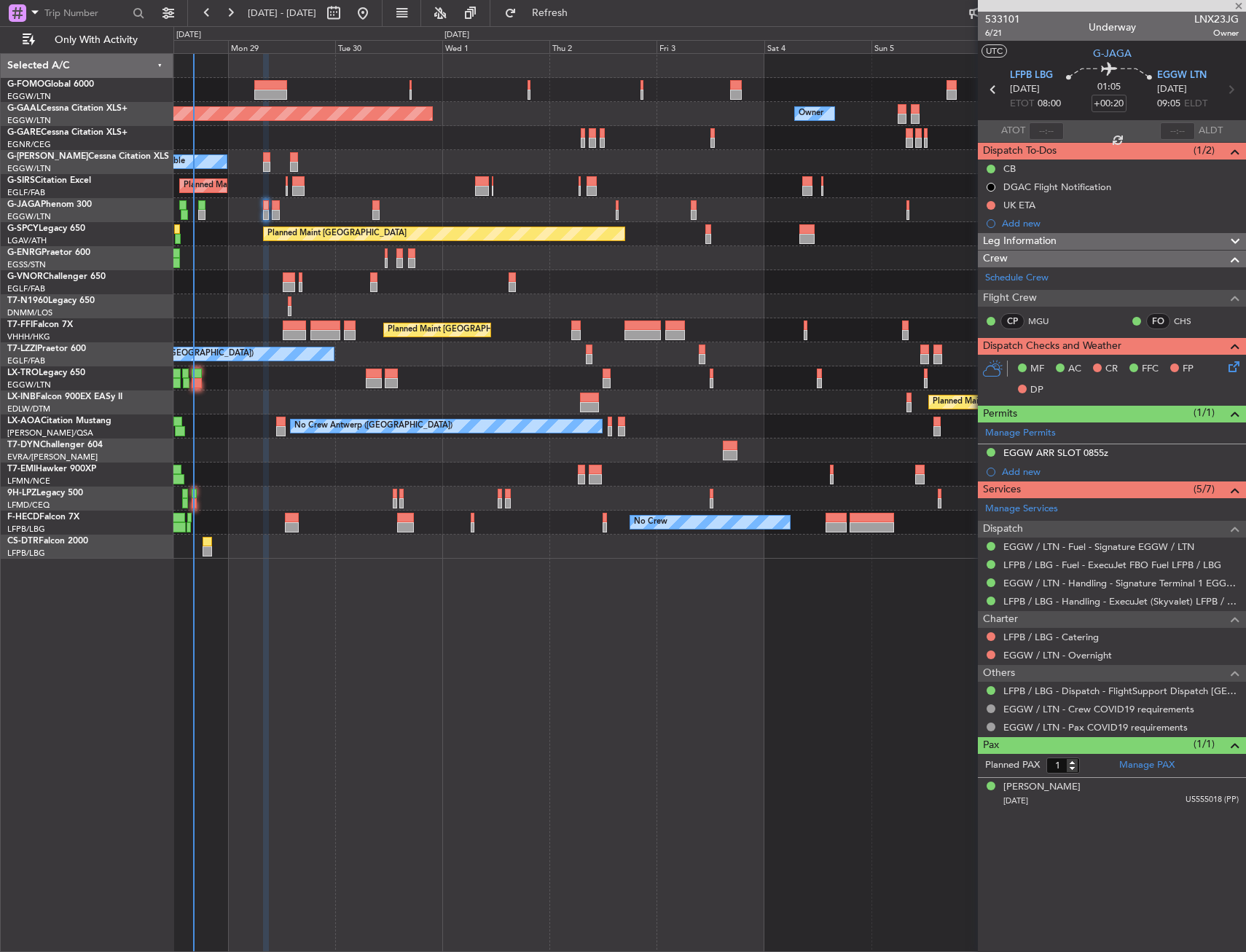
type input "2"
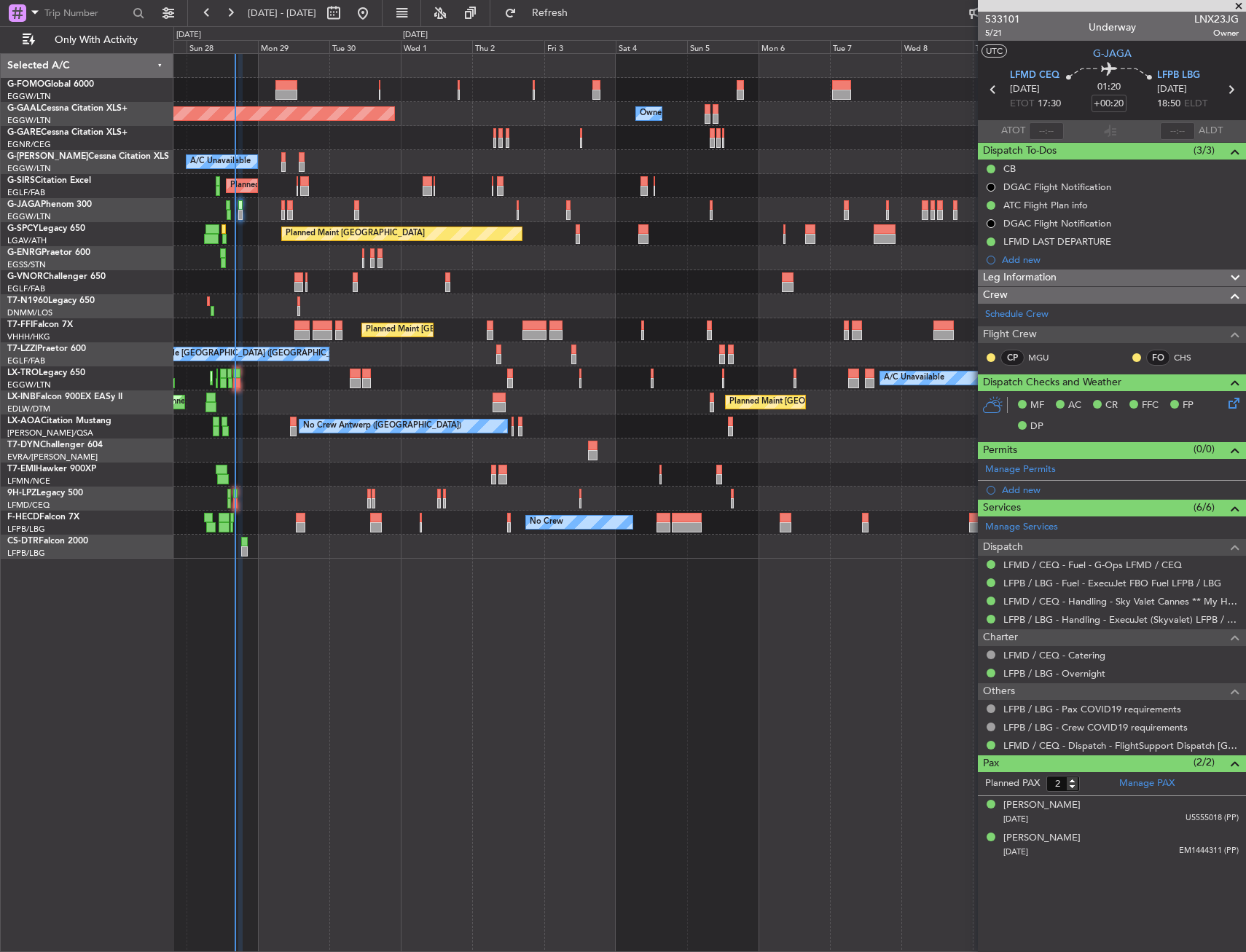
click at [378, 555] on div "Planned Maint Nice ([GEOGRAPHIC_DATA])" at bounding box center [709, 547] width 1072 height 24
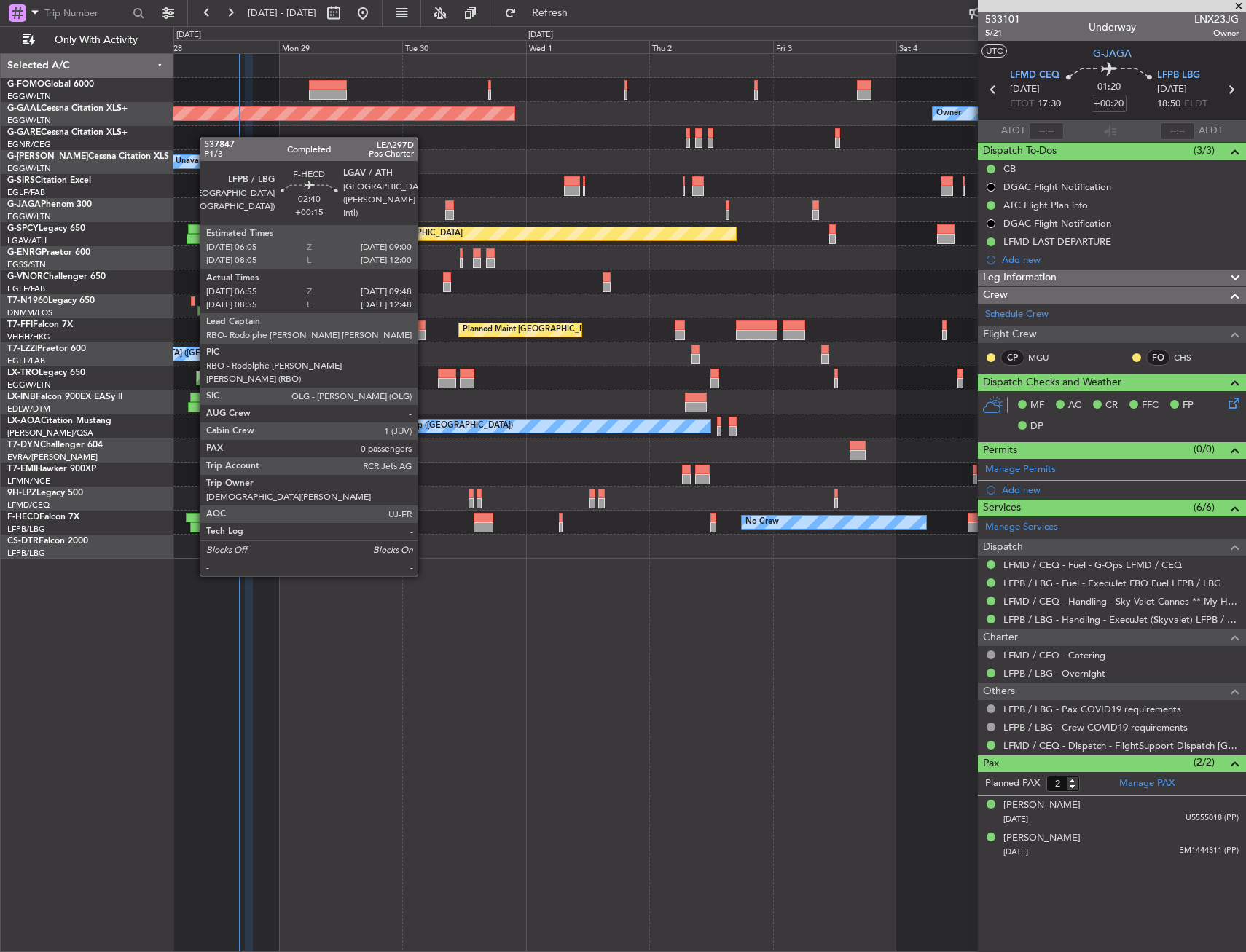
click at [192, 522] on div at bounding box center [198, 527] width 15 height 10
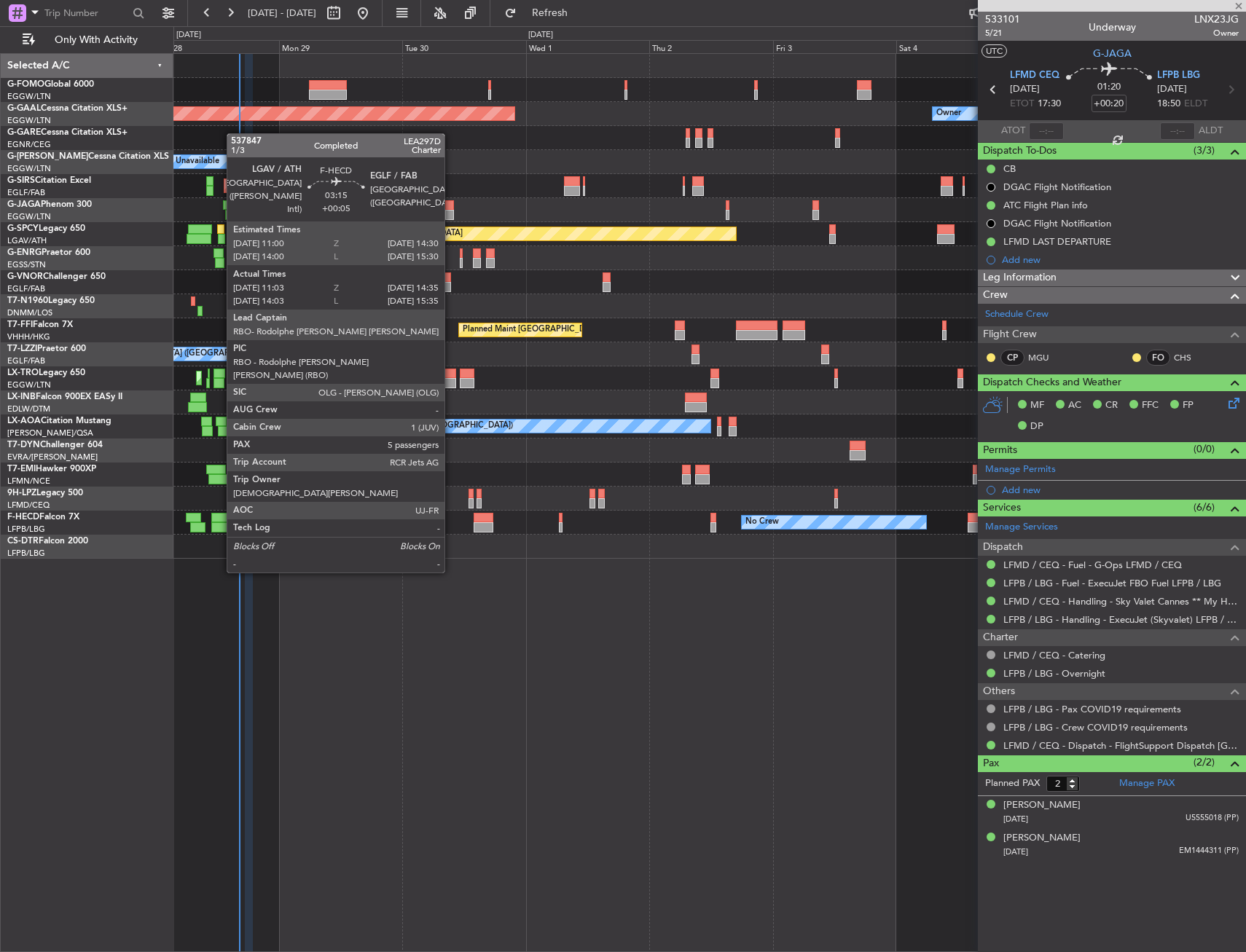
type input "+00:15"
type input "07:05"
type input "09:43"
type input "0"
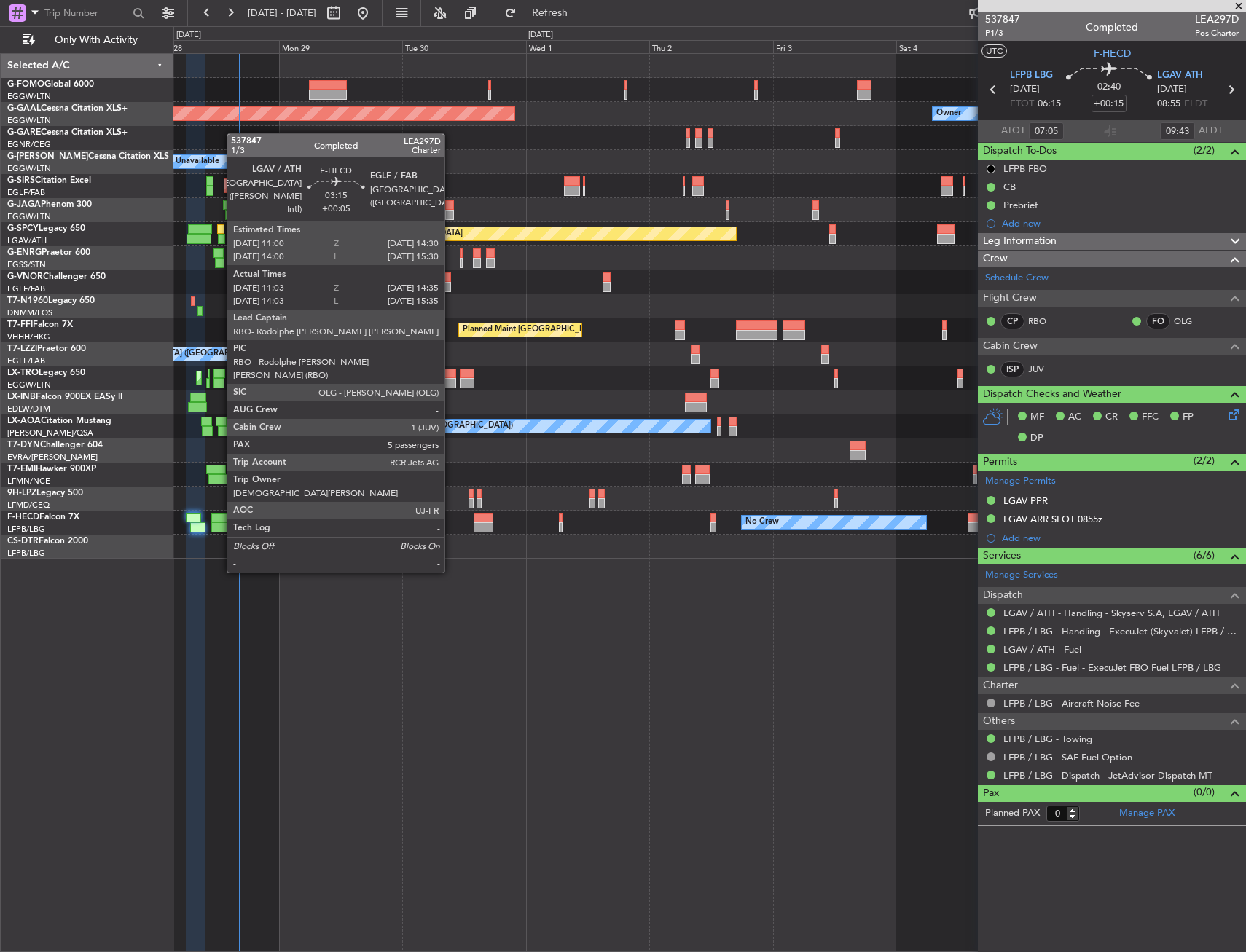
click at [219, 519] on div at bounding box center [221, 518] width 18 height 10
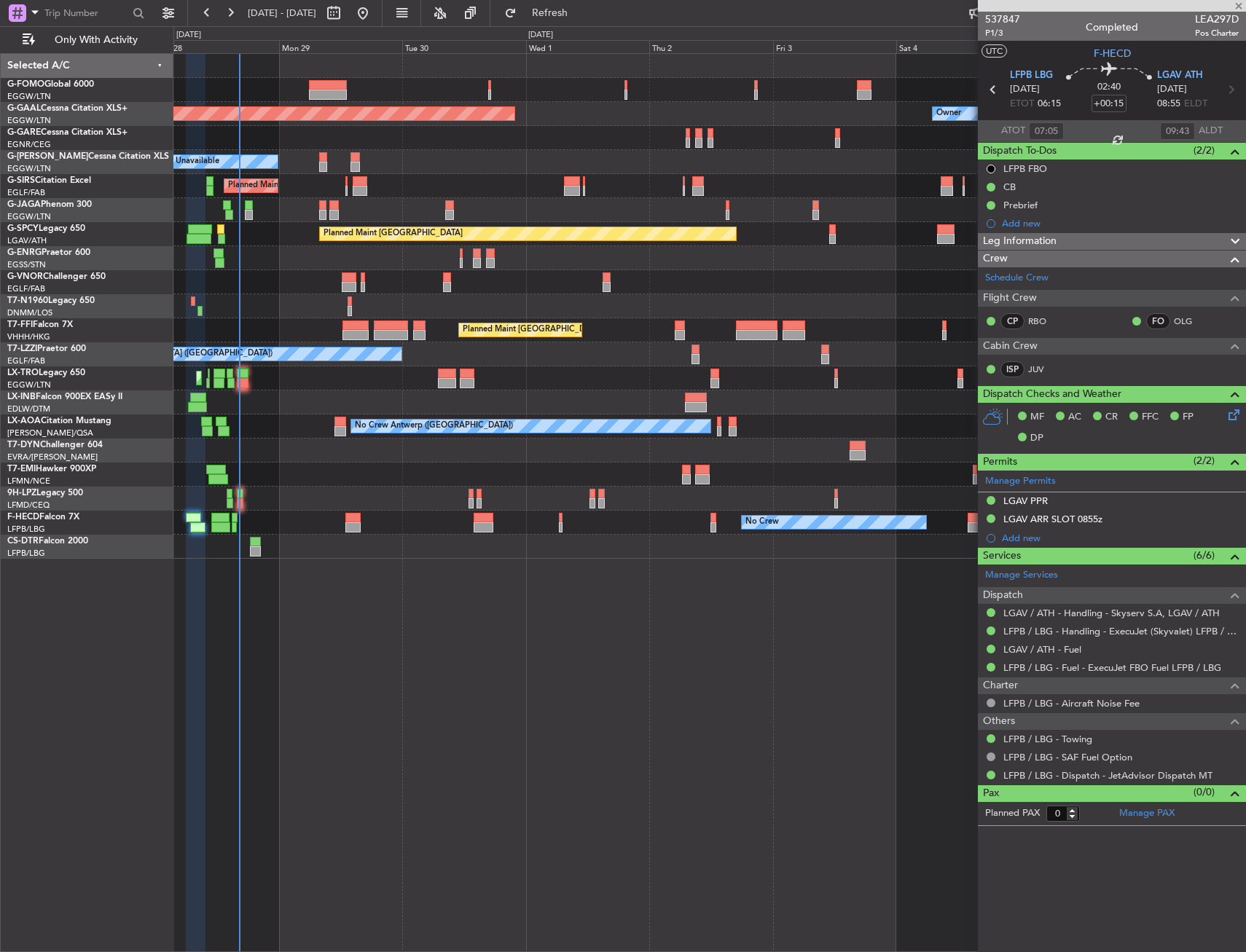
type input "+00:05"
type input "11:13"
type input "14:30"
type input "5"
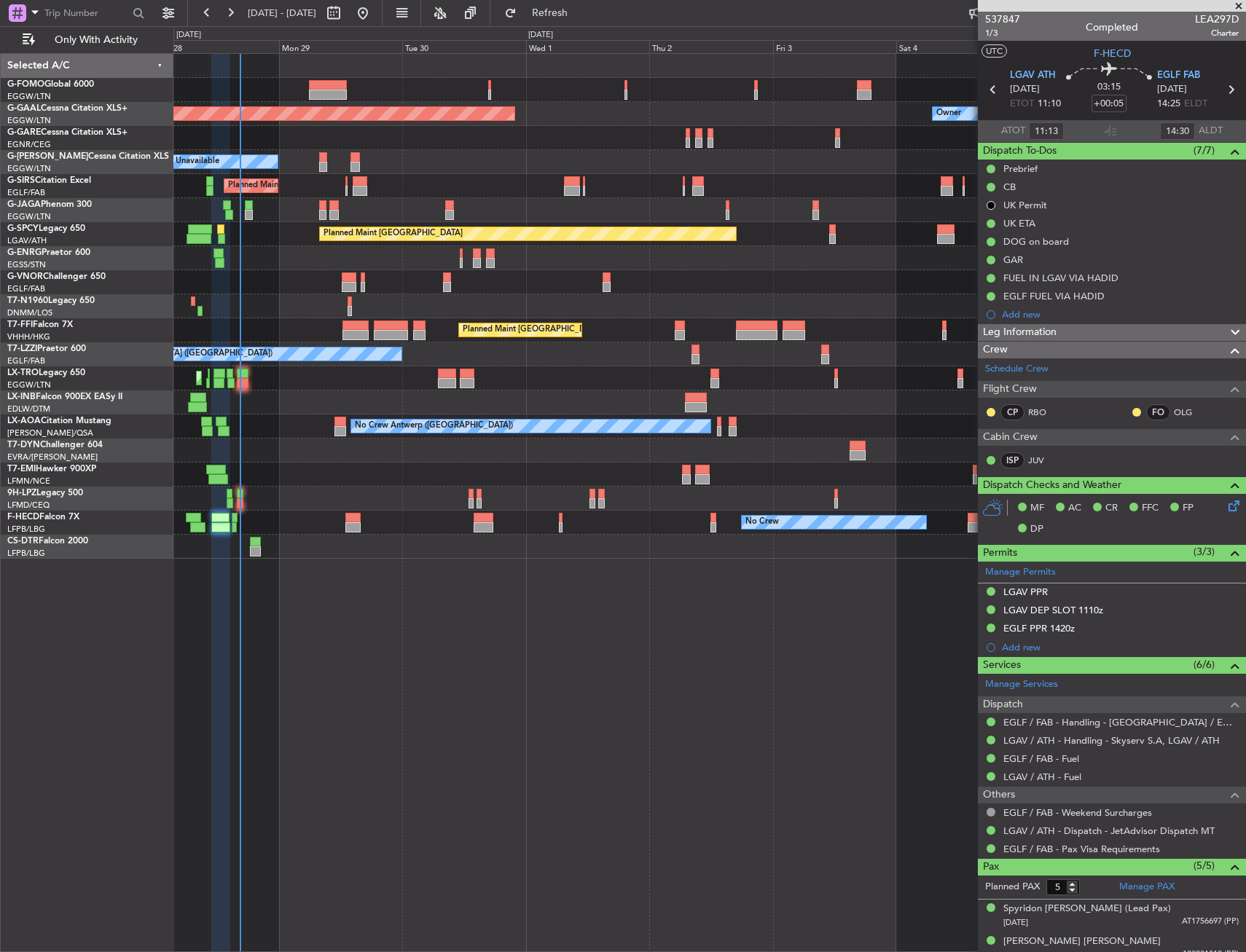
click at [345, 87] on div at bounding box center [328, 84] width 38 height 10
type input "+00:35"
type input "3"
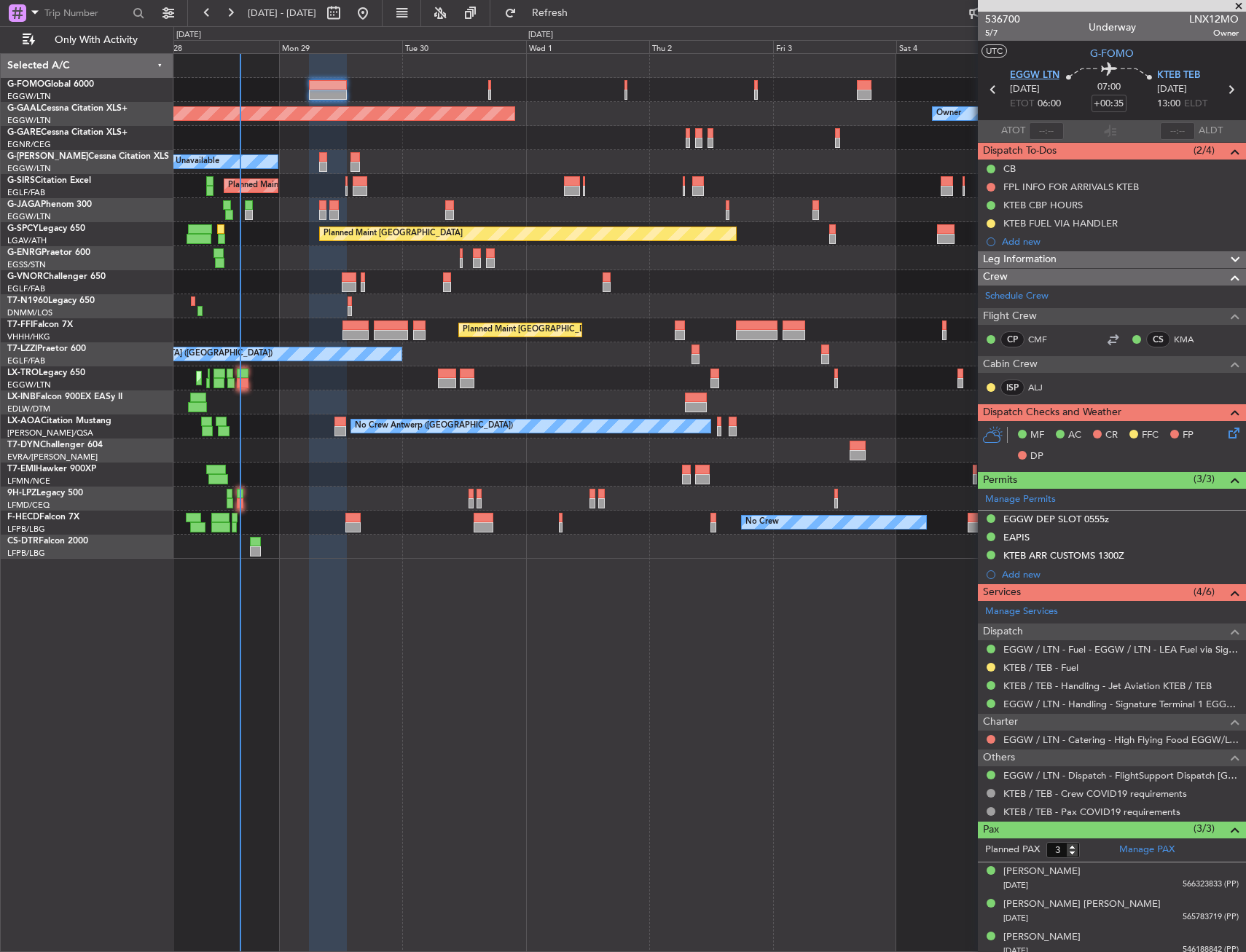
click at [1022, 71] on span "EGGW LTN" at bounding box center [1035, 75] width 49 height 14
click at [1037, 76] on span "EGGW LTN" at bounding box center [1035, 75] width 49 height 14
click at [612, 288] on div "Planned Maint [GEOGRAPHIC_DATA] ([GEOGRAPHIC_DATA])" at bounding box center [709, 282] width 1072 height 24
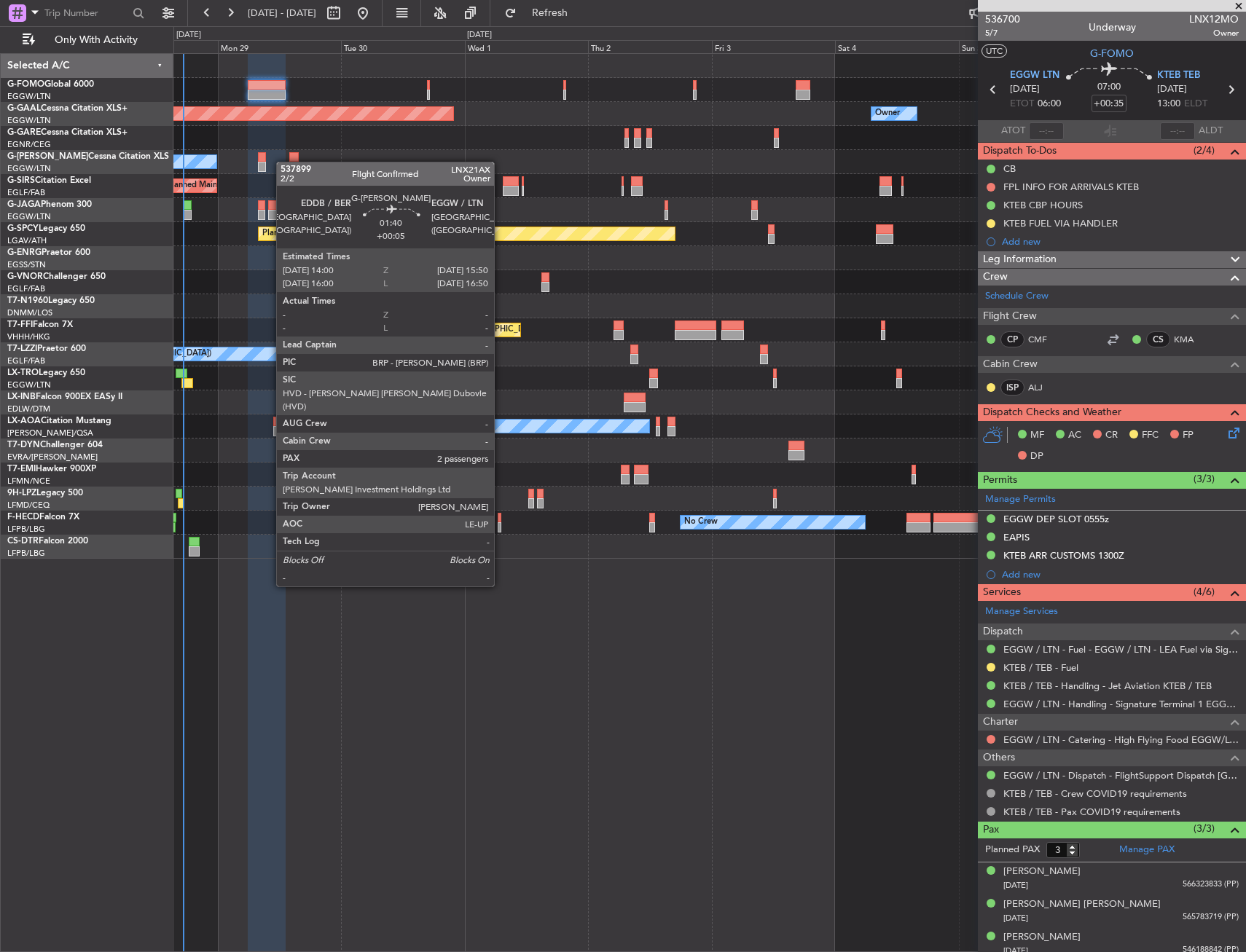
click at [292, 167] on div "A/C Unavailable" at bounding box center [709, 162] width 1072 height 24
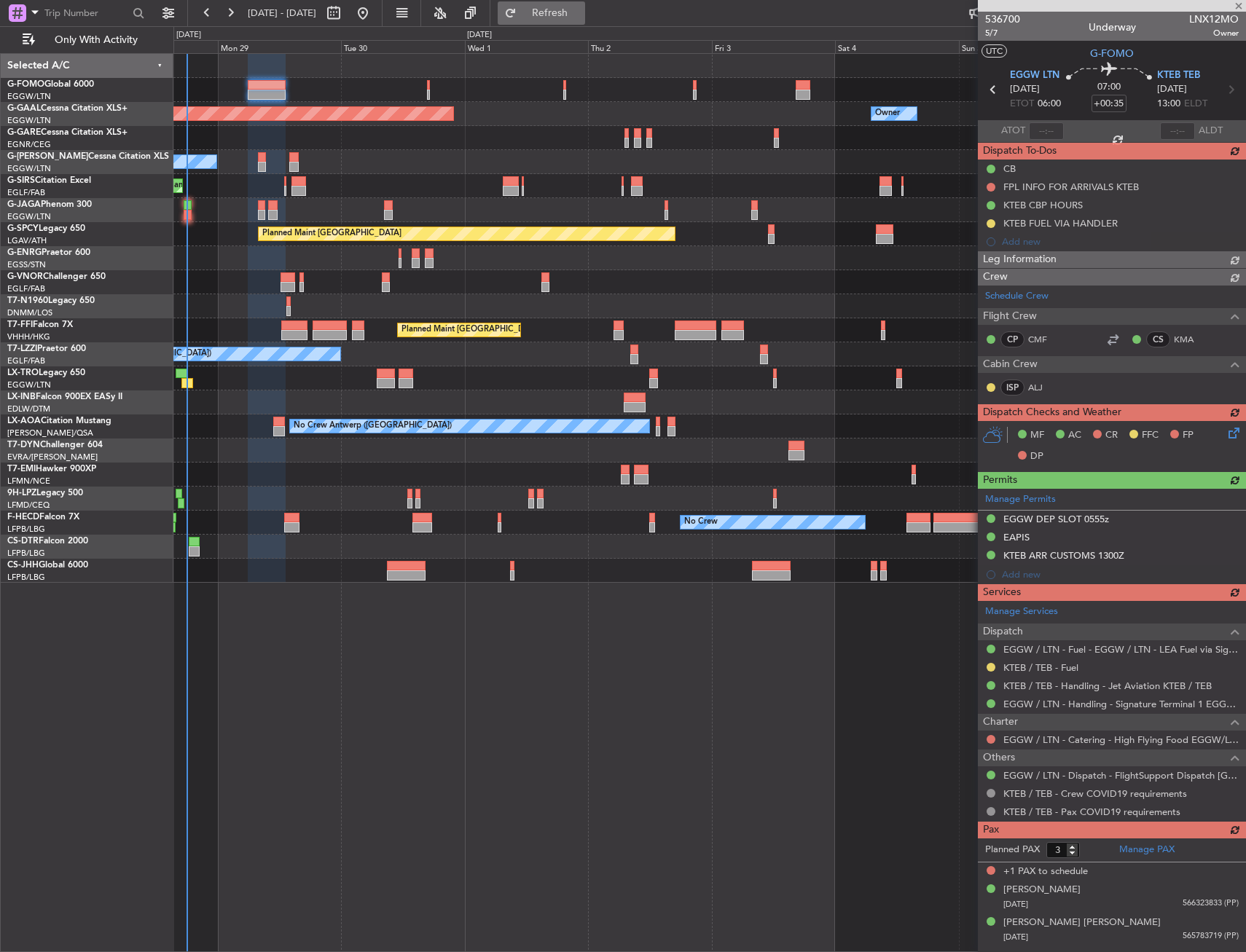
type input "2"
